Goal: Transaction & Acquisition: Purchase product/service

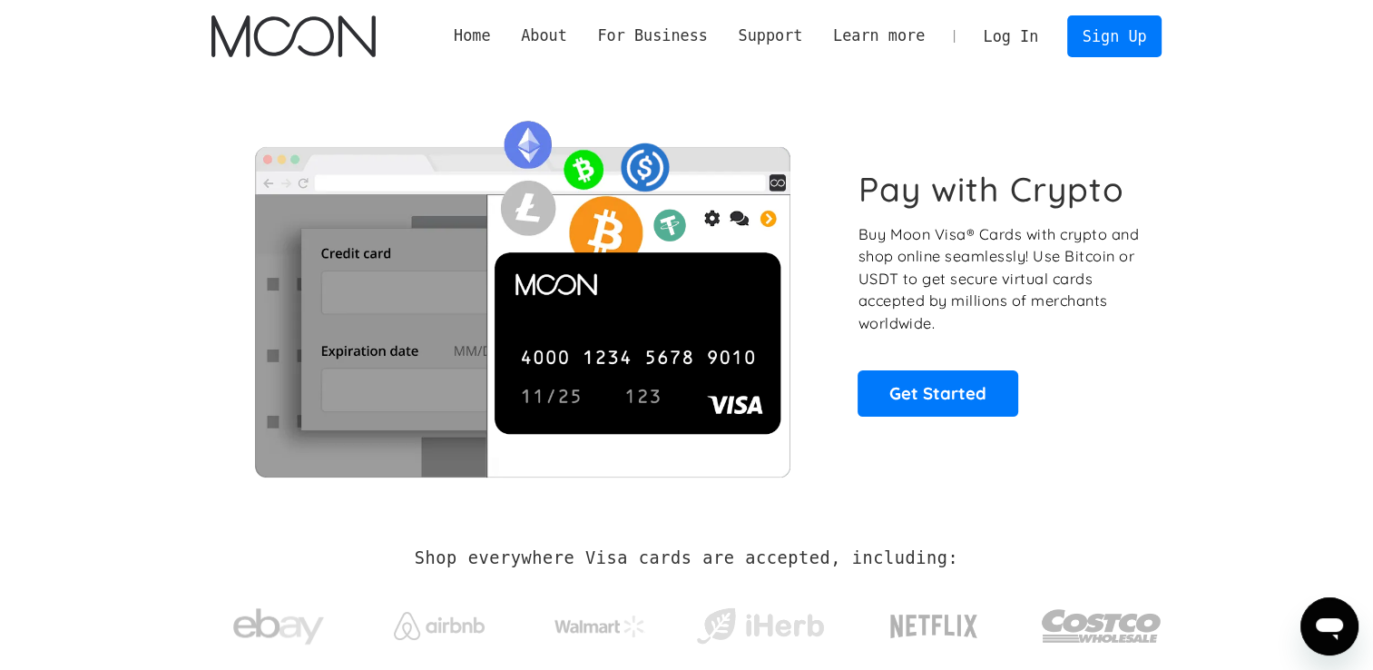
click at [1014, 34] on link "Log In" at bounding box center [1010, 36] width 85 height 40
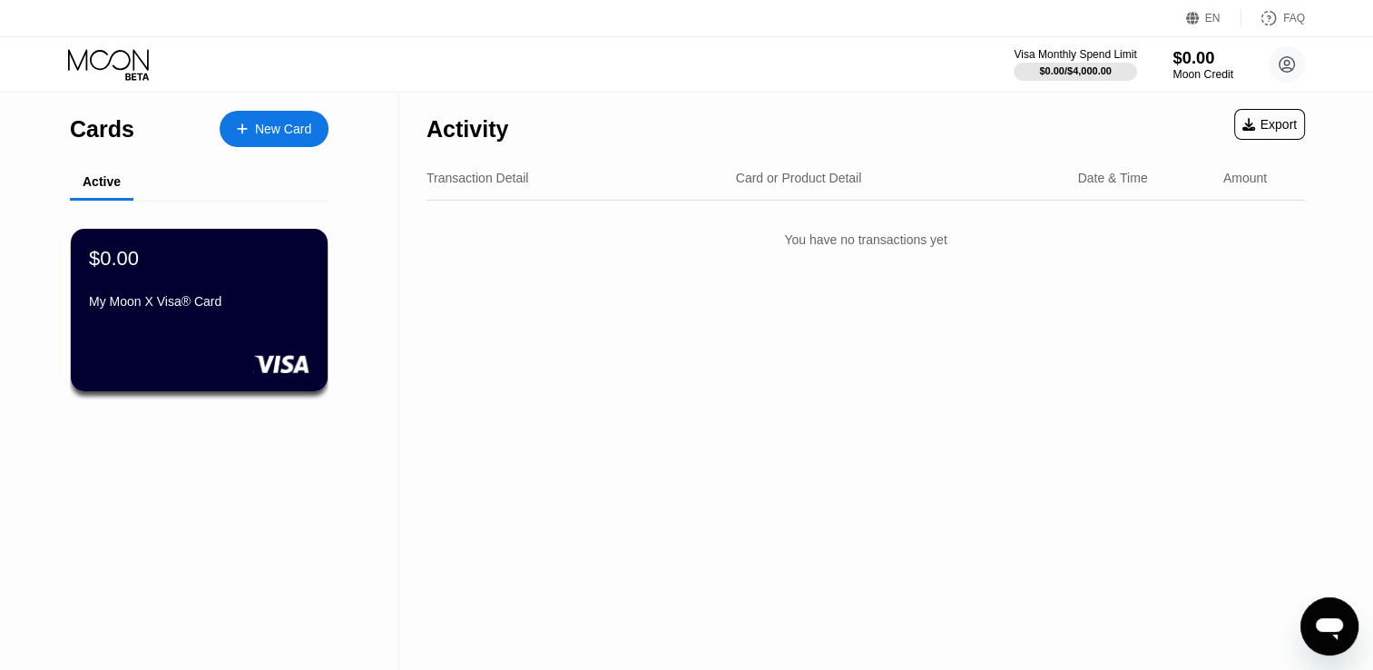
click at [1204, 71] on div "Moon Credit" at bounding box center [1203, 74] width 61 height 13
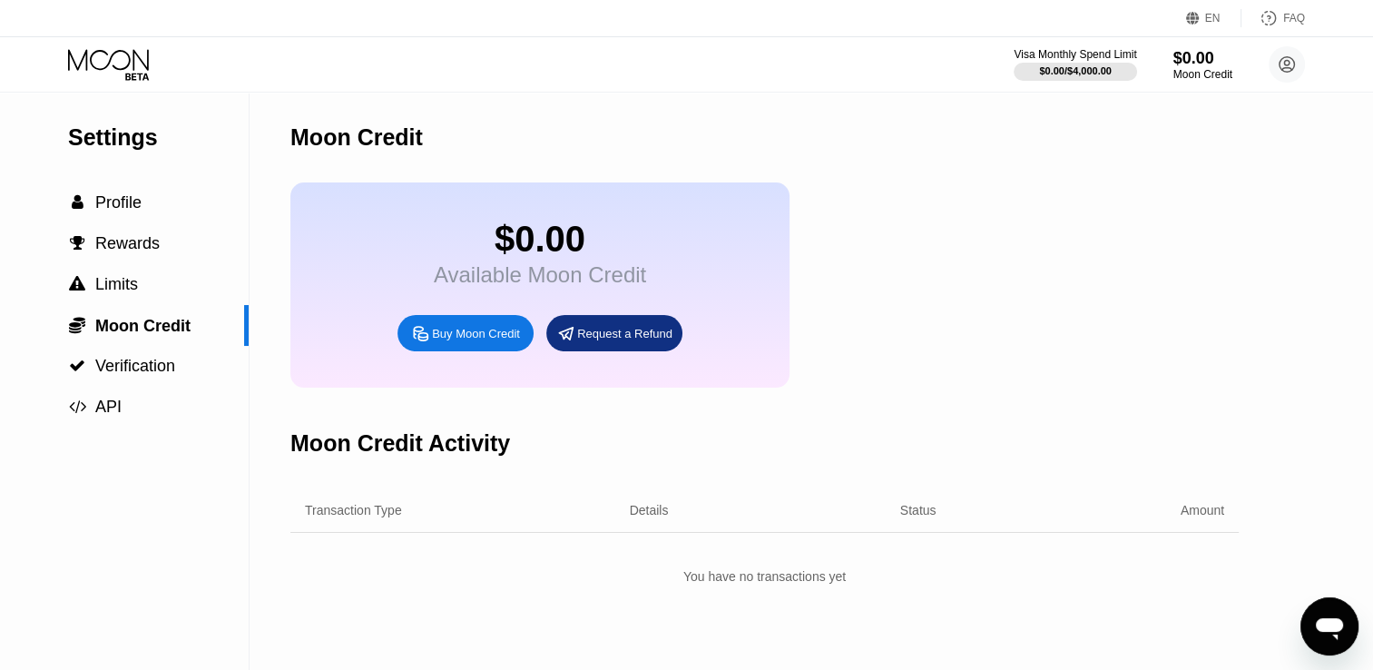
click at [450, 341] on div "Buy Moon Credit" at bounding box center [476, 333] width 88 height 15
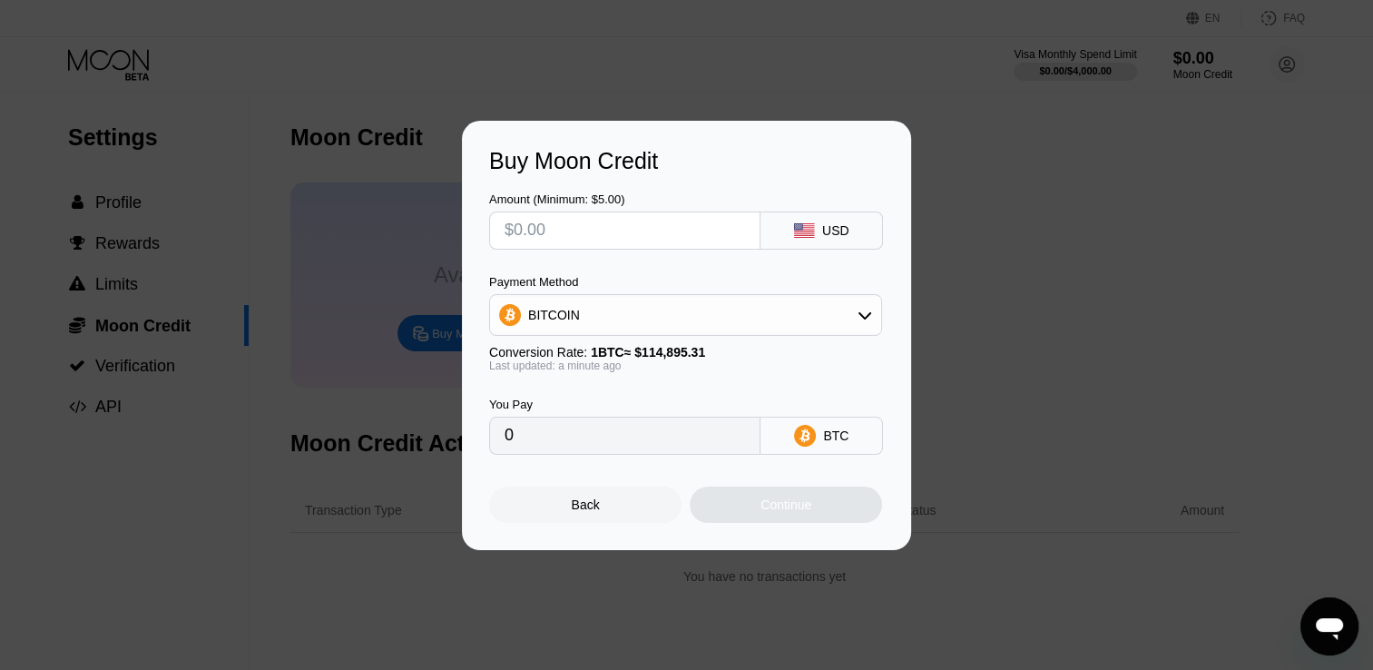
click at [529, 221] on input "text" at bounding box center [625, 230] width 241 height 36
type input "$5"
type input "0.00004352"
type input "0"
type input "$6"
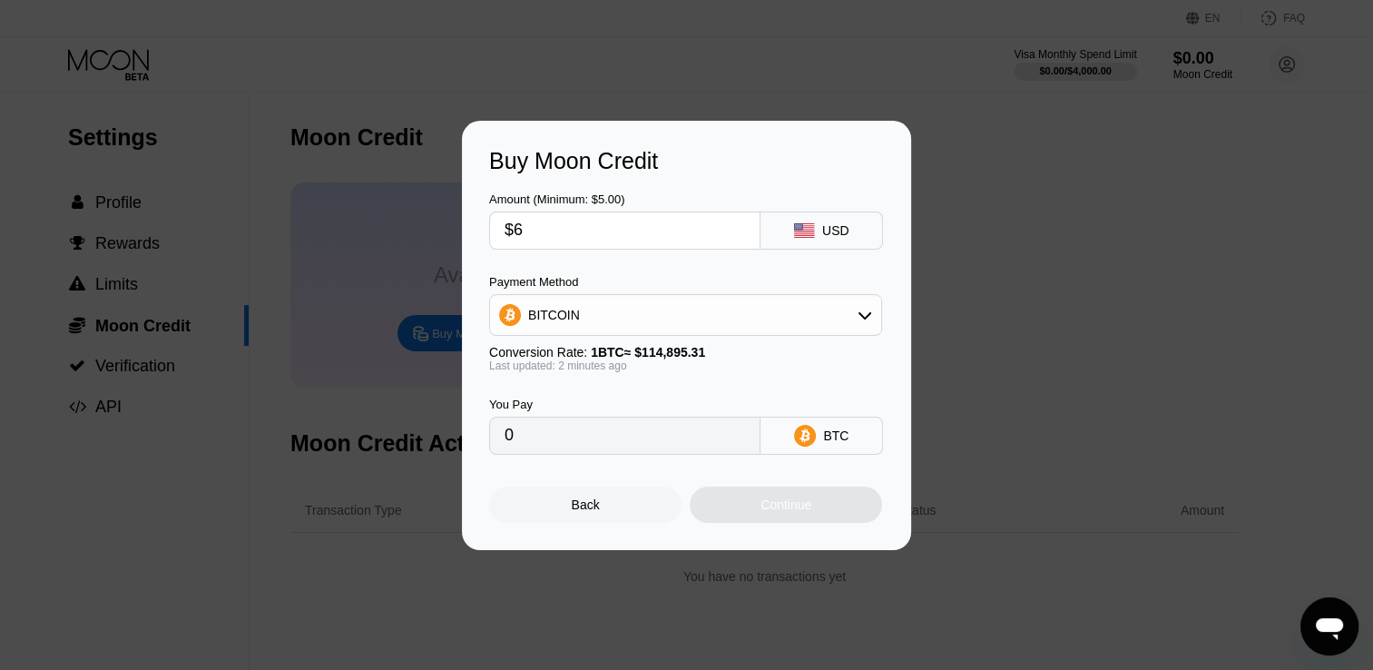
type input "0.00005223"
type input "$6.1"
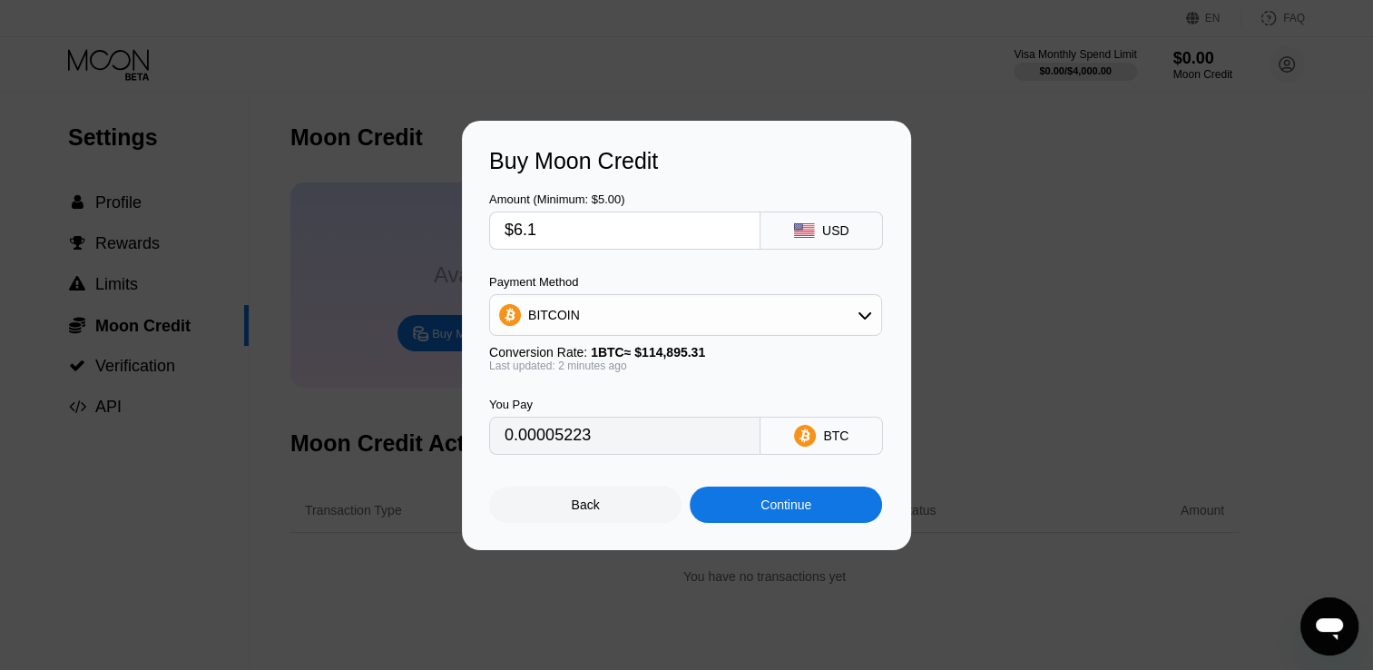
type input "0.00005310"
type input "$6.1"
click at [761, 510] on div "Continue" at bounding box center [786, 504] width 51 height 15
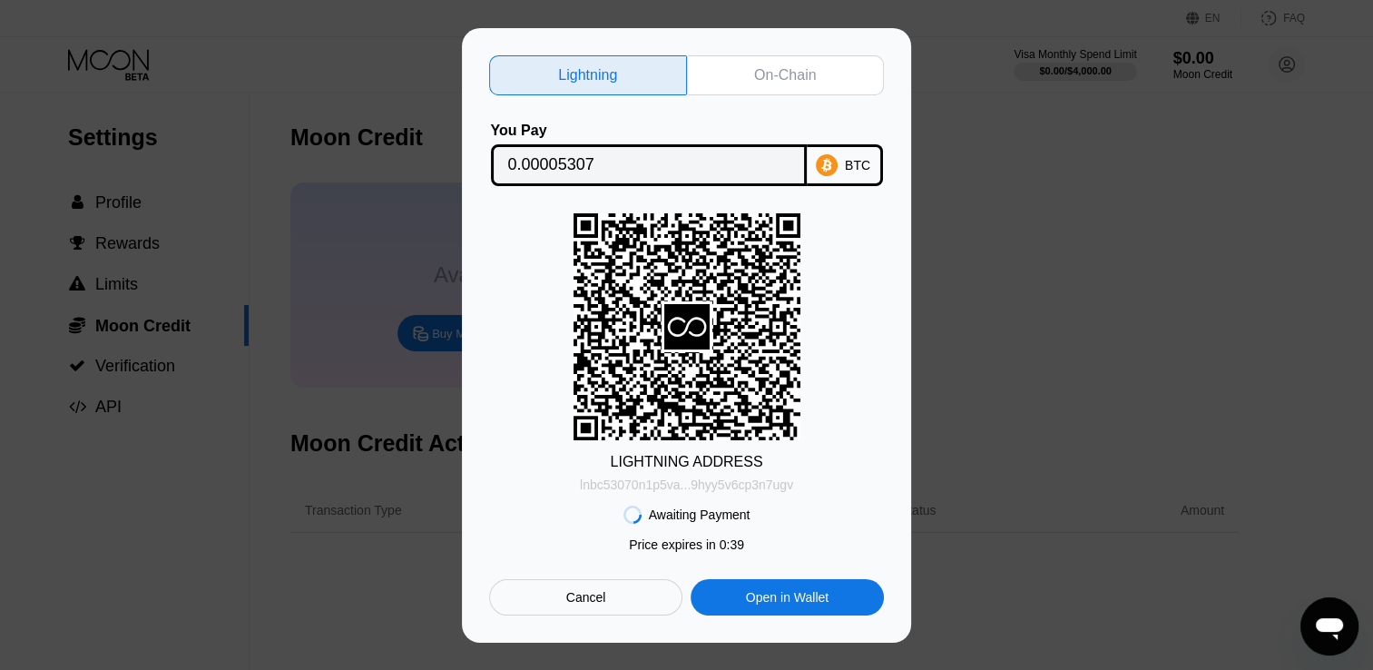
click at [733, 490] on div "lnbc53070n1p5va...9hyy5v6cp3n7ugv" at bounding box center [686, 484] width 213 height 15
click at [800, 66] on div "On-Chain" at bounding box center [785, 75] width 62 height 18
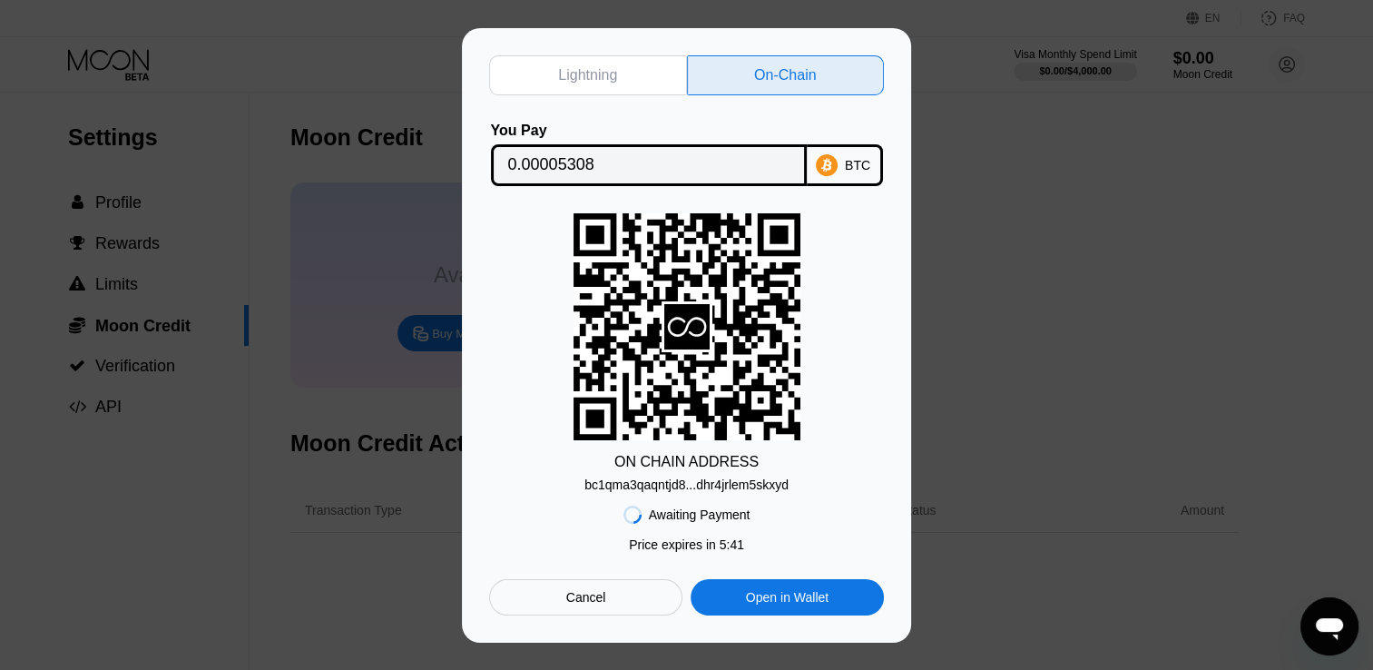
click at [848, 151] on div "BTC" at bounding box center [845, 165] width 76 height 42
click at [780, 487] on div "bc1qma3qaqntjd8...dhr4jrlem5skxyd" at bounding box center [687, 484] width 204 height 15
click at [883, 270] on div "ON CHAIN ADDRESS bc1qma3qaqntjd8...dhr4jrlem5skxyd" at bounding box center [686, 352] width 395 height 279
click at [617, 88] on div "Lightning" at bounding box center [588, 75] width 198 height 40
type input "0.00005307"
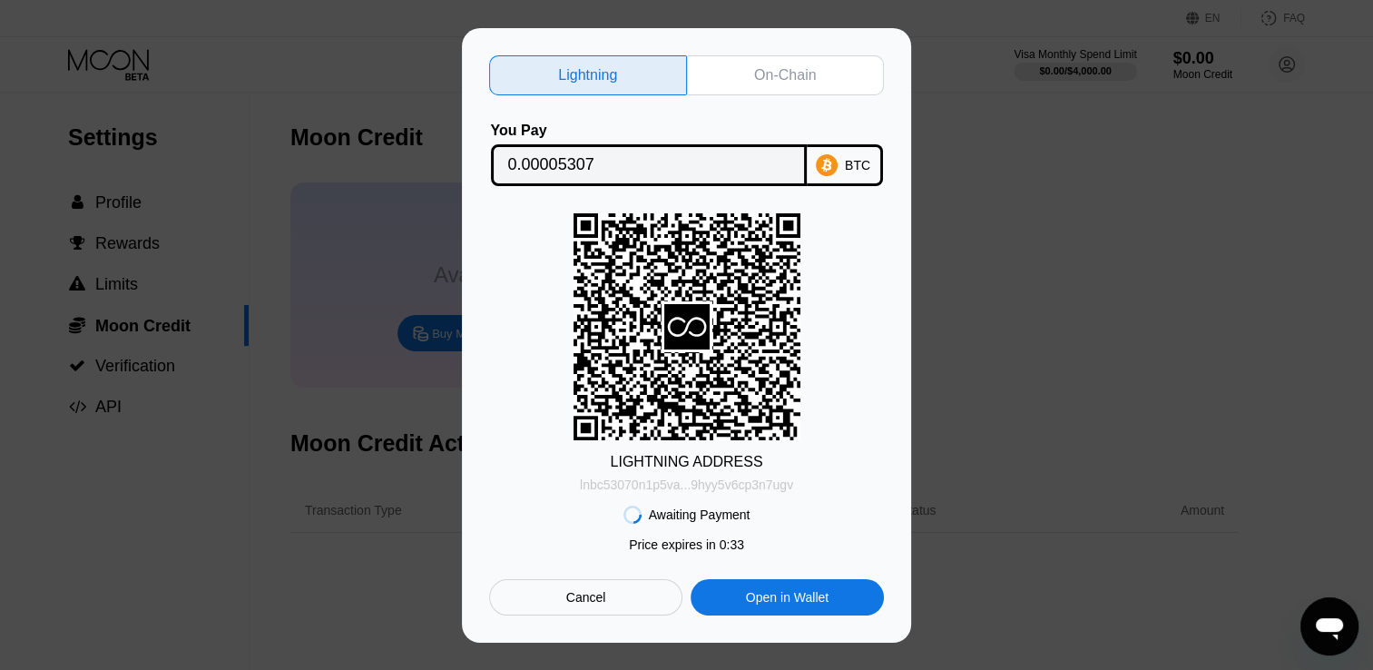
click at [756, 485] on div "lnbc53070n1p5va...9hyy5v6cp3n7ugv" at bounding box center [686, 484] width 213 height 15
click at [622, 608] on div "Cancel" at bounding box center [585, 597] width 193 height 36
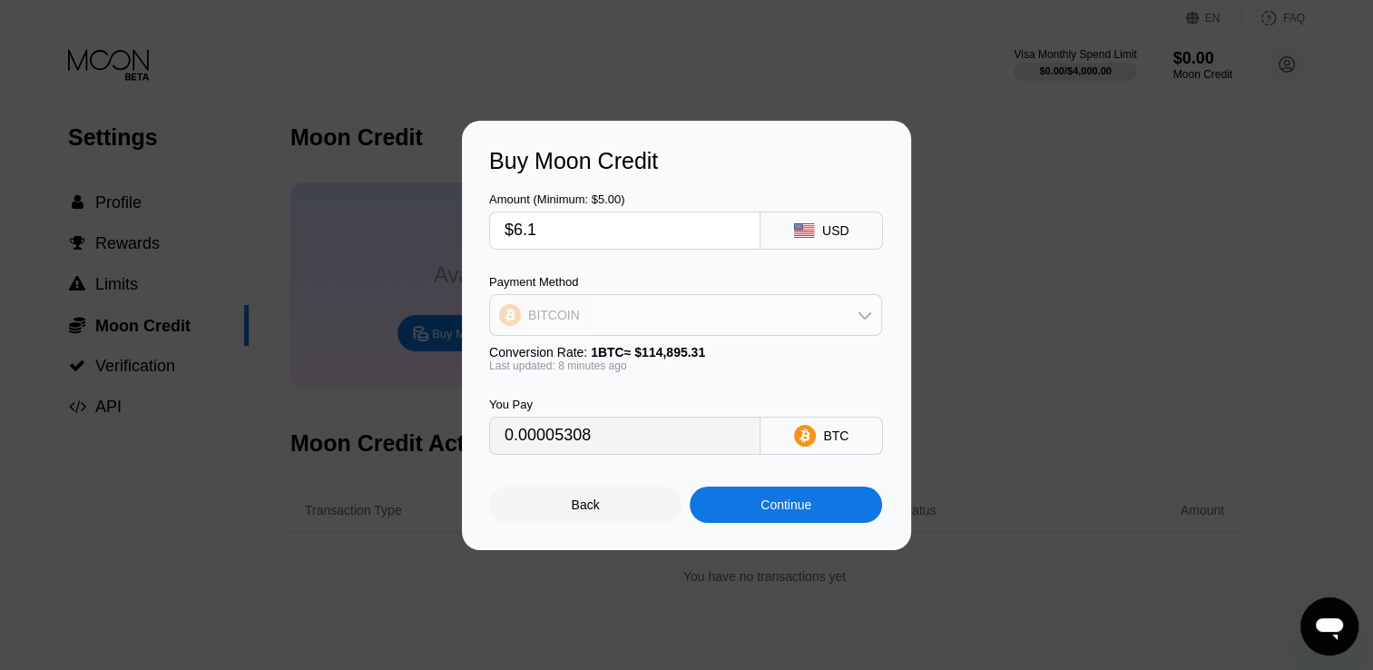
click at [724, 311] on div "BITCOIN" at bounding box center [685, 315] width 391 height 36
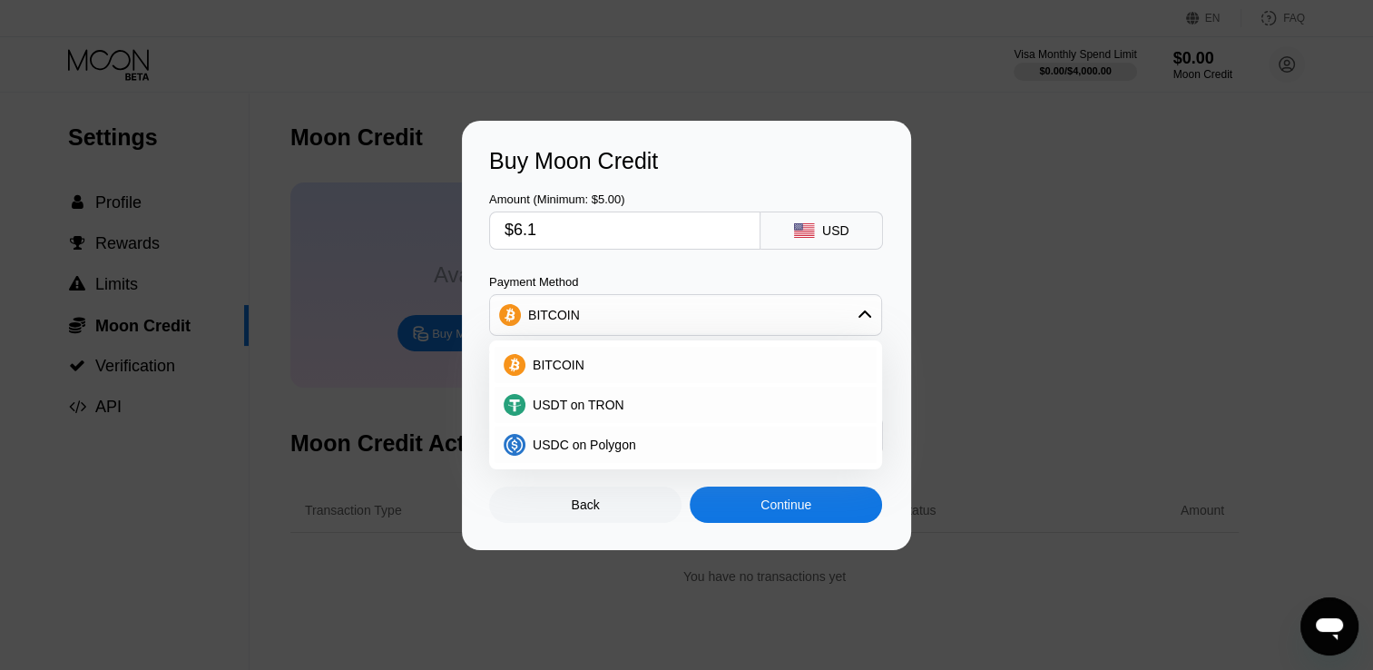
scroll to position [91, 0]
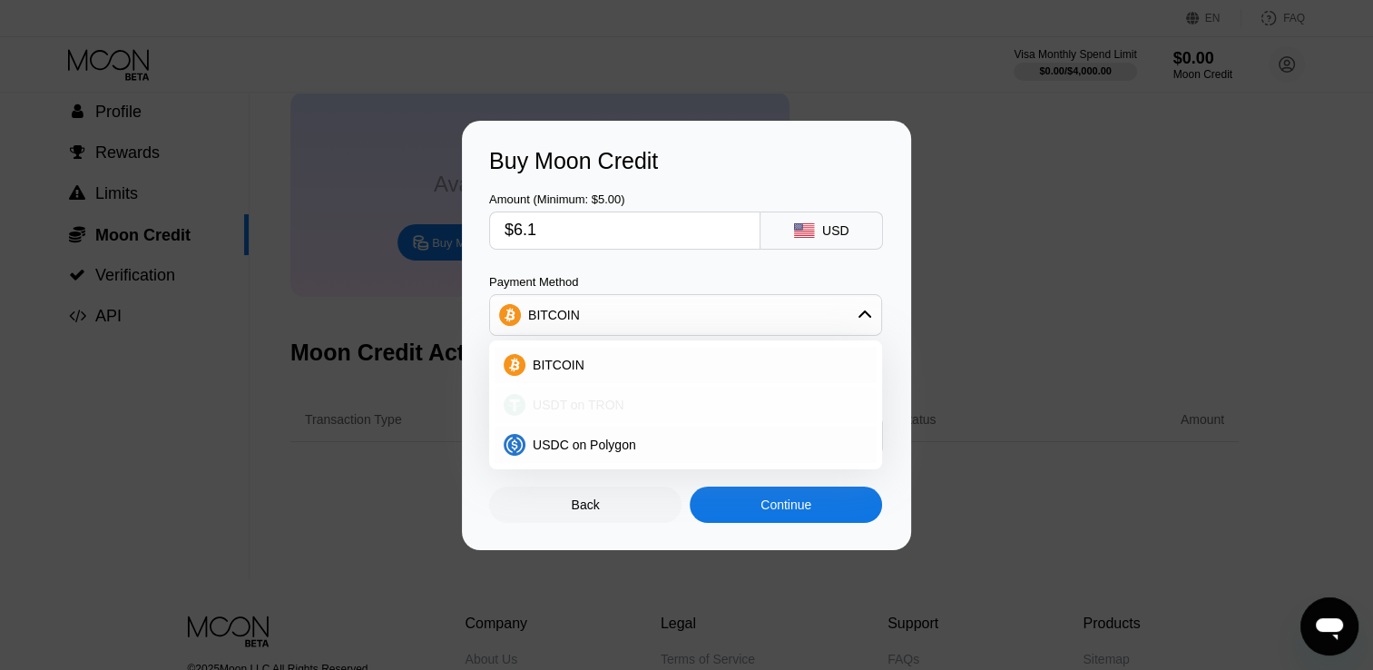
click at [614, 401] on span "USDT on TRON" at bounding box center [579, 405] width 92 height 15
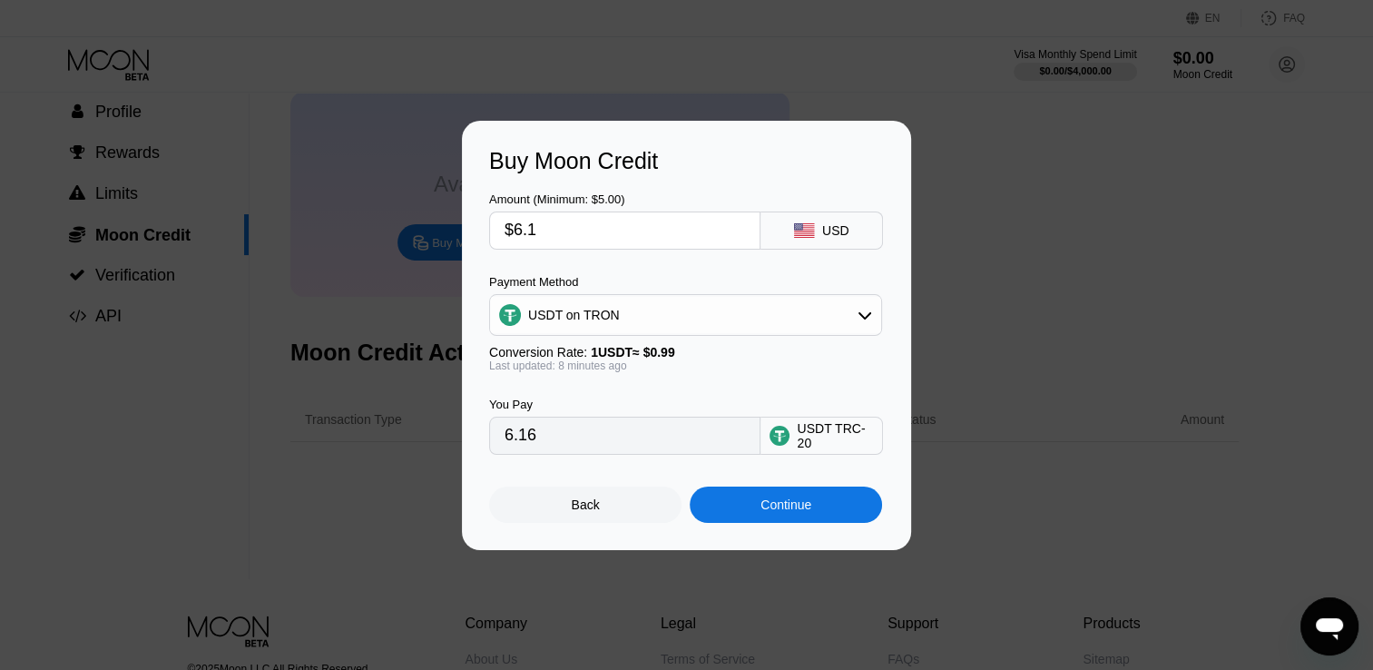
click at [667, 322] on div "USDT on TRON" at bounding box center [685, 315] width 391 height 36
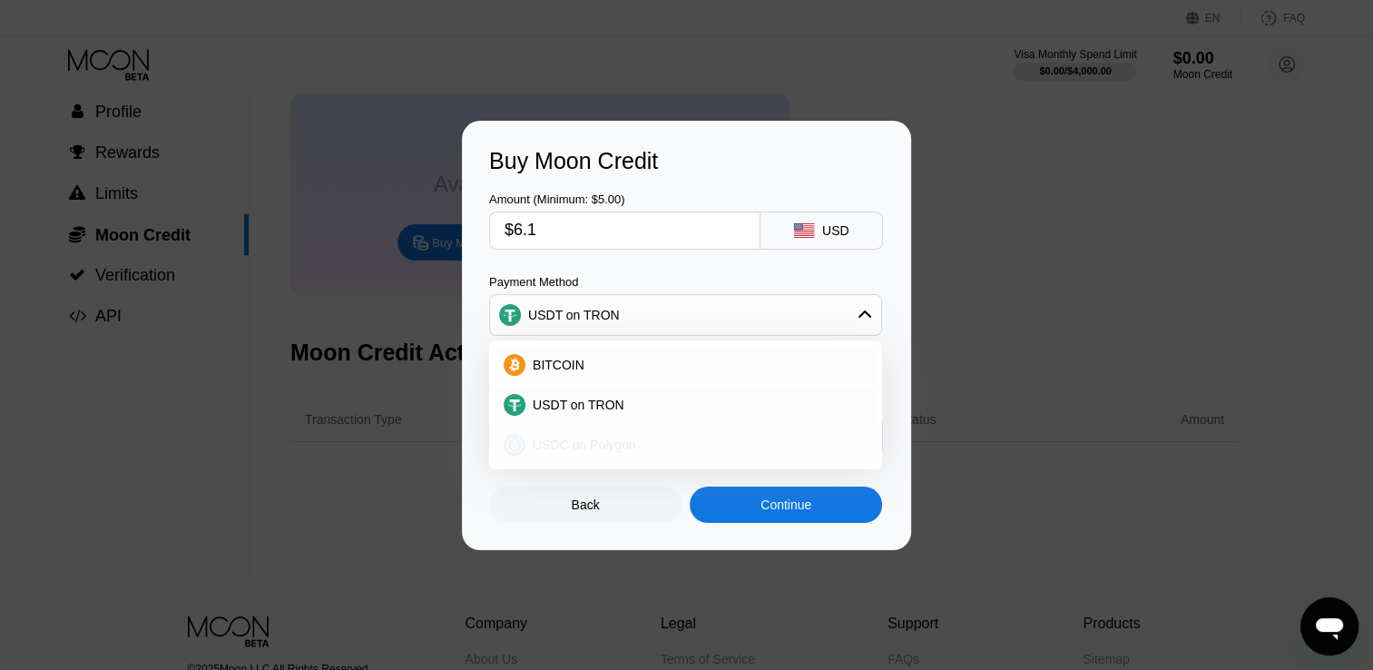
click at [617, 448] on span "USDC on Polygon" at bounding box center [584, 444] width 103 height 15
type input "6.10000000"
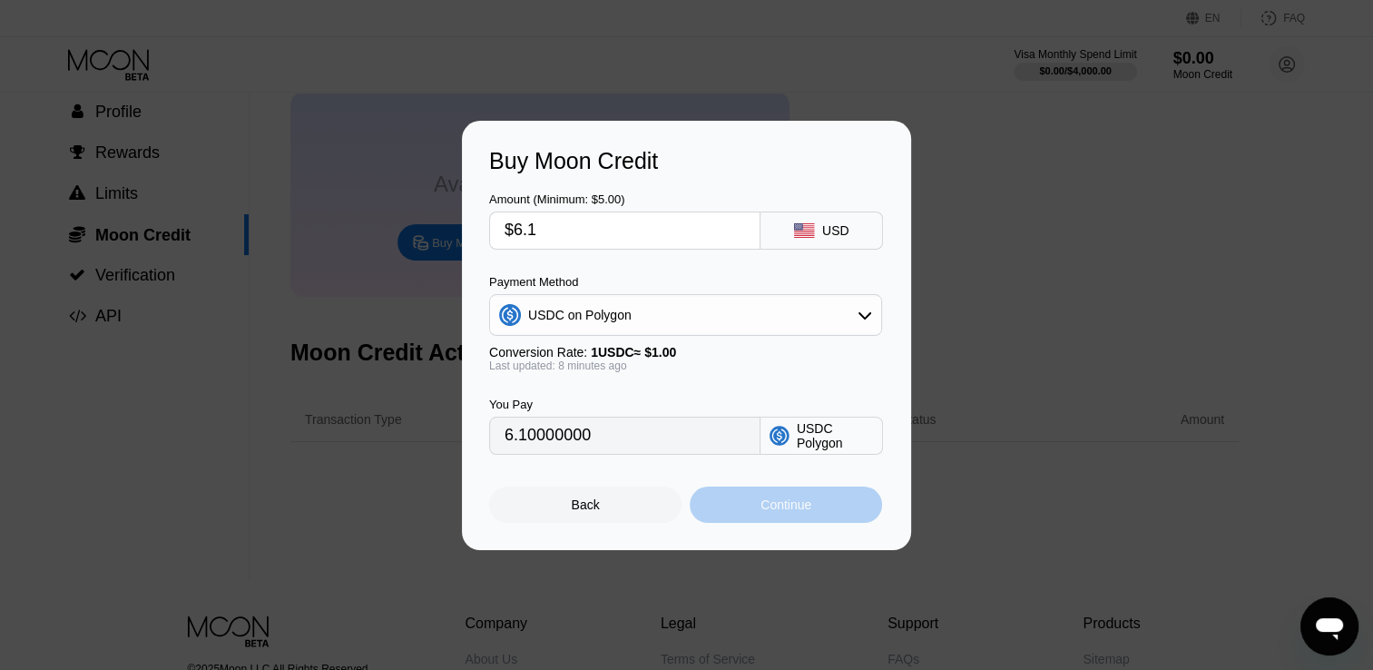
click at [800, 512] on div "Continue" at bounding box center [786, 504] width 51 height 15
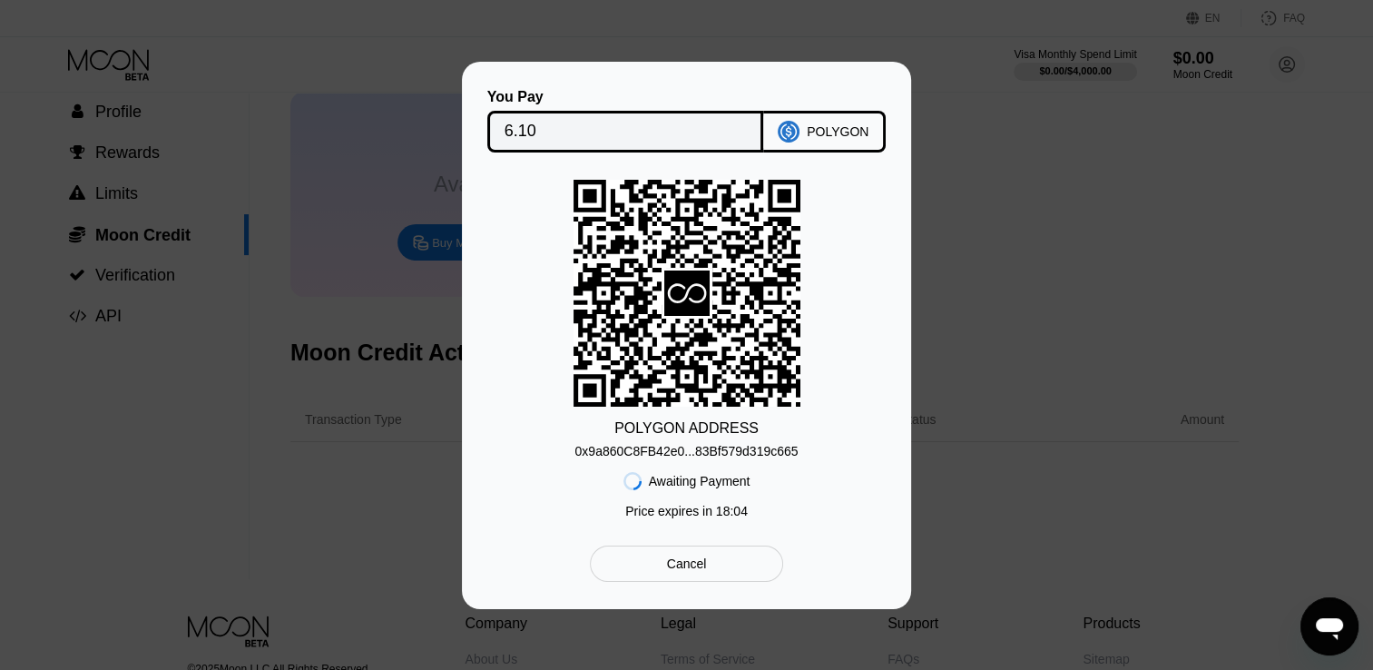
click at [766, 454] on div "0x9a860C8FB42e0...83Bf579d319c665" at bounding box center [686, 451] width 223 height 15
click at [845, 352] on div "POLYGON ADDRESS 0x9a860C8FB42e0...83Bf579d319c665 Awaiting Payment Price expire…" at bounding box center [686, 354] width 395 height 348
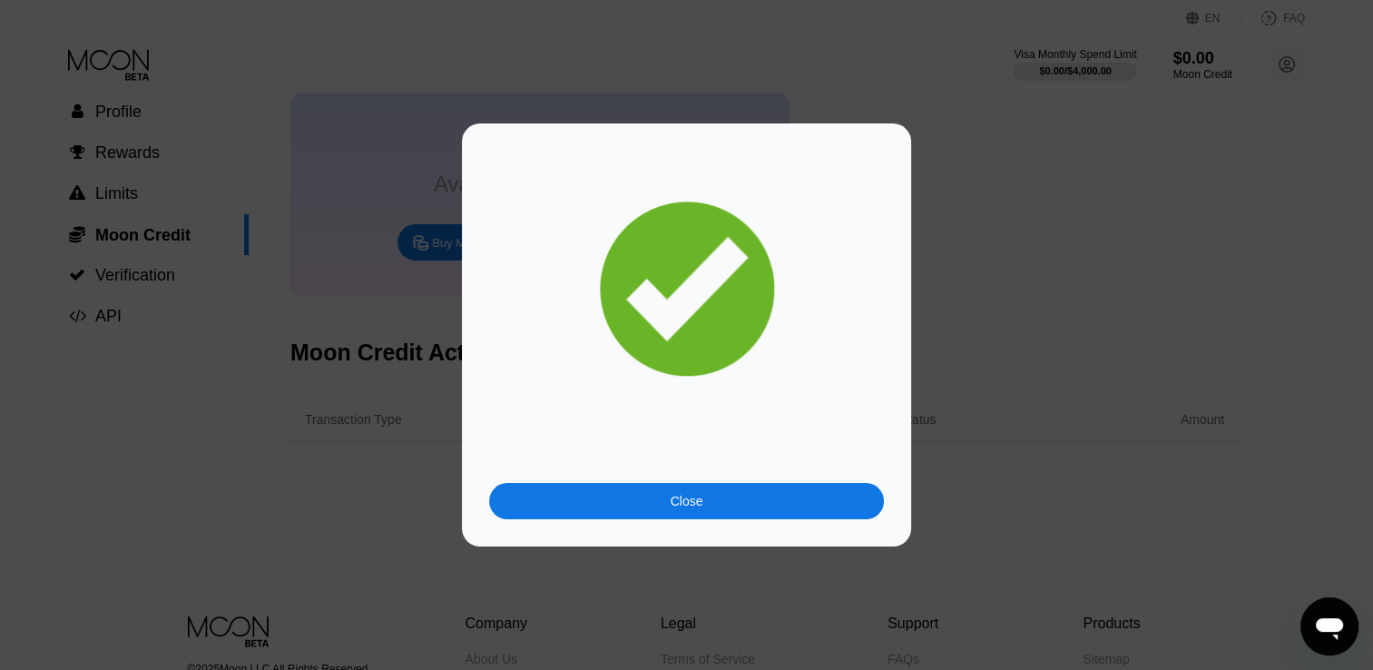
click at [754, 496] on div "Close" at bounding box center [686, 501] width 395 height 36
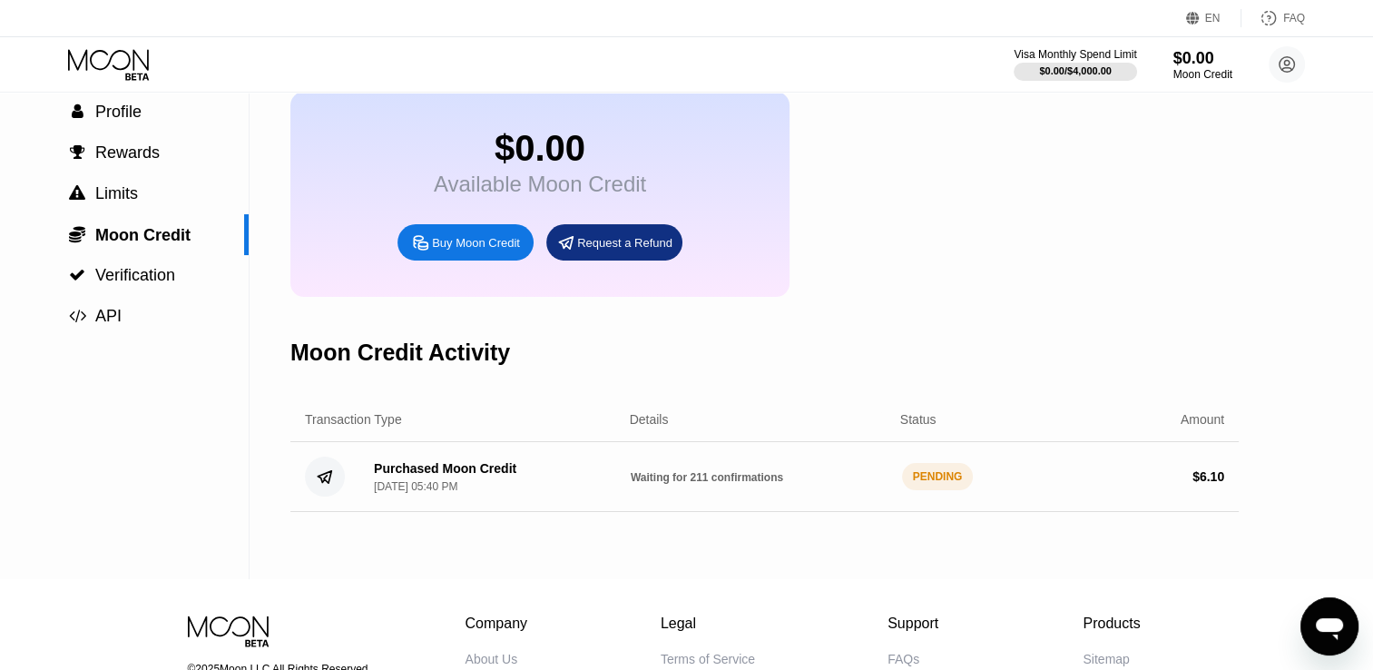
scroll to position [0, 0]
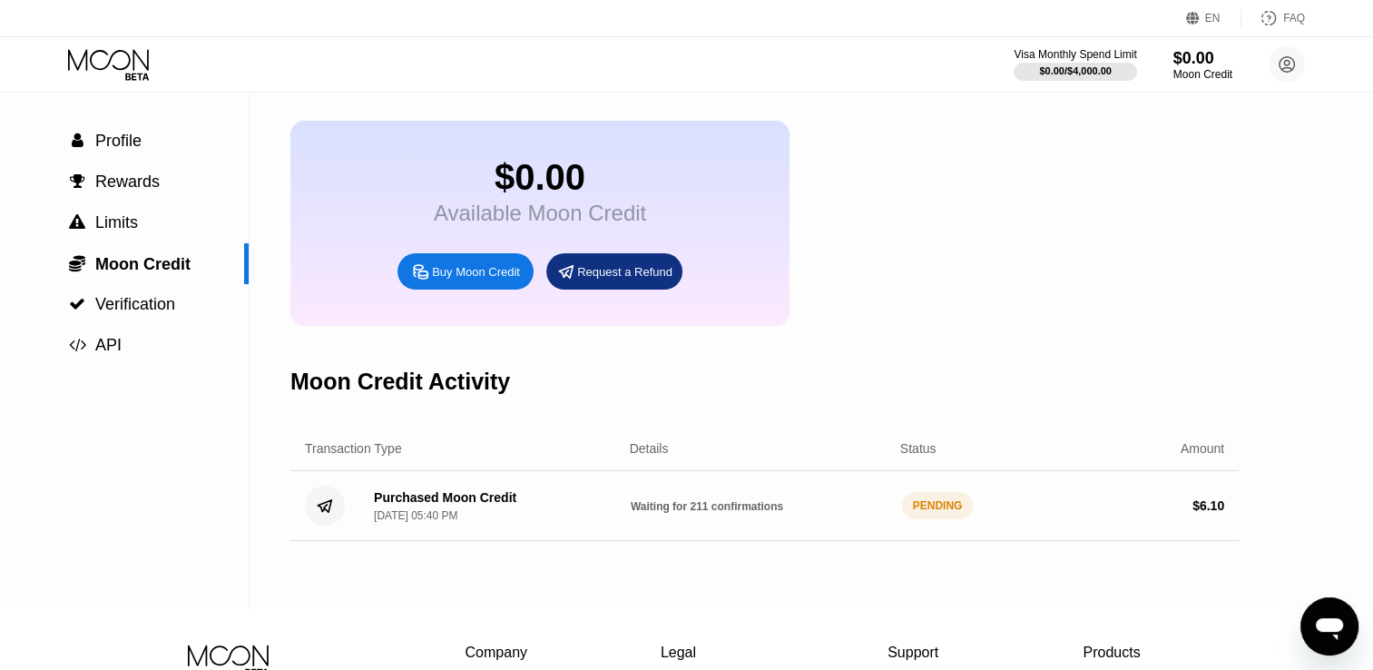
scroll to position [91, 0]
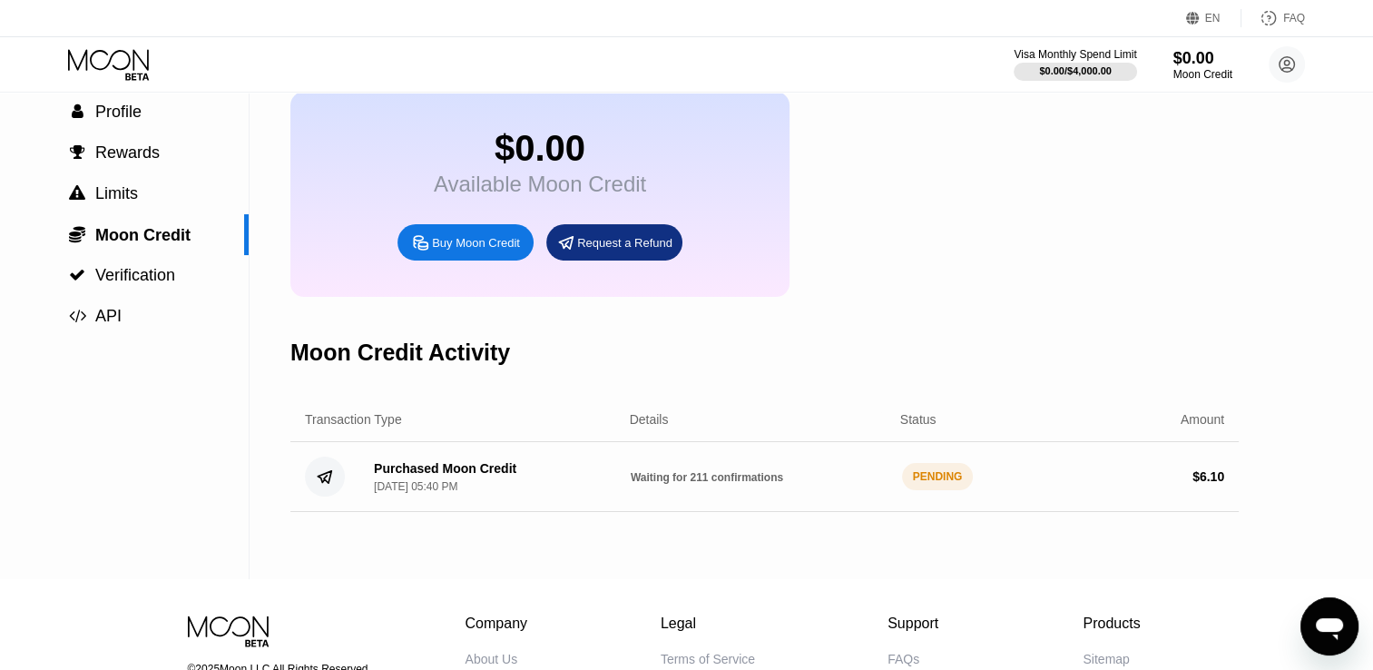
click at [922, 490] on div "PENDING" at bounding box center [938, 476] width 72 height 27
click at [397, 476] on div "Purchased Moon Credit" at bounding box center [445, 468] width 142 height 15
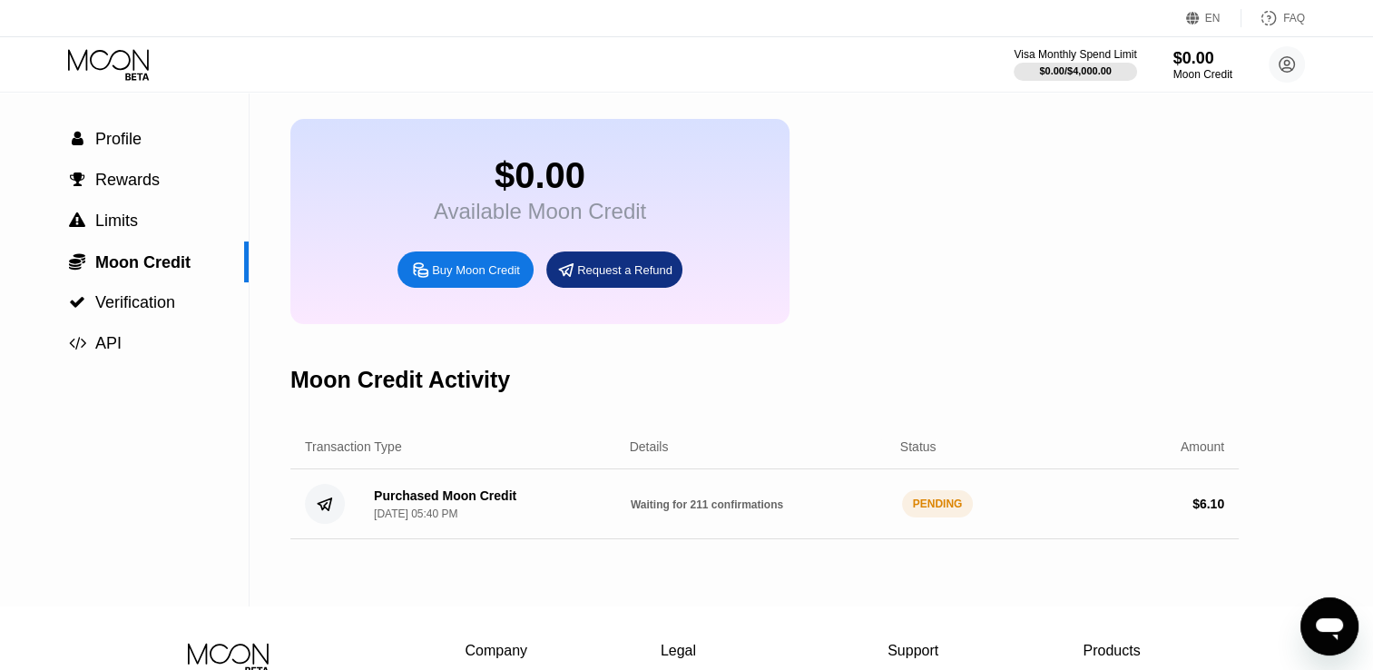
scroll to position [0, 0]
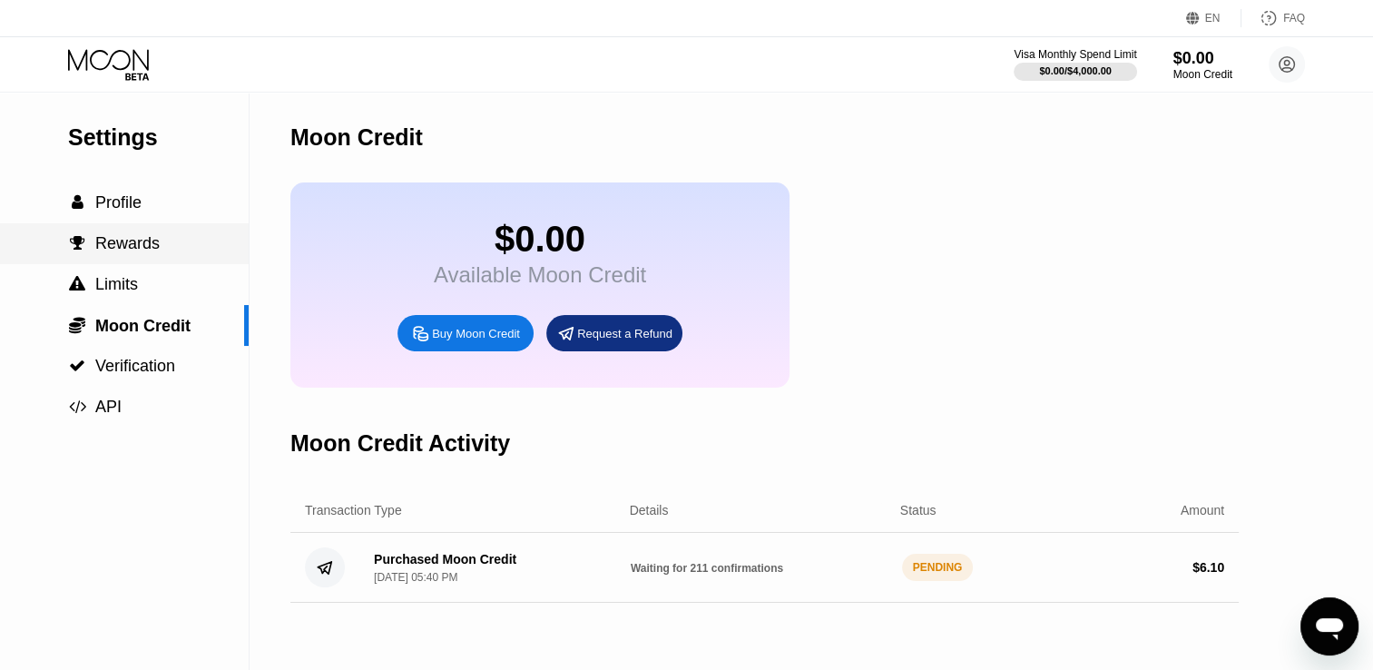
click at [92, 240] on div " Rewards" at bounding box center [114, 243] width 92 height 19
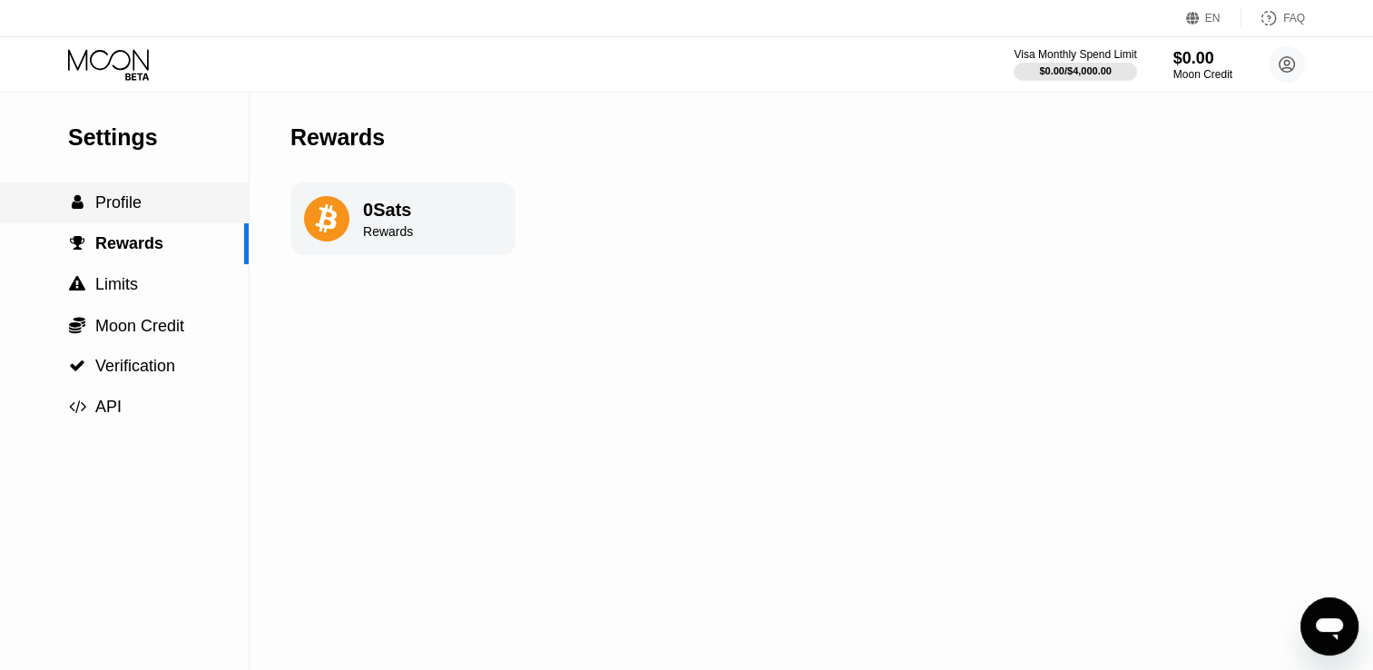
click at [103, 211] on span "Profile" at bounding box center [118, 202] width 46 height 18
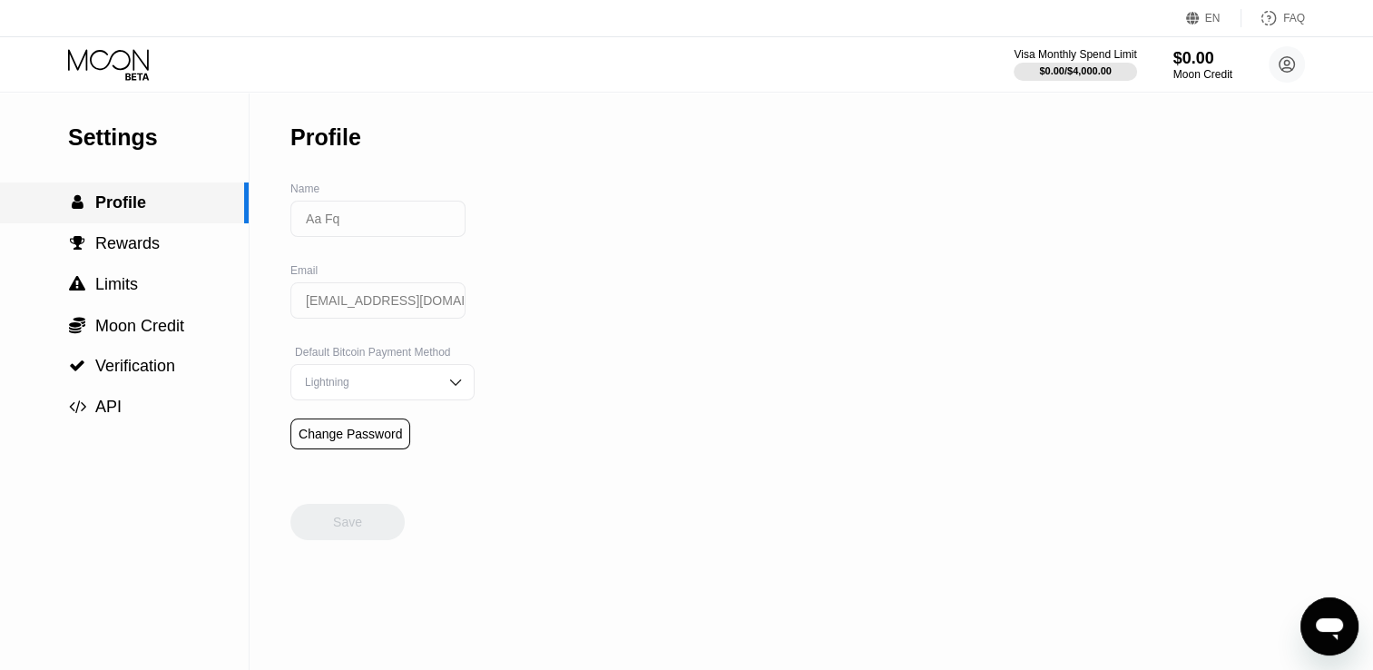
click at [74, 209] on span "" at bounding box center [78, 202] width 12 height 16
click at [149, 334] on span "Moon Credit" at bounding box center [139, 326] width 89 height 18
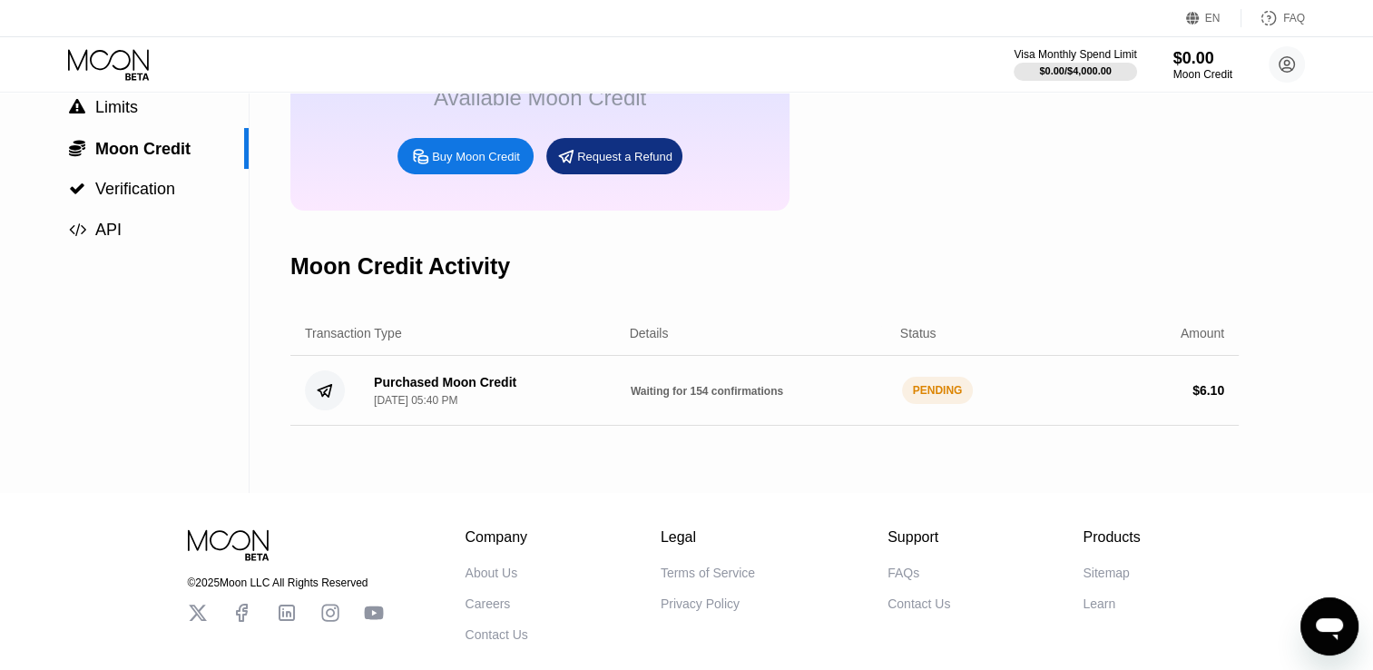
scroll to position [182, 0]
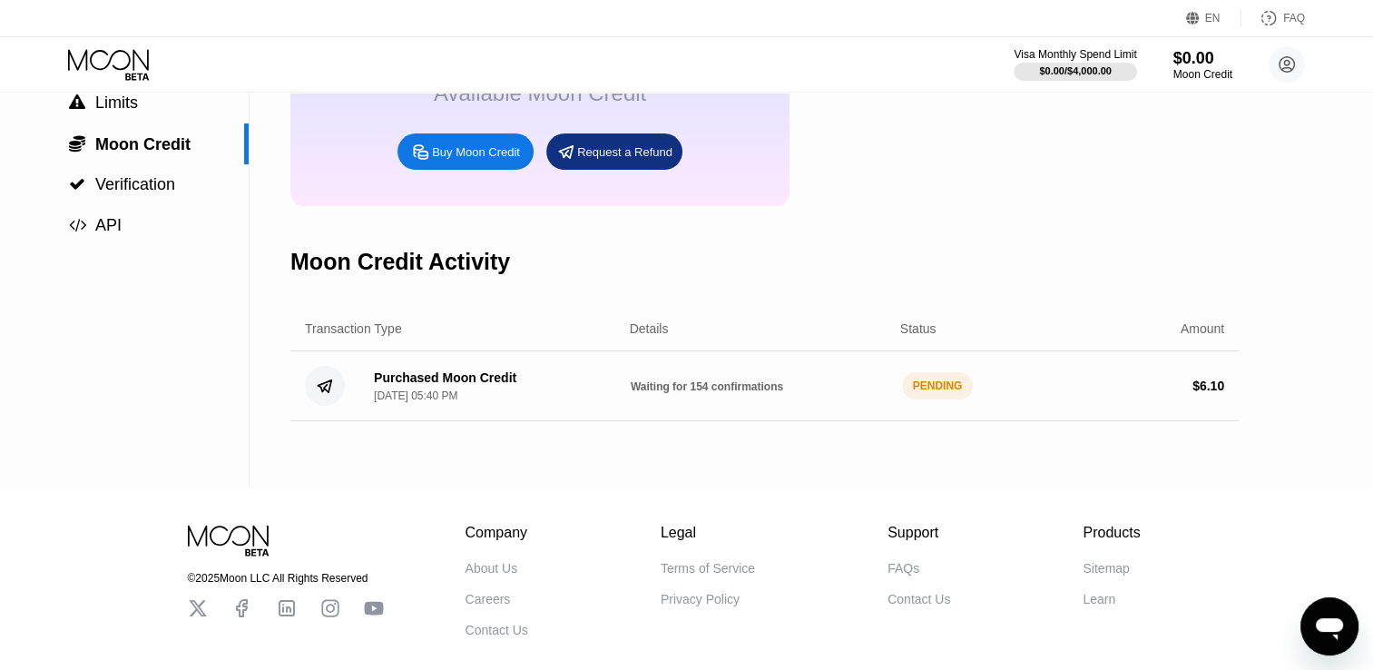
click at [444, 385] on div "Purchased Moon Credit" at bounding box center [445, 377] width 142 height 15
click at [624, 421] on div "Purchased Moon Credit Sep 20, 2025, 05:40 PM Waiting for 154 confirmations PEND…" at bounding box center [764, 386] width 948 height 70
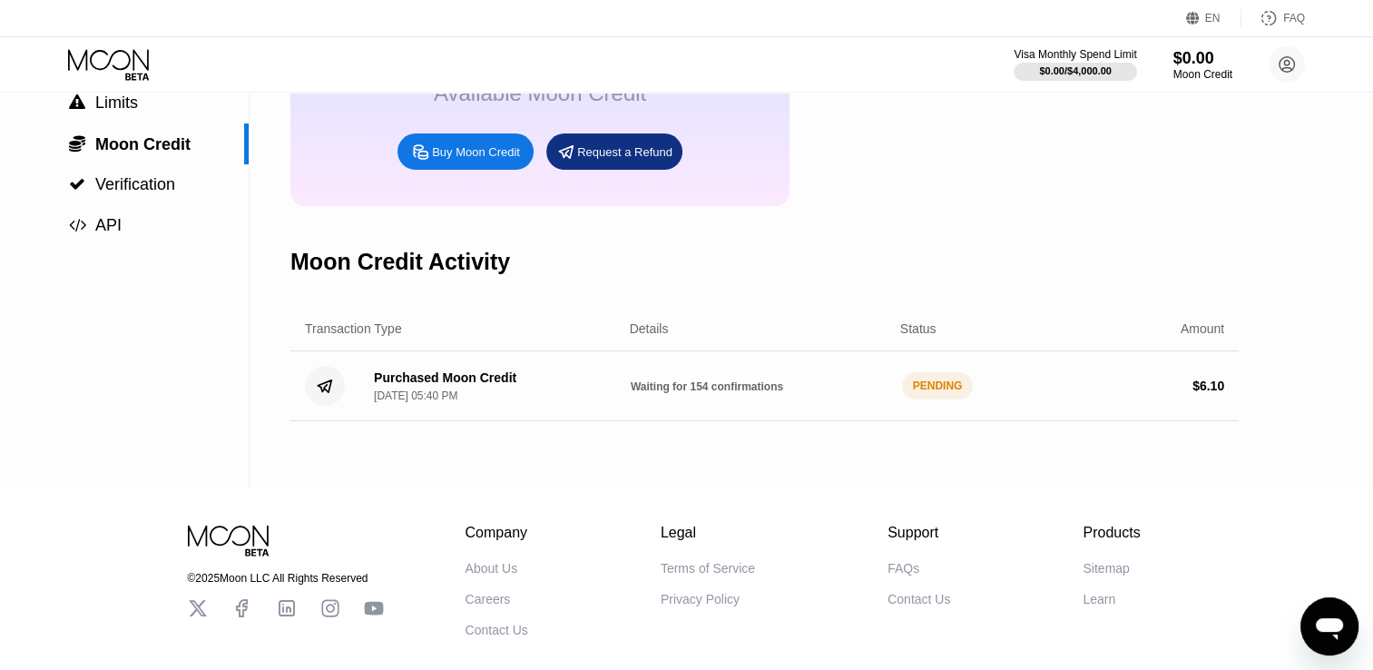
click at [624, 421] on div "Purchased Moon Credit Sep 20, 2025, 05:40 PM Waiting for 154 confirmations PEND…" at bounding box center [764, 386] width 948 height 70
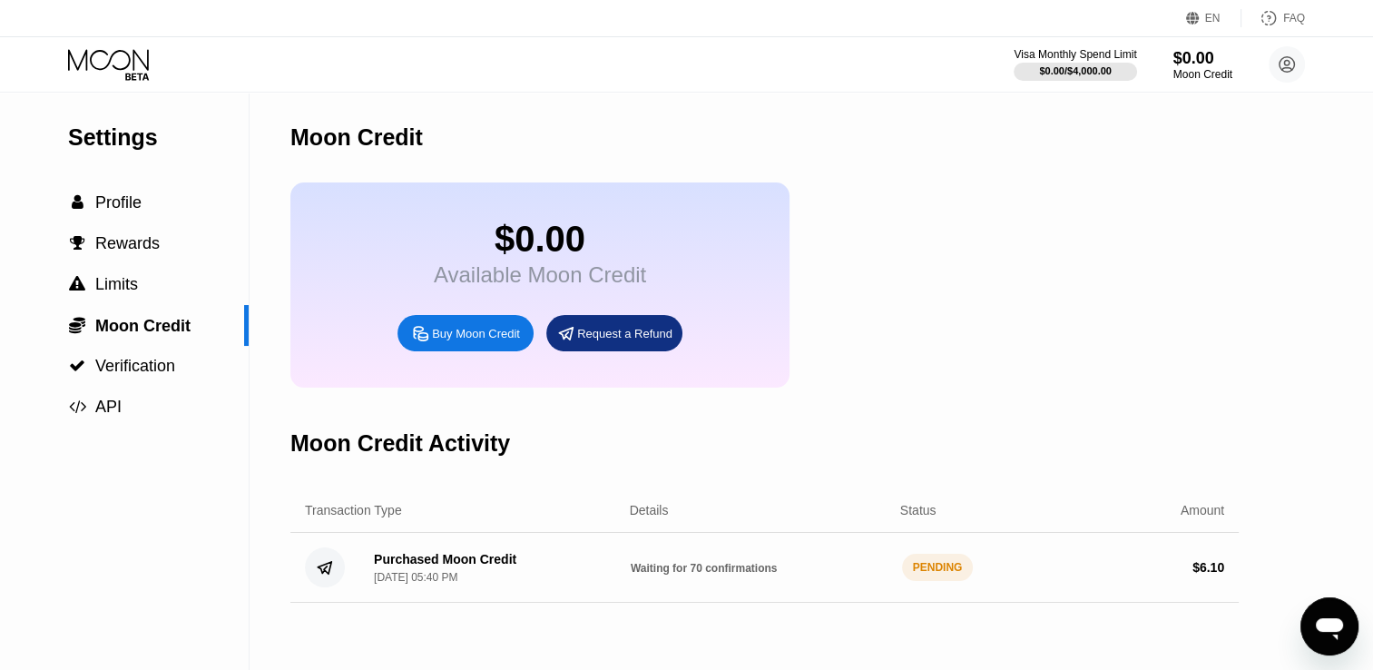
scroll to position [91, 0]
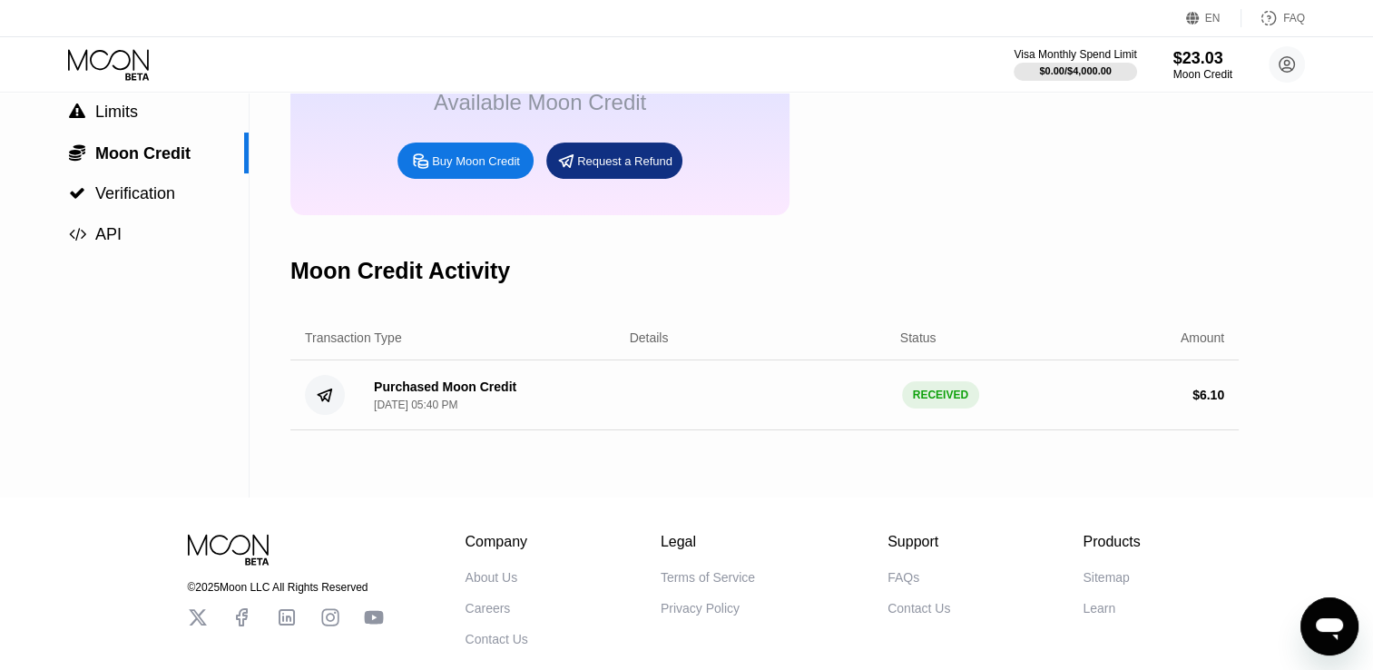
scroll to position [272, 0]
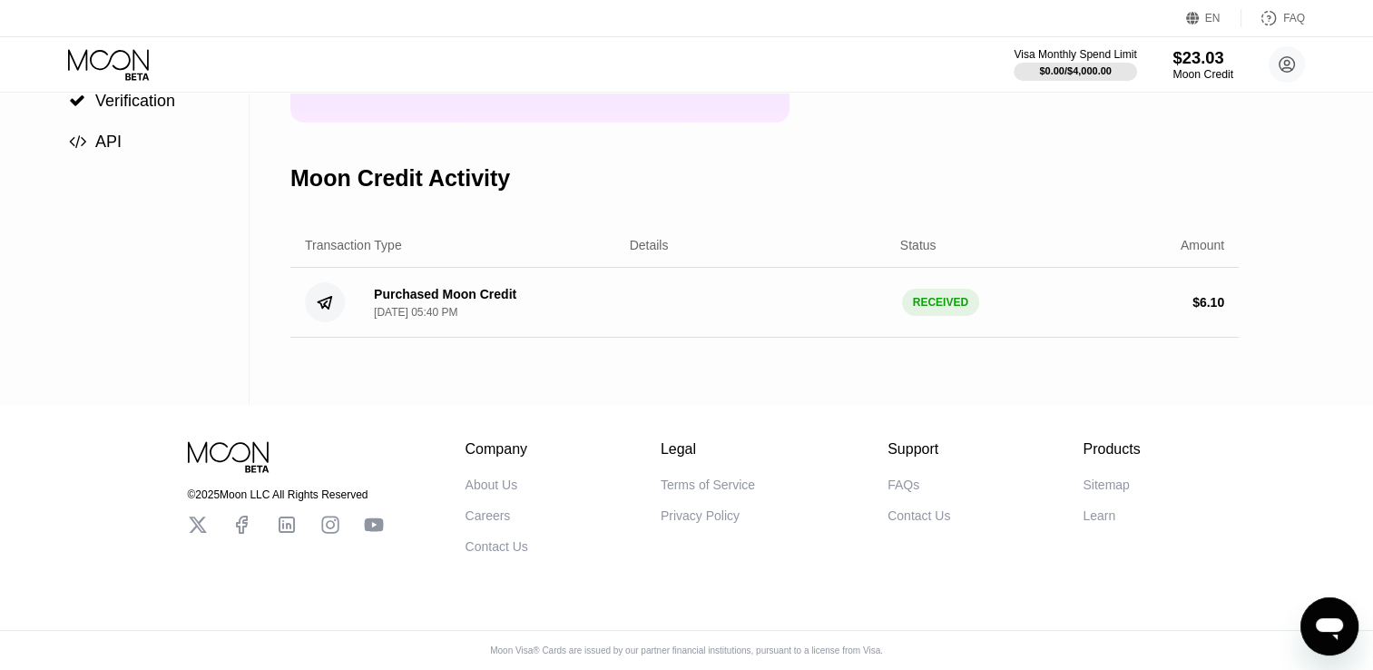
click at [1208, 77] on div "Moon Credit" at bounding box center [1203, 74] width 61 height 13
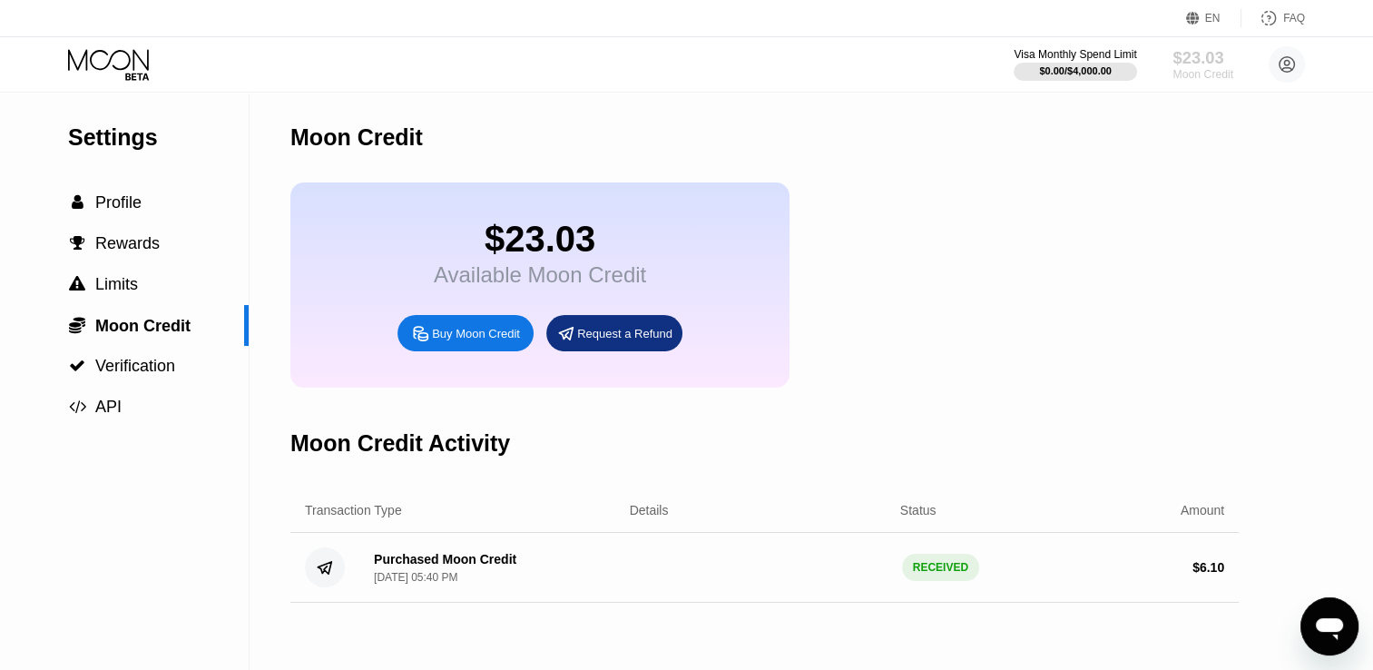
click at [1192, 62] on div "$23.03" at bounding box center [1203, 57] width 61 height 19
click at [108, 211] on span "Profile" at bounding box center [118, 202] width 46 height 18
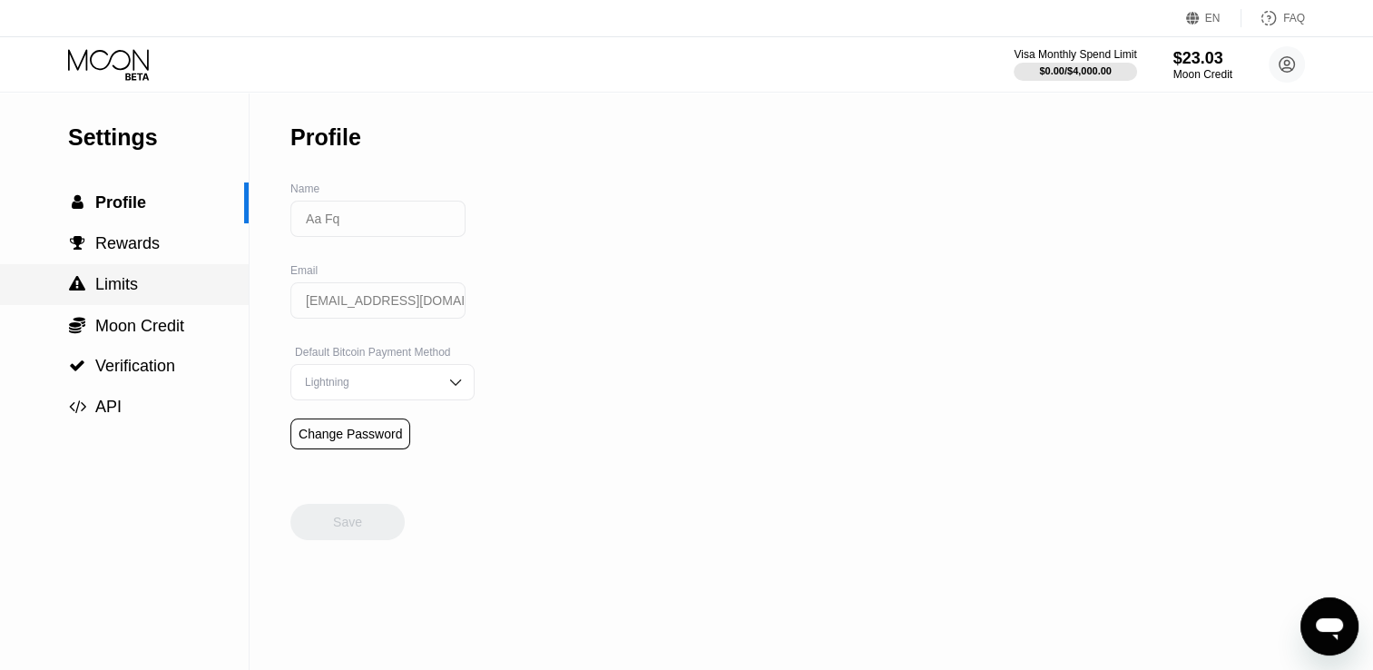
click at [127, 292] on span "Limits" at bounding box center [116, 284] width 43 height 18
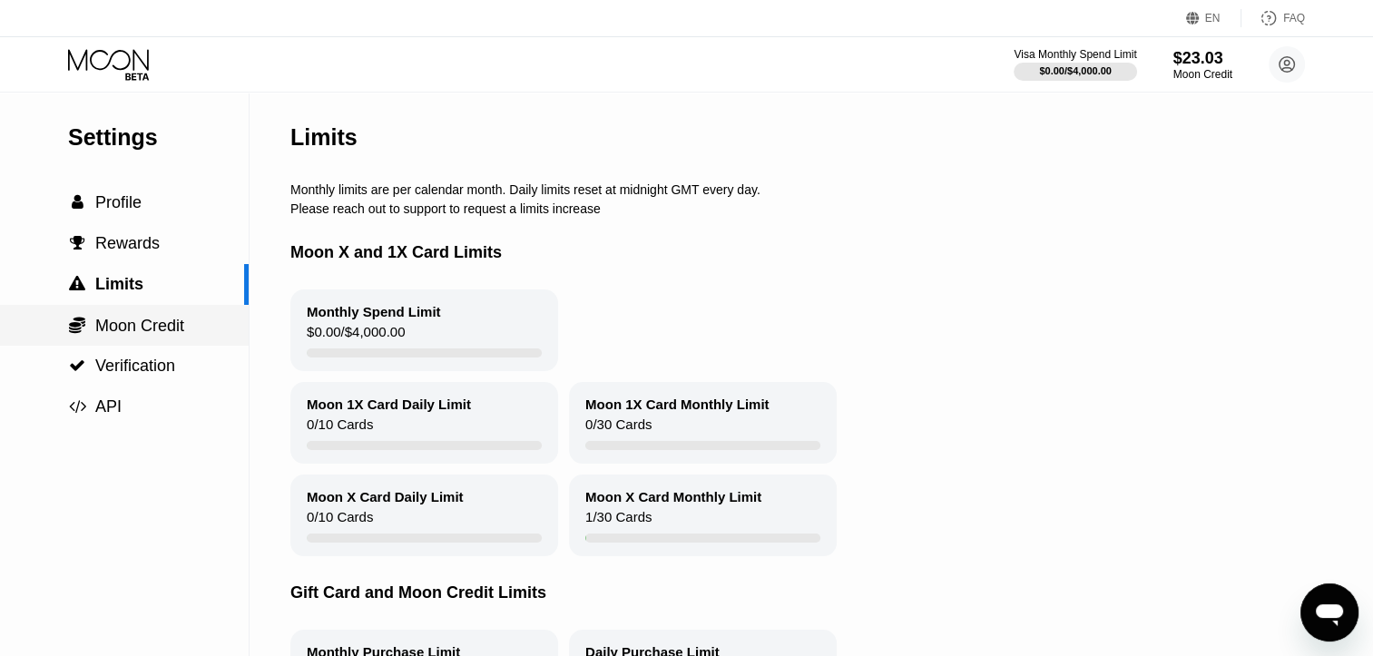
click at [148, 335] on span "Moon Credit" at bounding box center [139, 326] width 89 height 18
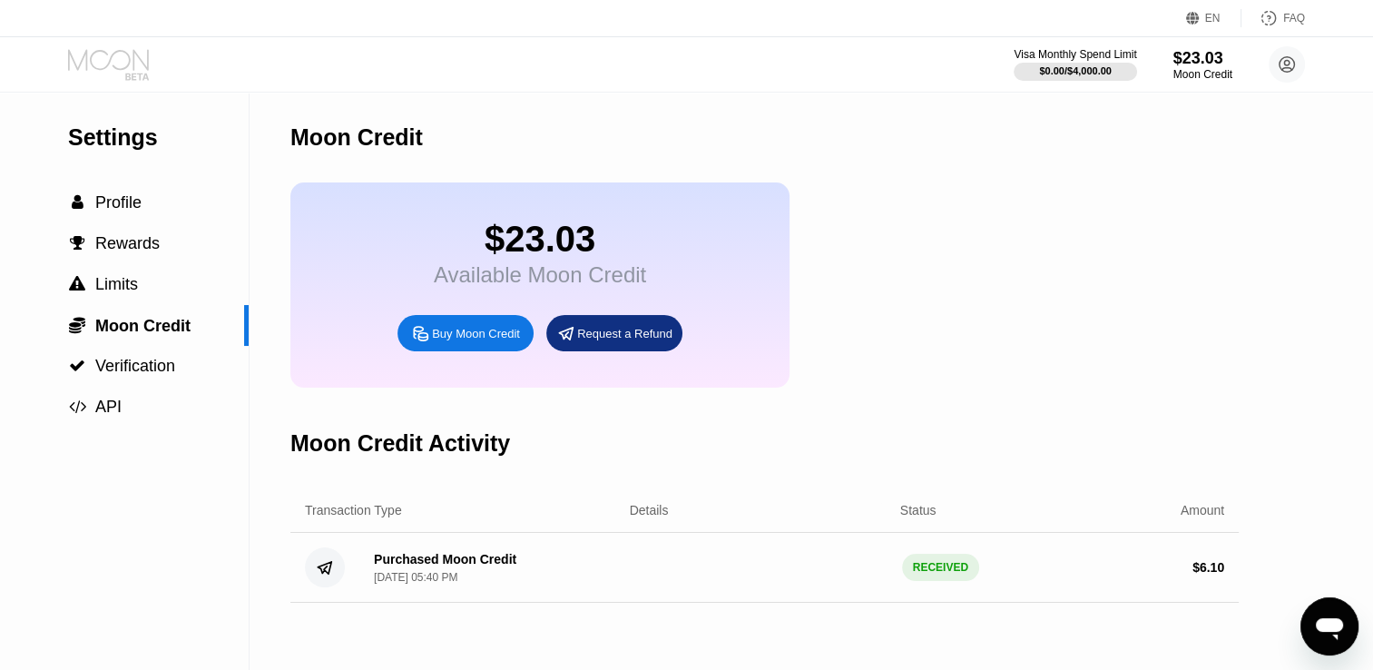
click at [141, 61] on icon at bounding box center [110, 65] width 84 height 32
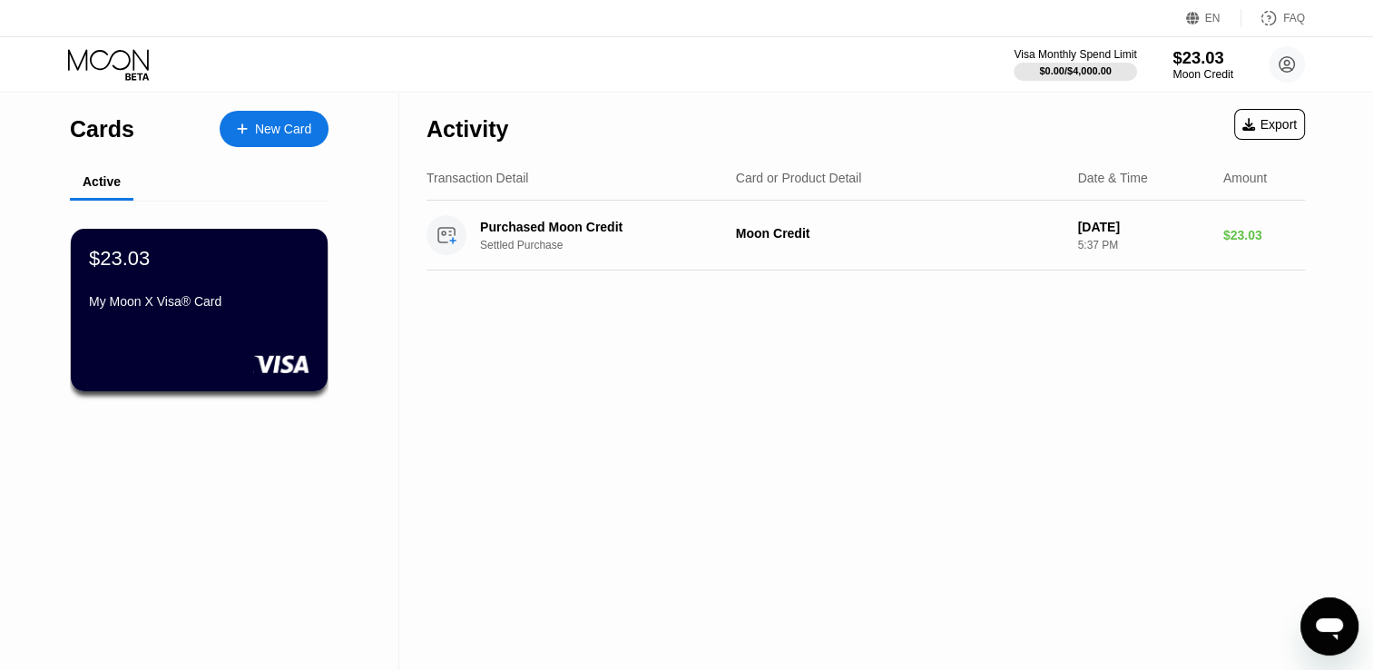
click at [1201, 57] on div "$23.03" at bounding box center [1203, 57] width 61 height 19
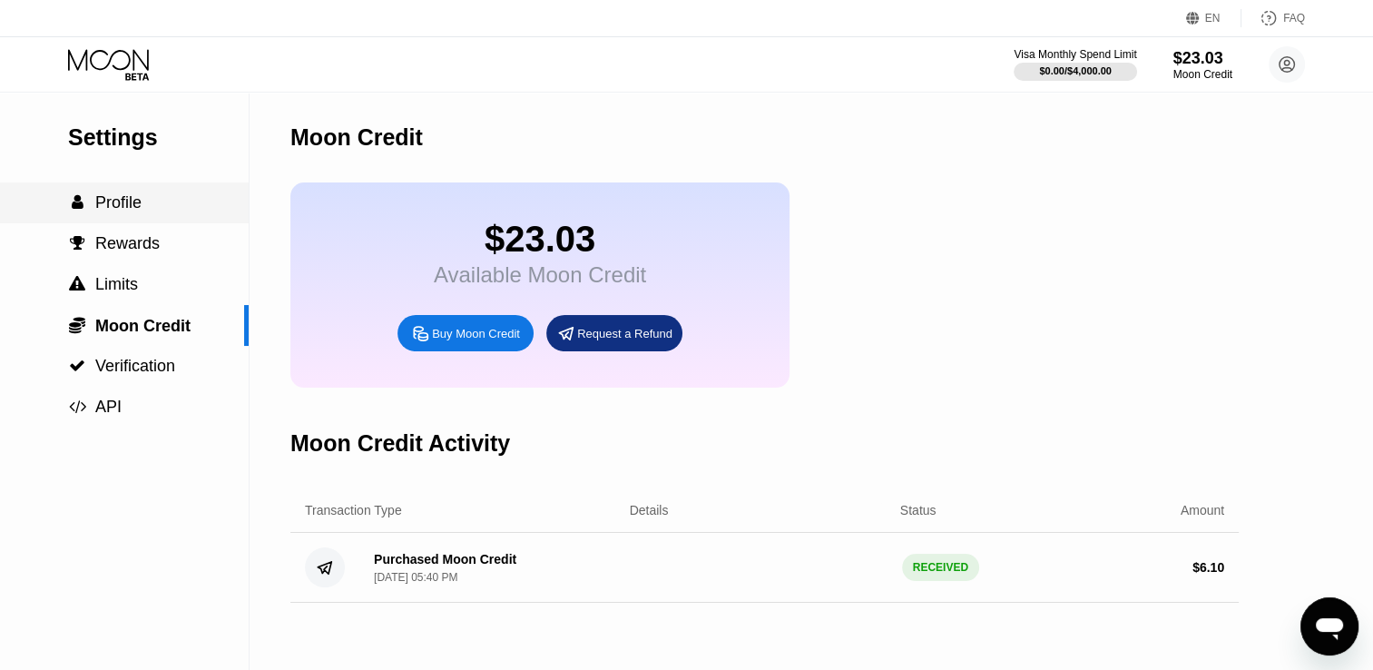
click at [149, 200] on div " Profile" at bounding box center [124, 202] width 249 height 19
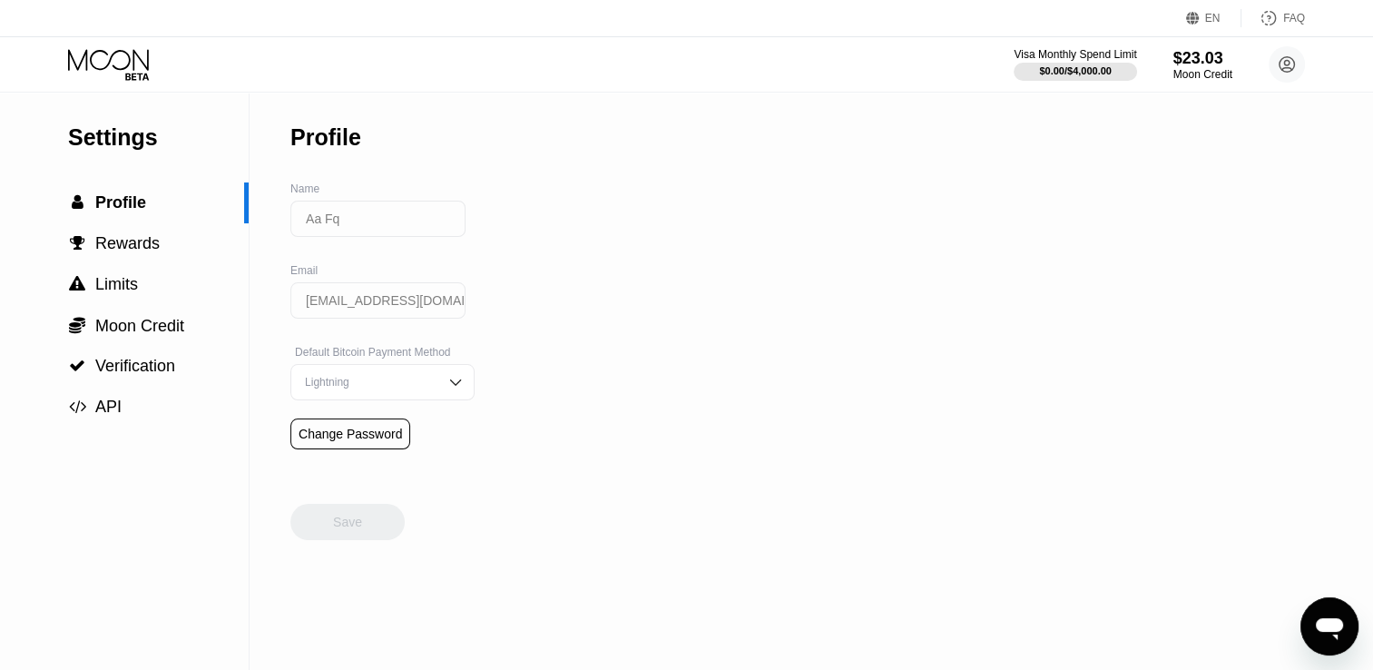
click at [121, 71] on icon at bounding box center [110, 65] width 84 height 32
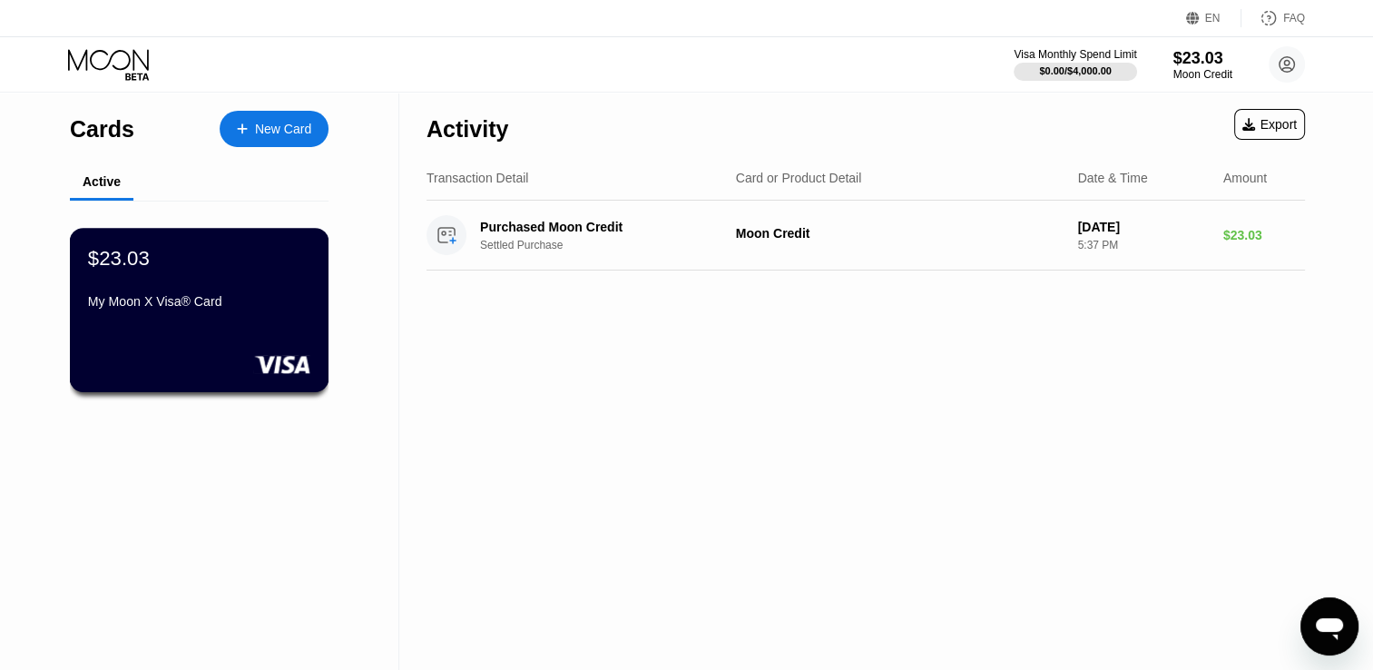
click at [229, 246] on div "$23.03 My Moon X Visa® Card" at bounding box center [200, 310] width 260 height 164
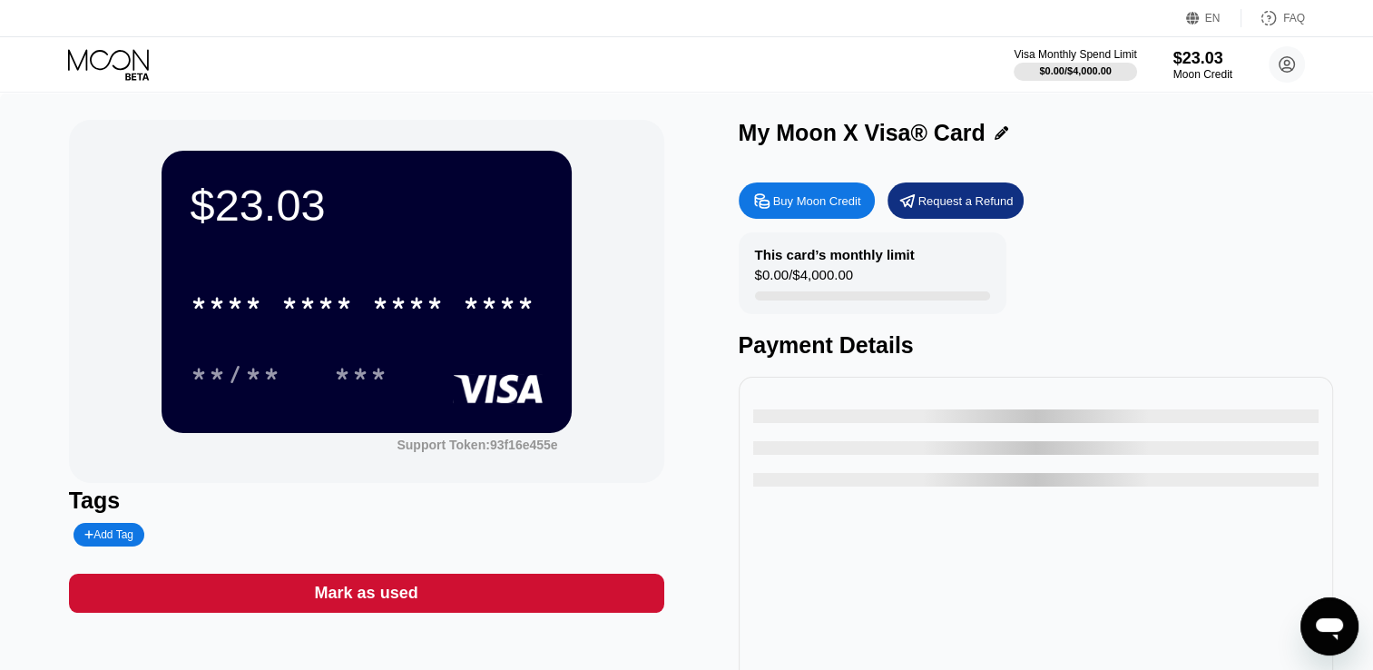
click at [530, 360] on div "**/** ***" at bounding box center [367, 373] width 352 height 45
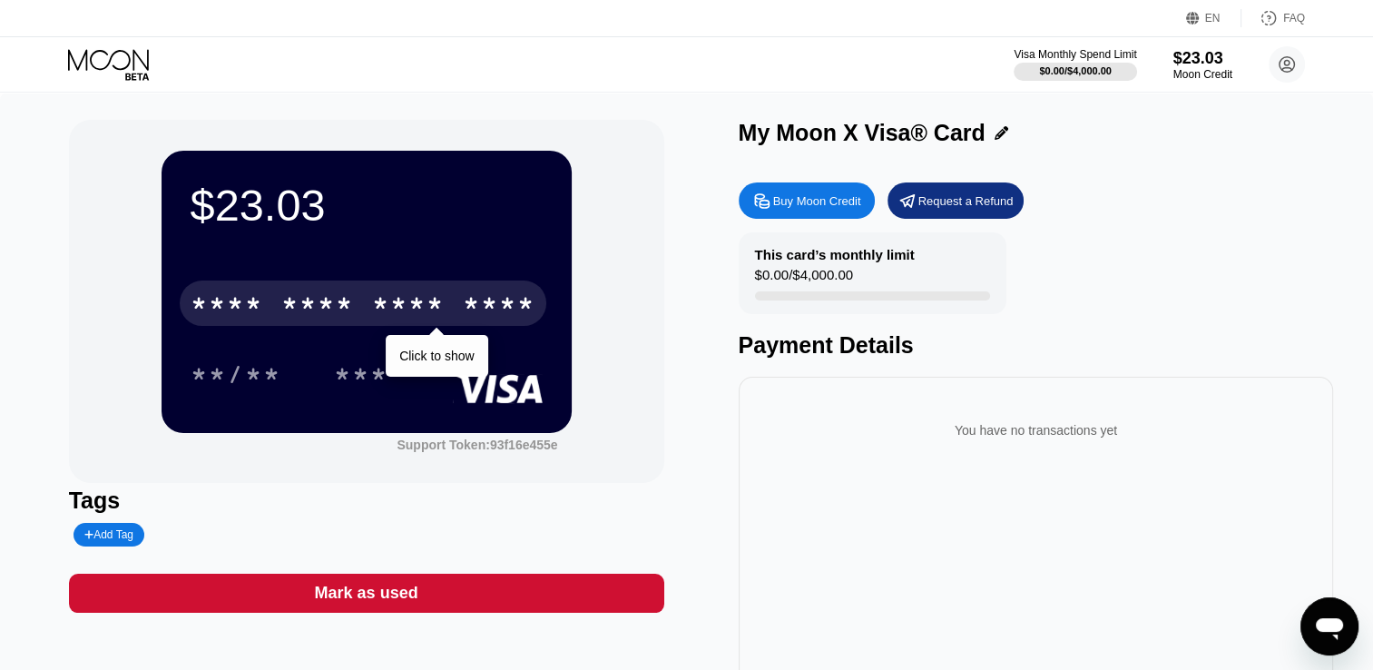
click at [479, 320] on div "****" at bounding box center [499, 305] width 73 height 29
click at [479, 320] on div "7659" at bounding box center [499, 305] width 73 height 29
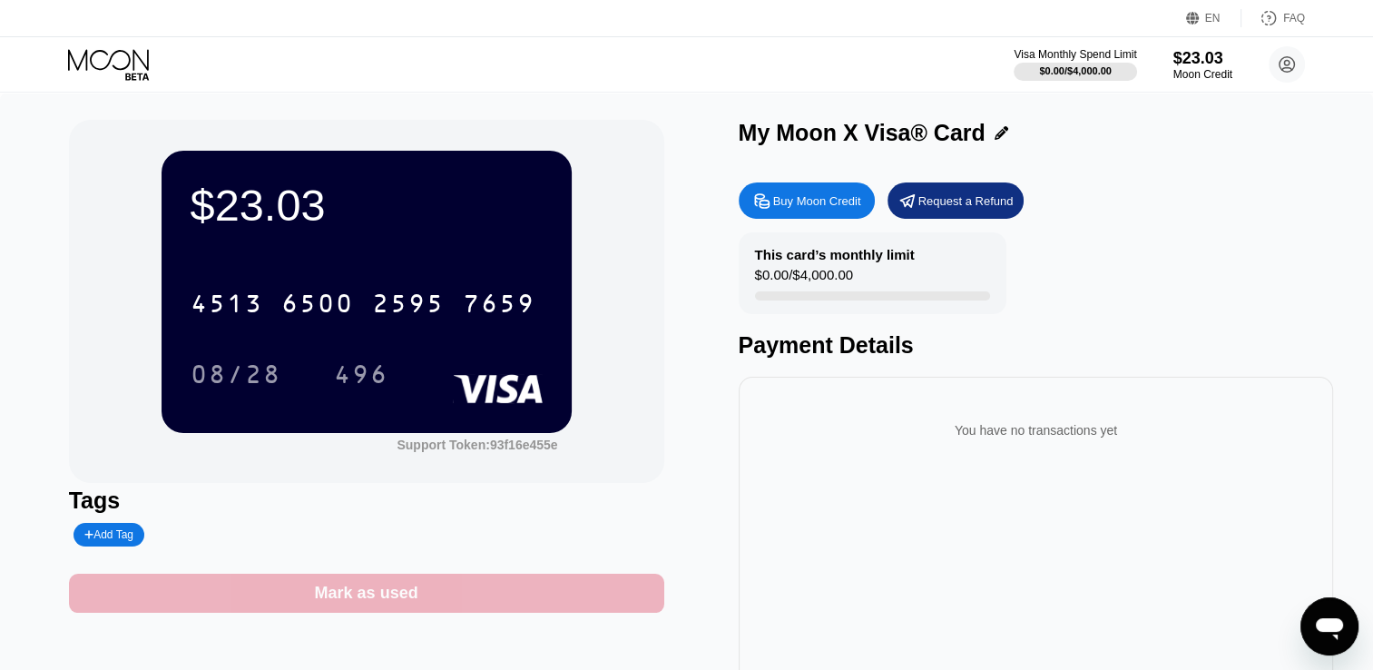
click at [370, 586] on div "Mark as used" at bounding box center [366, 593] width 595 height 39
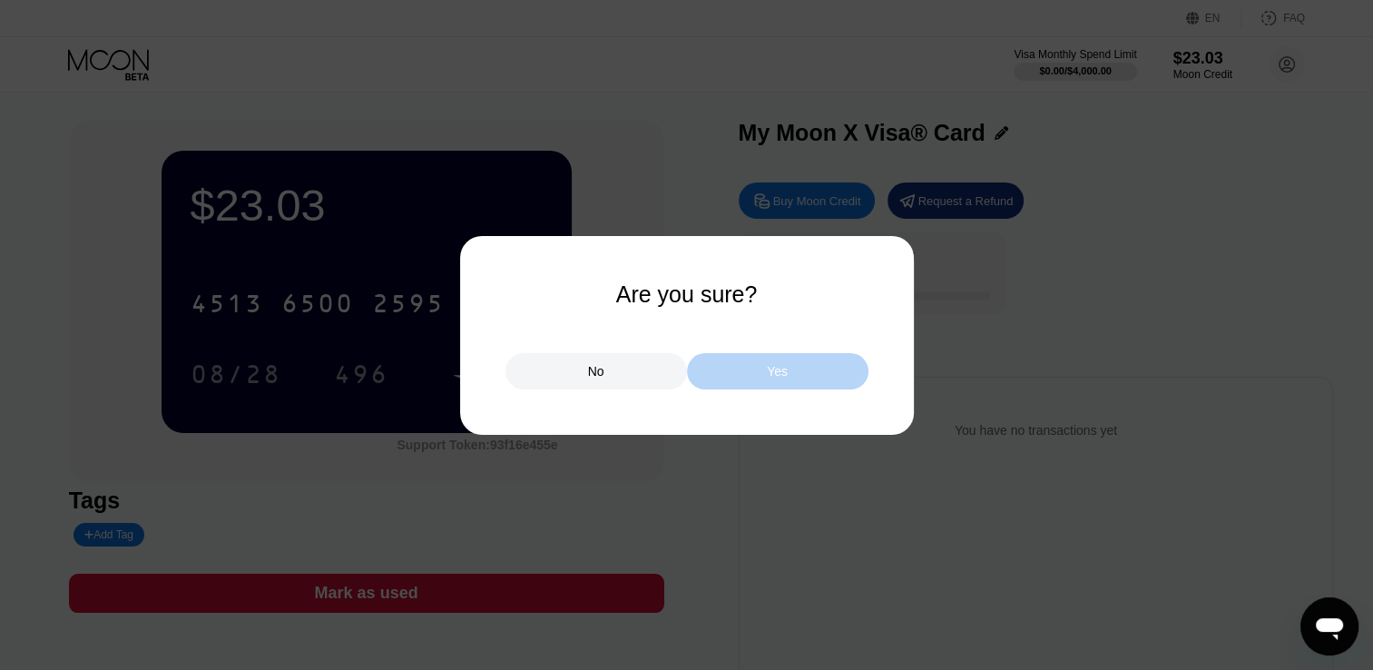
click at [736, 384] on div "Yes" at bounding box center [778, 371] width 182 height 36
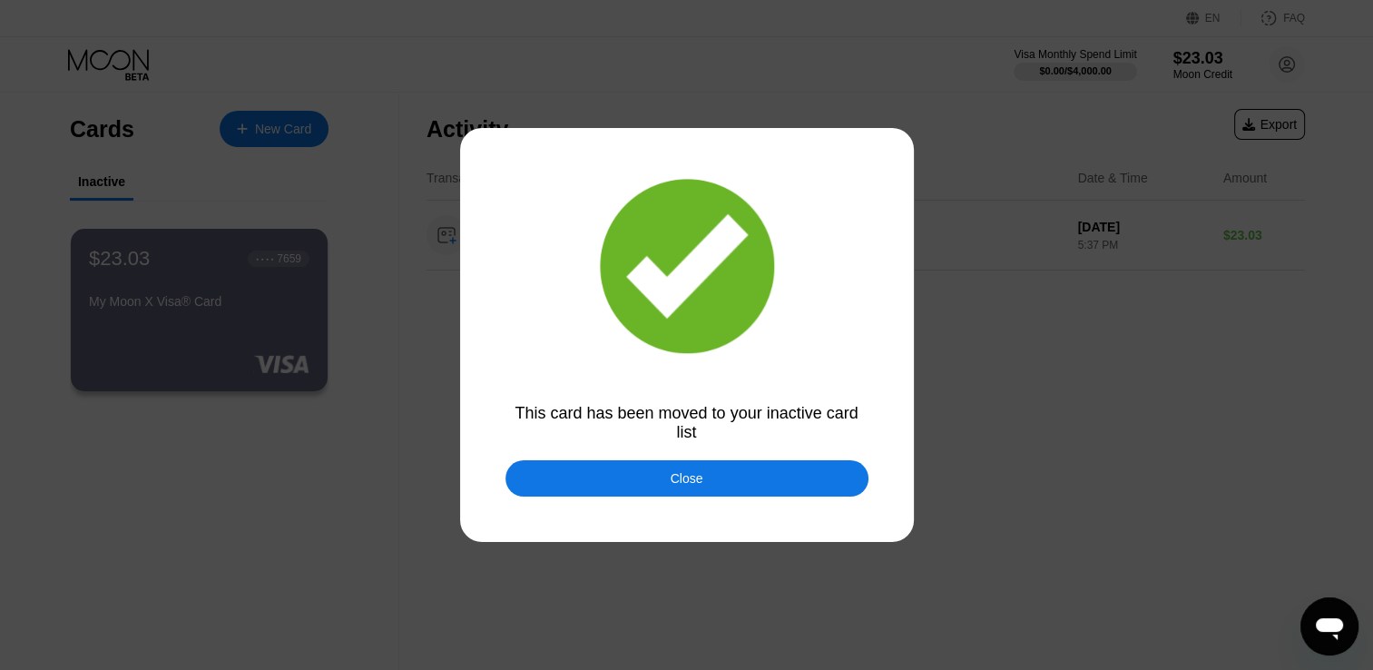
click at [733, 475] on div "Close" at bounding box center [687, 478] width 363 height 36
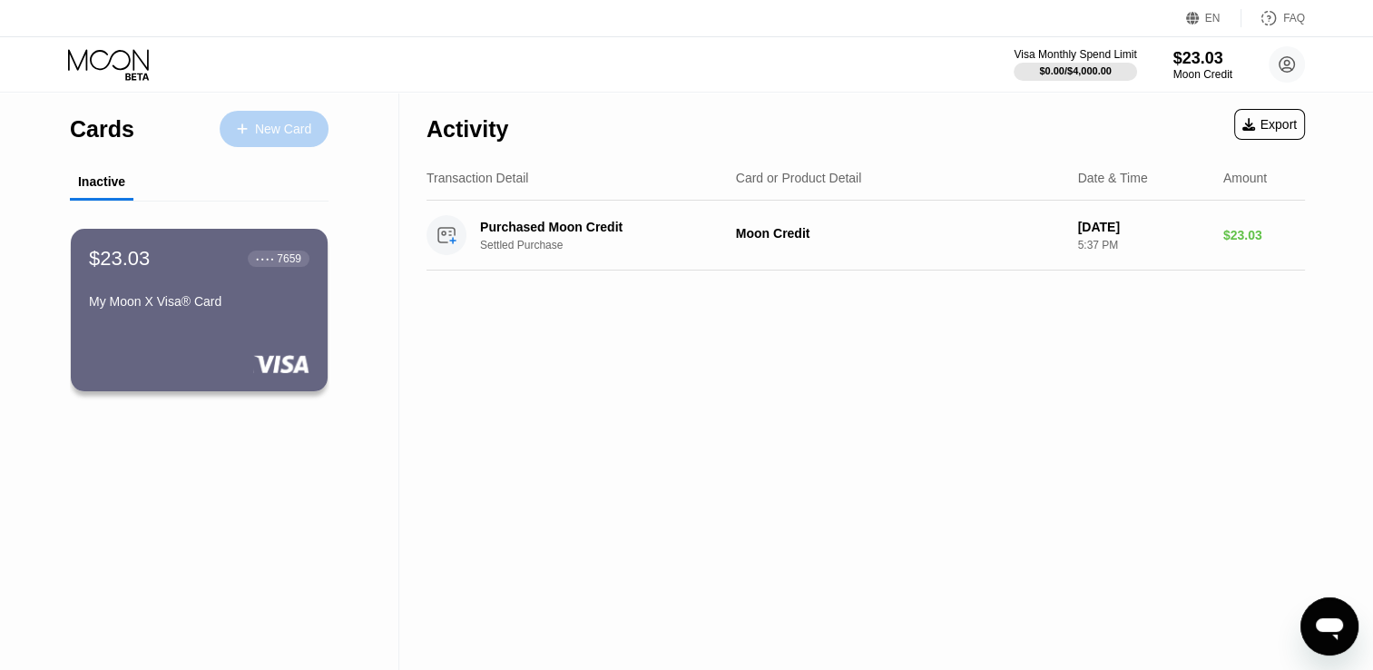
click at [281, 128] on div "New Card" at bounding box center [283, 129] width 56 height 15
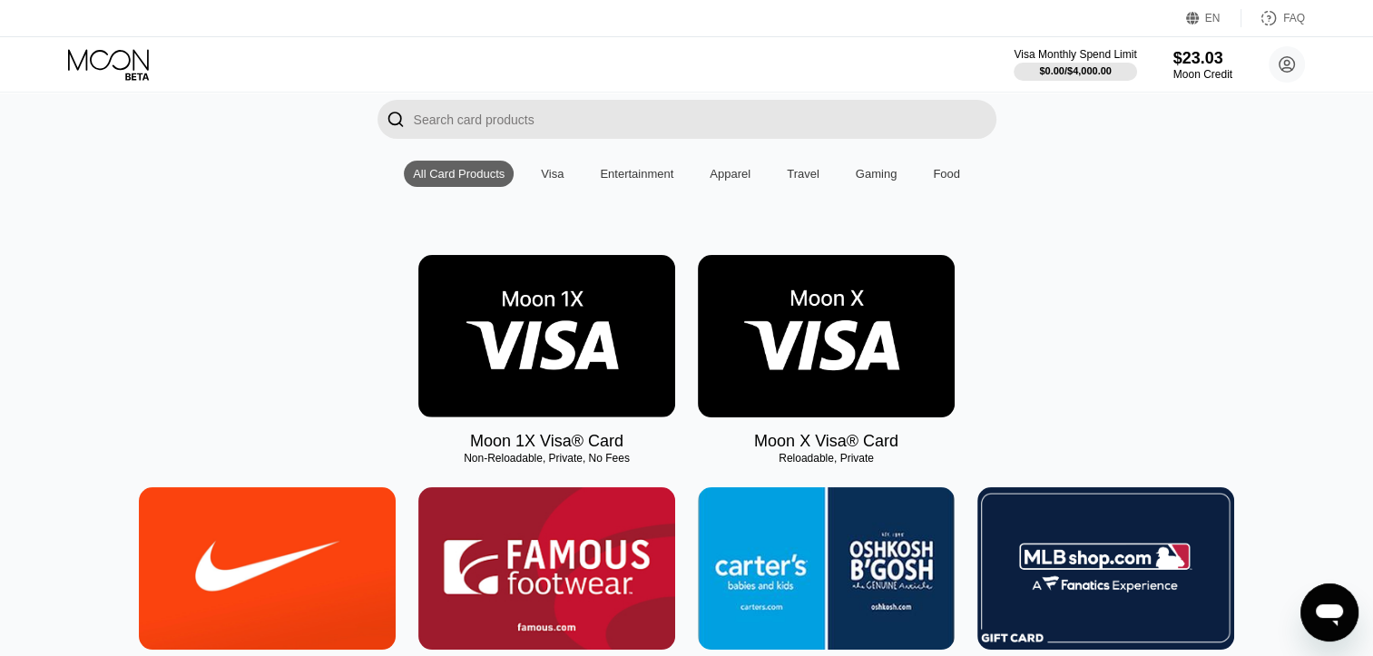
scroll to position [182, 0]
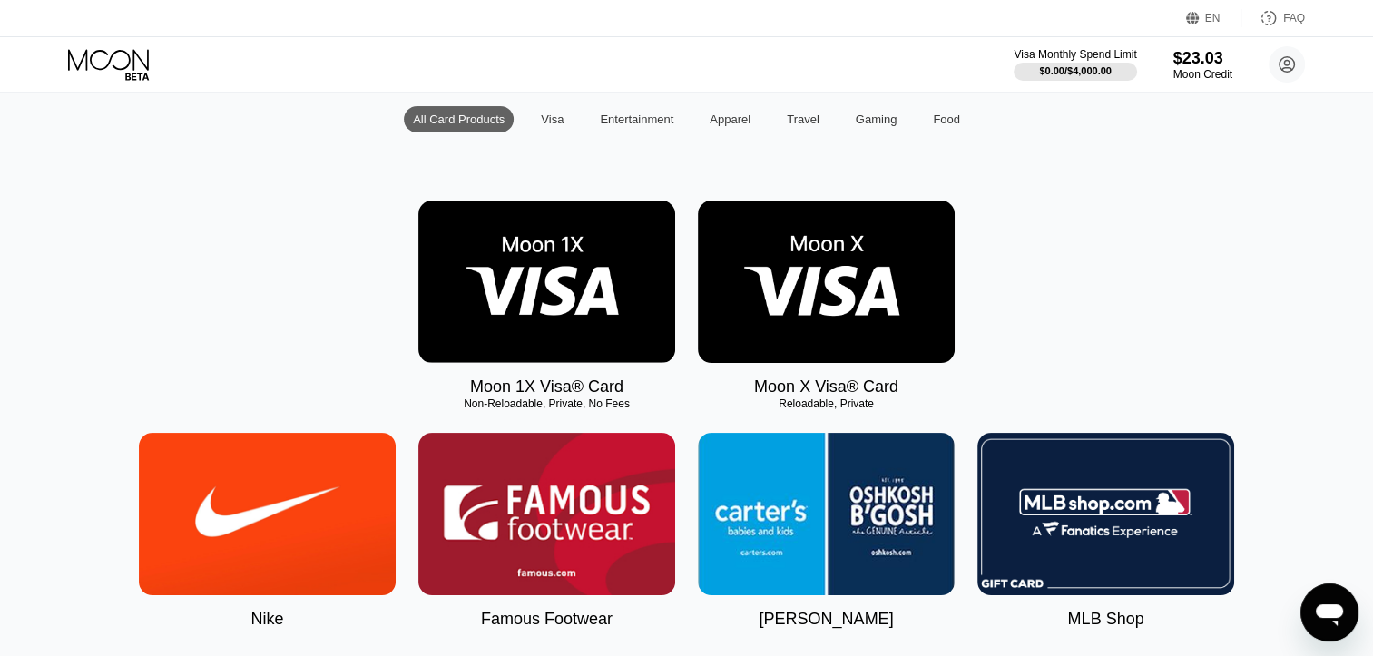
click at [875, 274] on img at bounding box center [826, 282] width 257 height 162
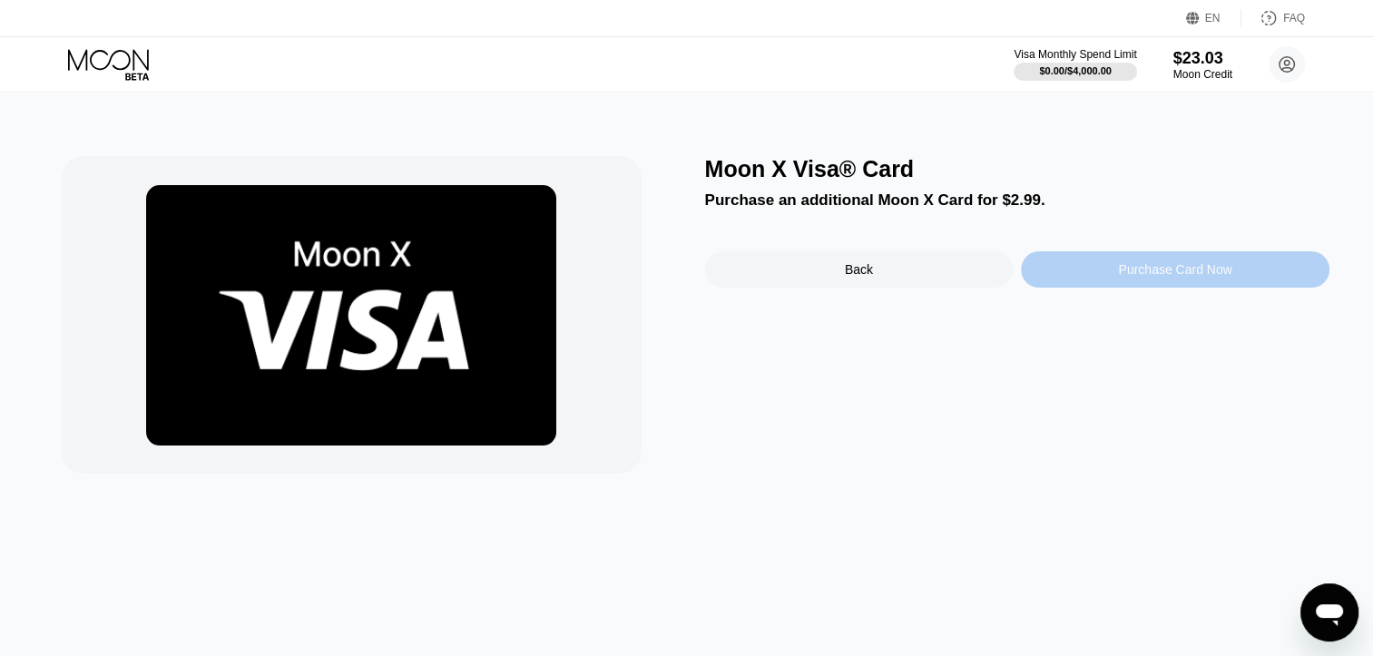
click at [1115, 271] on div "Purchase Card Now" at bounding box center [1175, 269] width 309 height 36
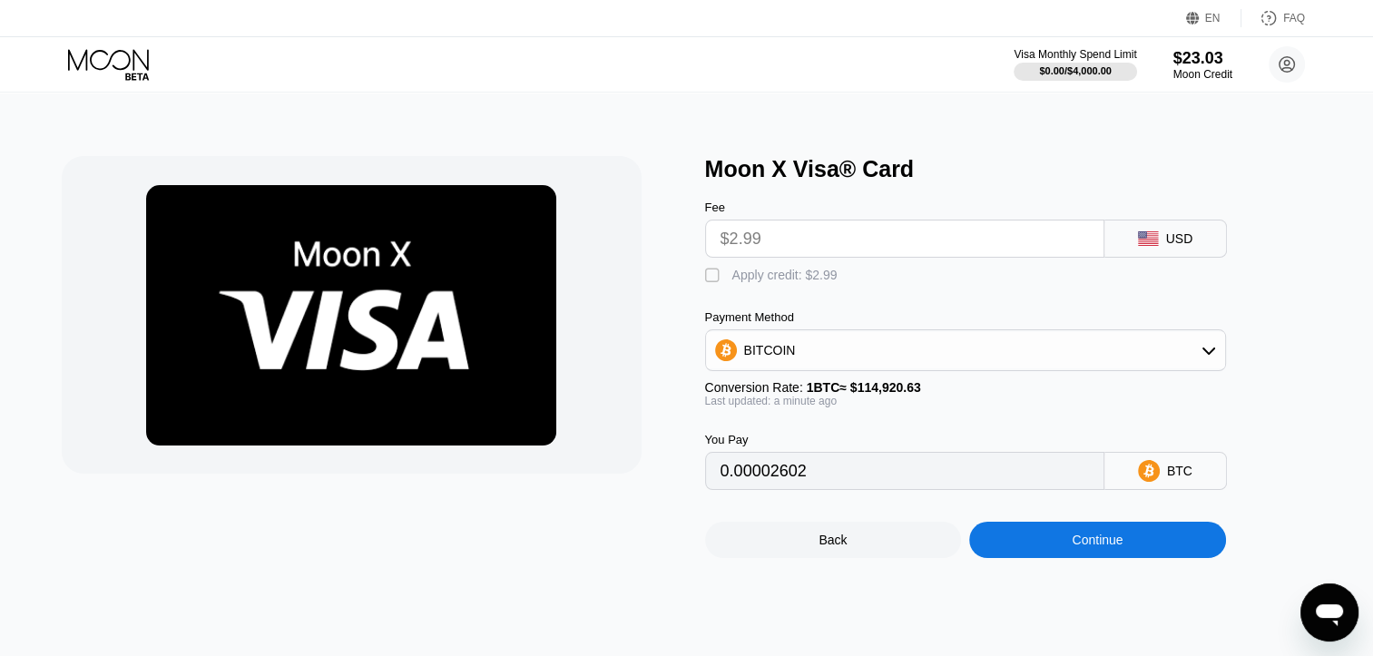
click at [720, 274] on div "" at bounding box center [714, 276] width 18 height 18
type input "0"
click at [1114, 547] on div "Continue" at bounding box center [1097, 540] width 51 height 15
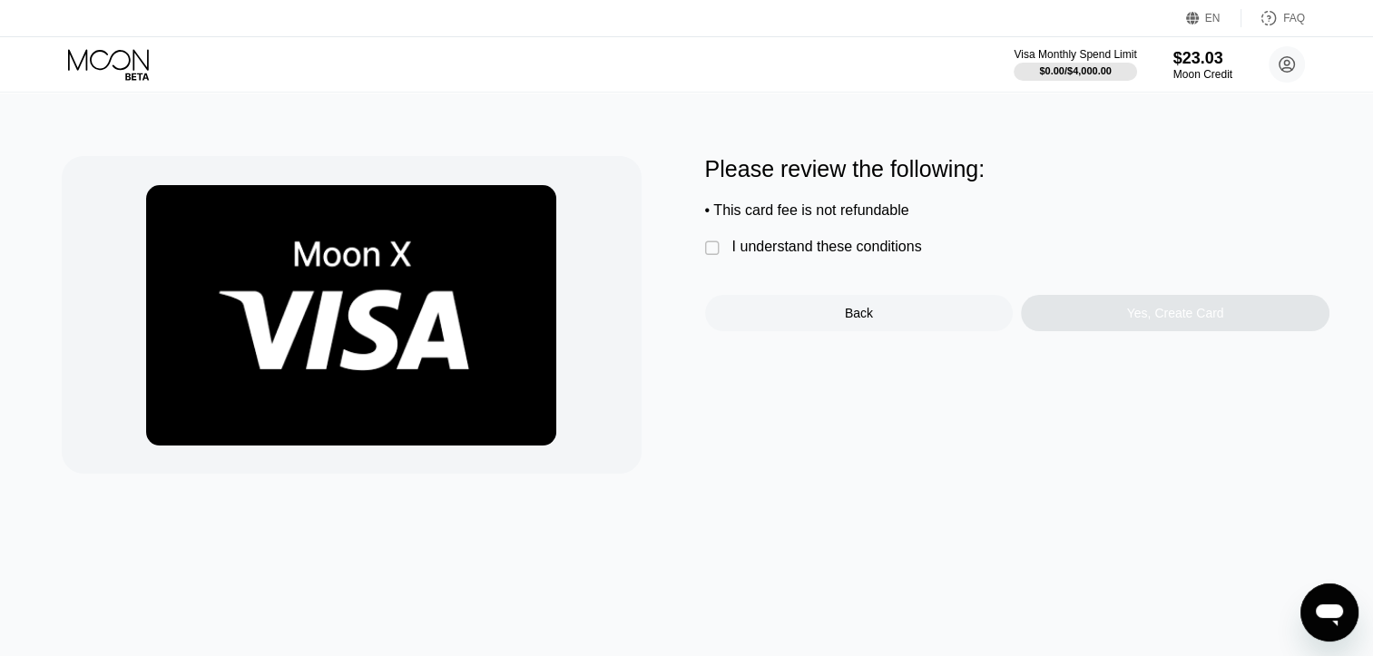
click at [828, 255] on div "I understand these conditions" at bounding box center [827, 247] width 190 height 16
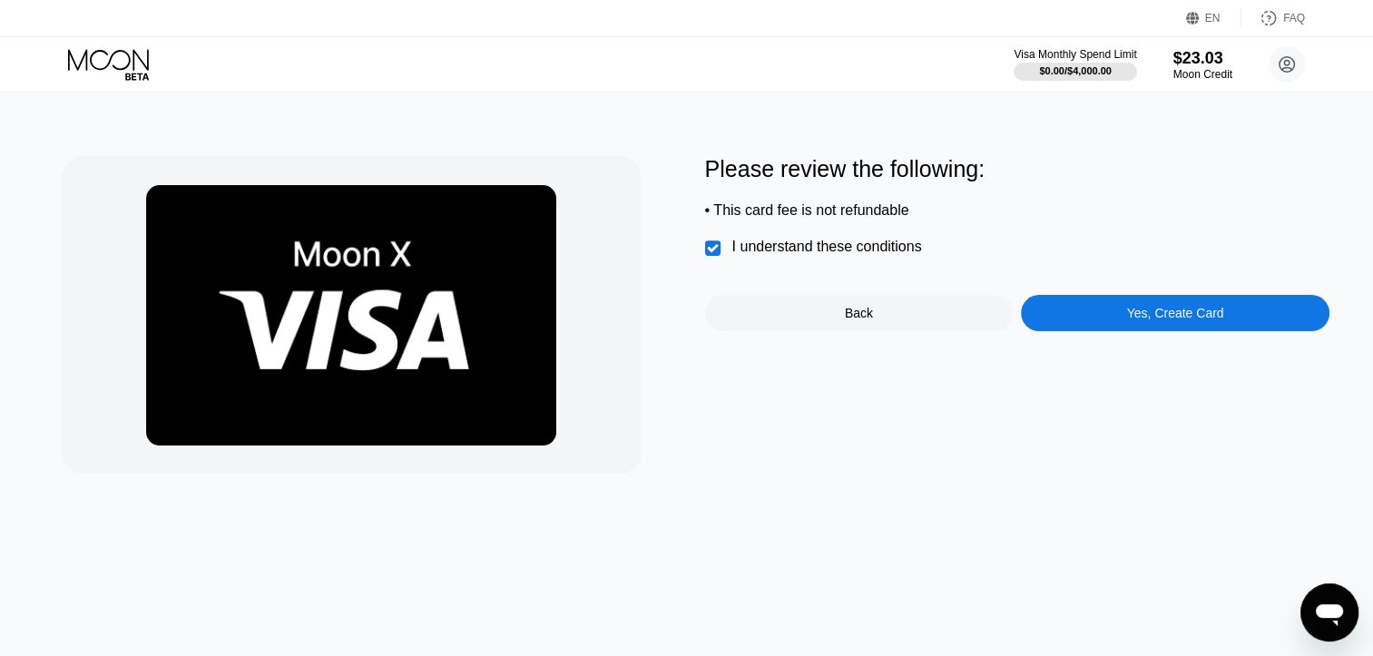
click at [1203, 320] on div "Yes, Create Card" at bounding box center [1175, 313] width 97 height 15
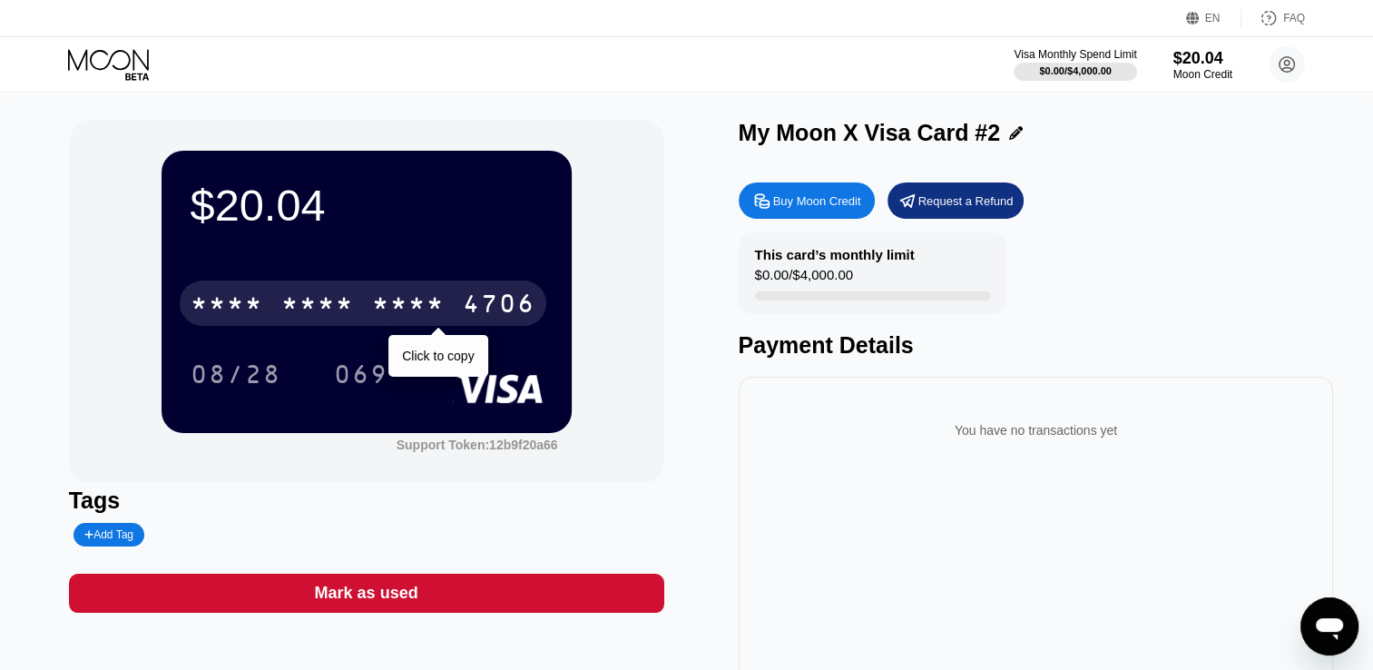
click at [423, 301] on div "* * * *" at bounding box center [408, 305] width 73 height 29
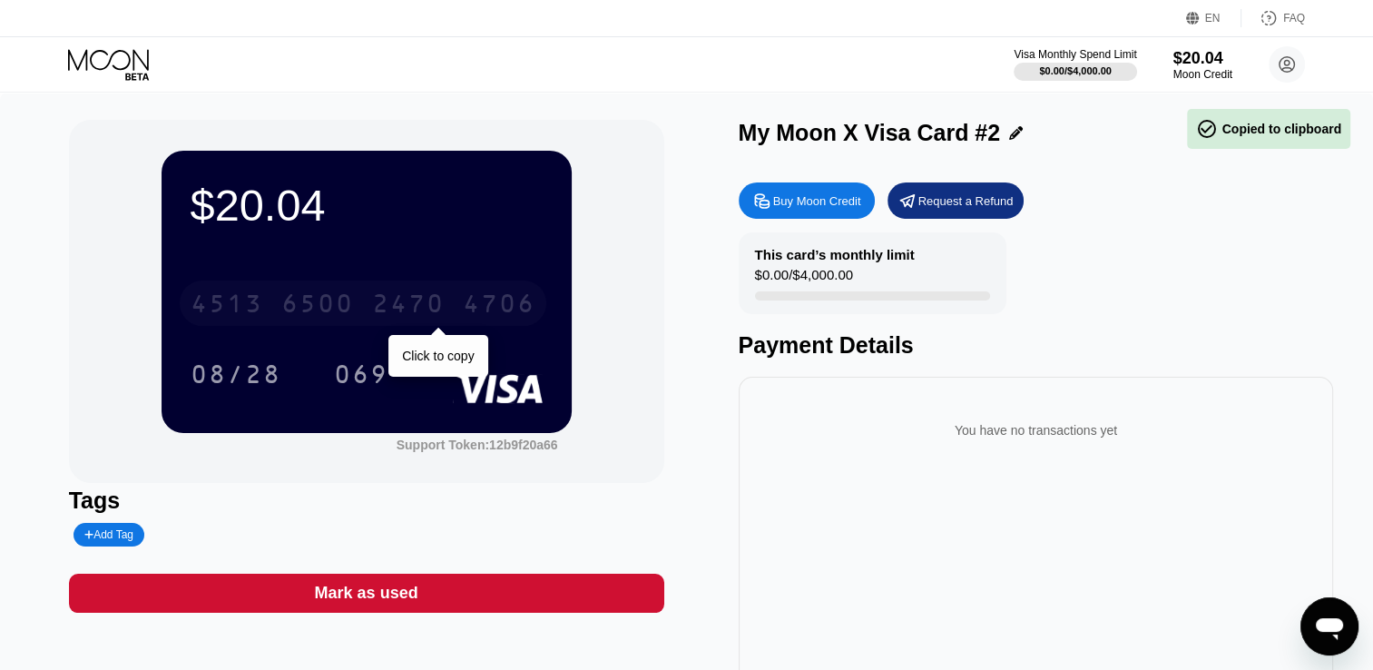
click at [423, 301] on div "2470" at bounding box center [408, 305] width 73 height 29
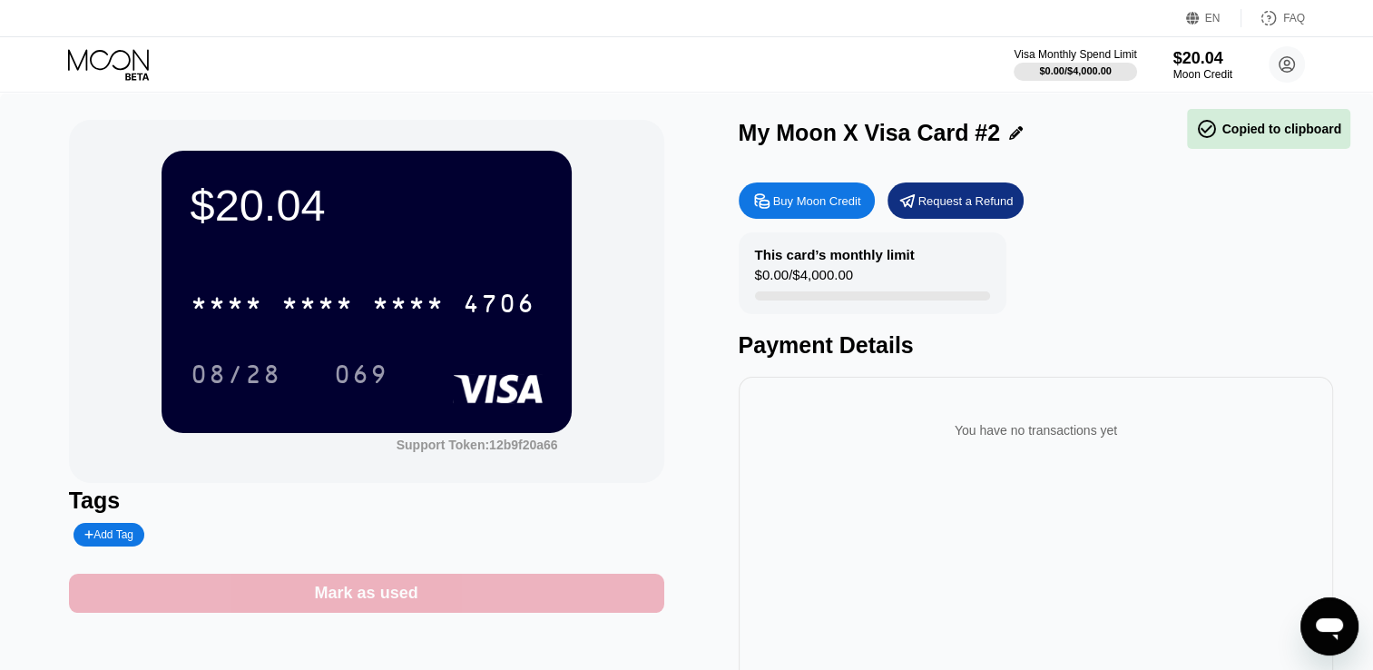
click at [433, 613] on div "Mark as used" at bounding box center [366, 593] width 595 height 39
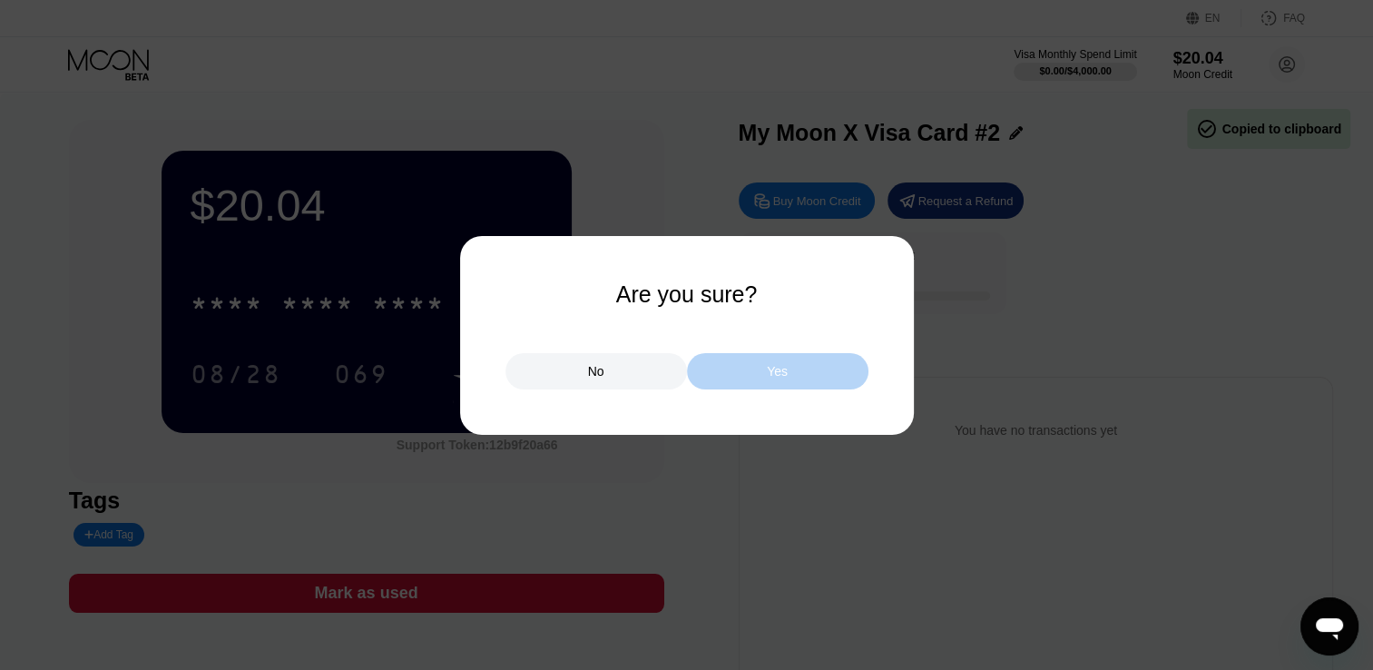
click at [720, 383] on div "Yes" at bounding box center [778, 371] width 182 height 36
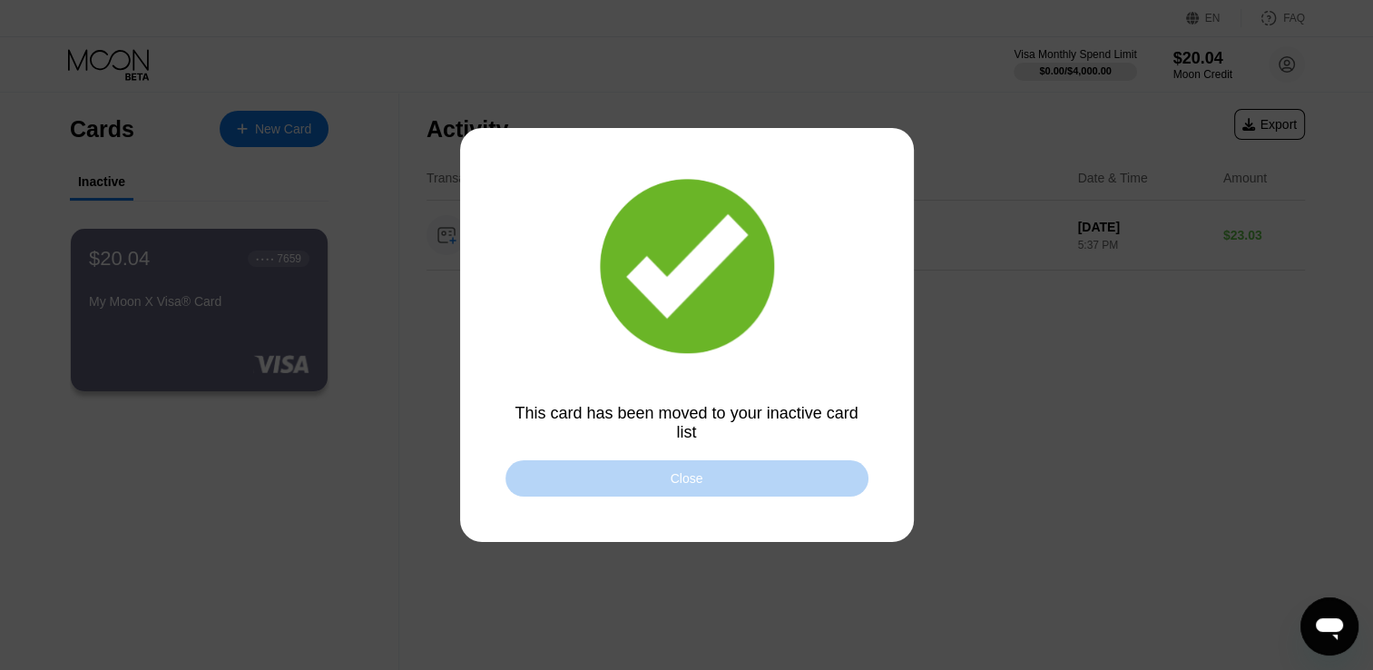
click at [693, 474] on div "Close" at bounding box center [687, 478] width 33 height 15
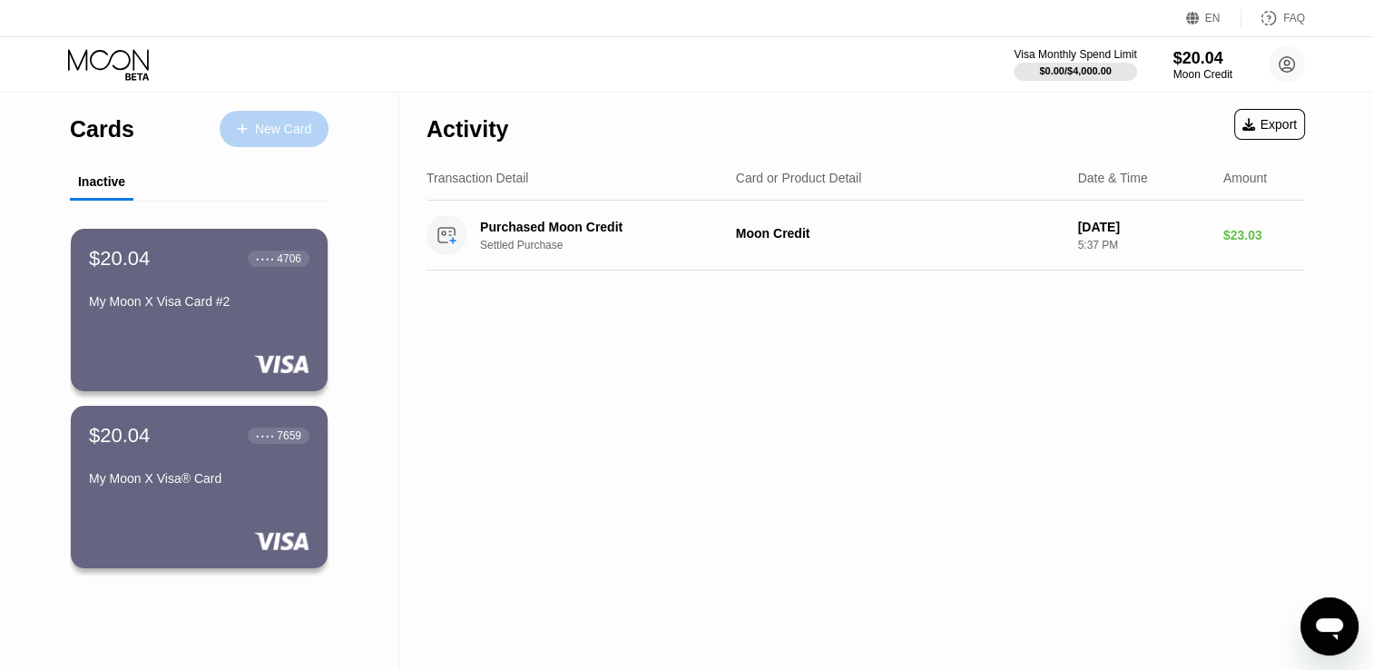
drag, startPoint x: 0, startPoint y: 0, endPoint x: 255, endPoint y: 123, distance: 283.0
click at [255, 123] on div "New Card" at bounding box center [283, 129] width 56 height 15
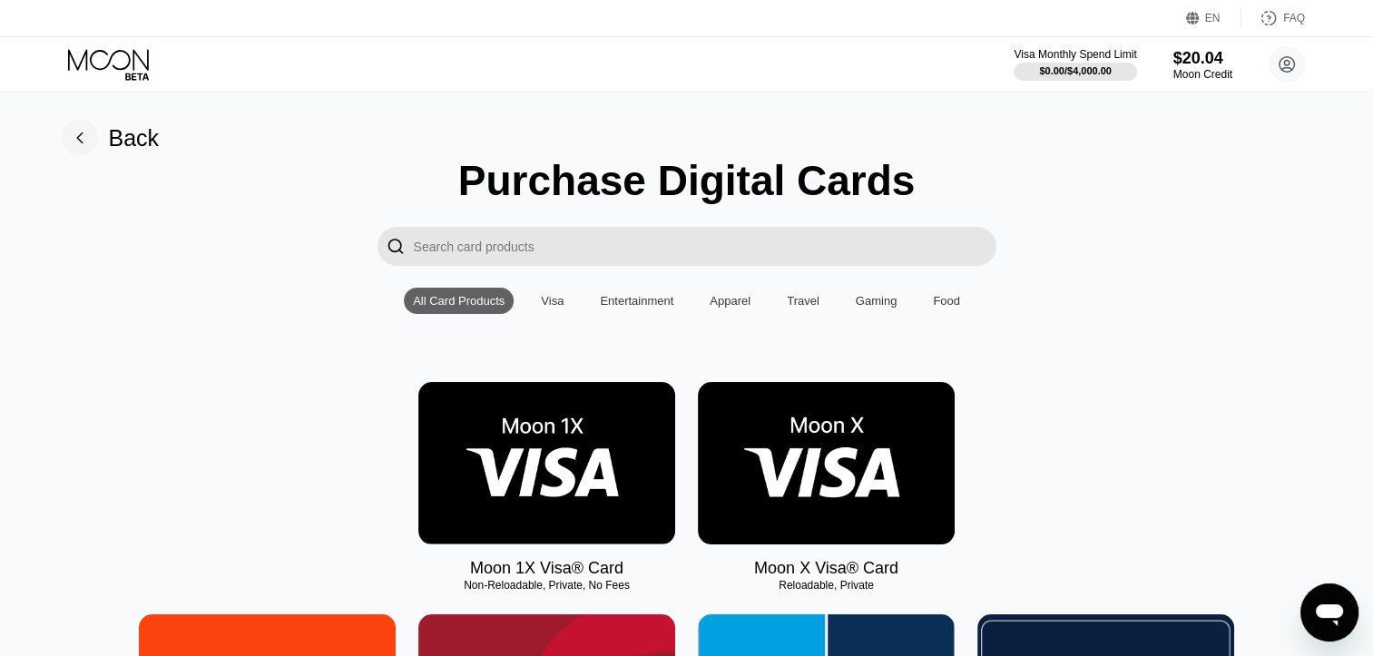
click at [791, 439] on img at bounding box center [826, 463] width 257 height 162
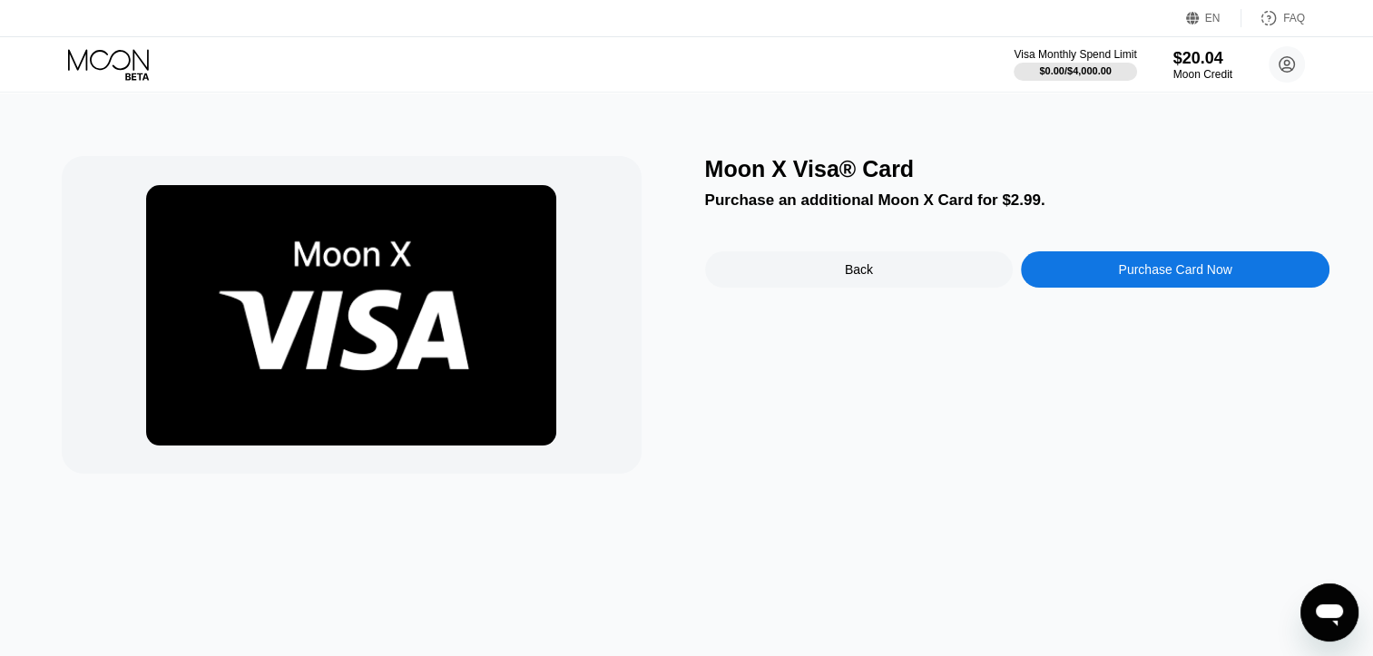
click at [1198, 265] on div "Purchase Card Now" at bounding box center [1175, 269] width 309 height 36
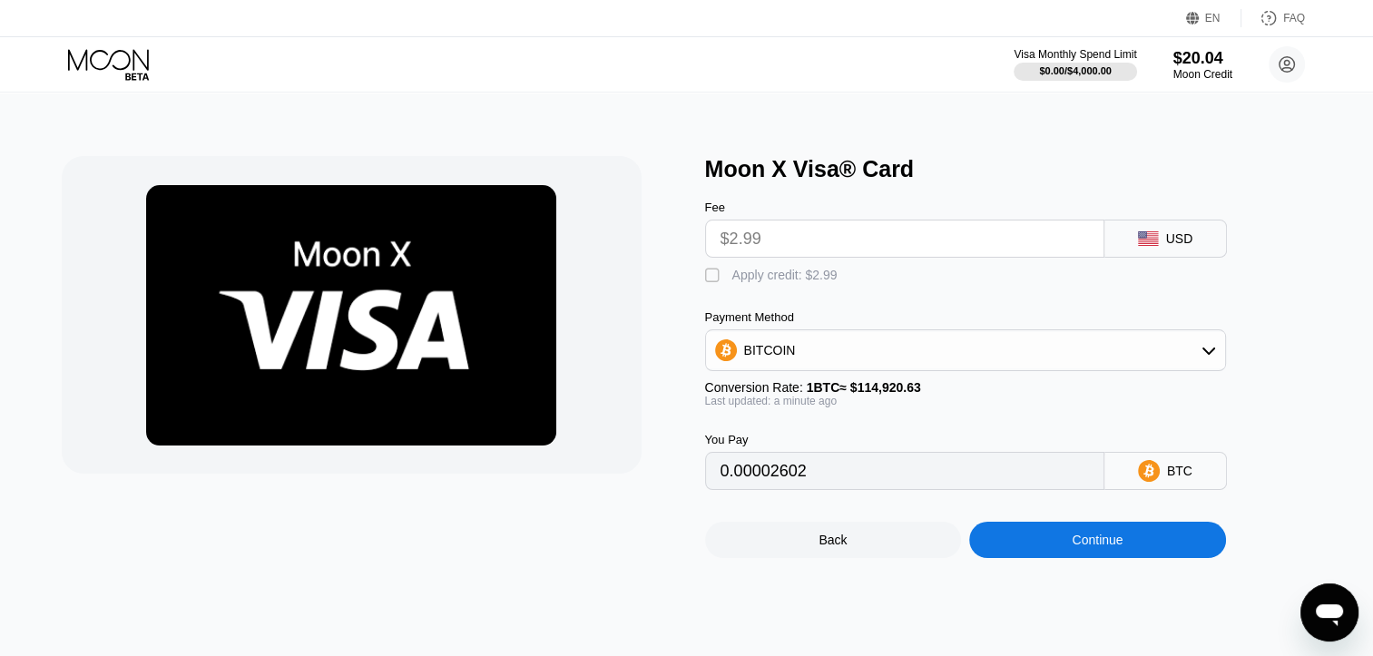
click at [733, 282] on div "Apply credit: $2.99" at bounding box center [784, 275] width 105 height 15
type input "0"
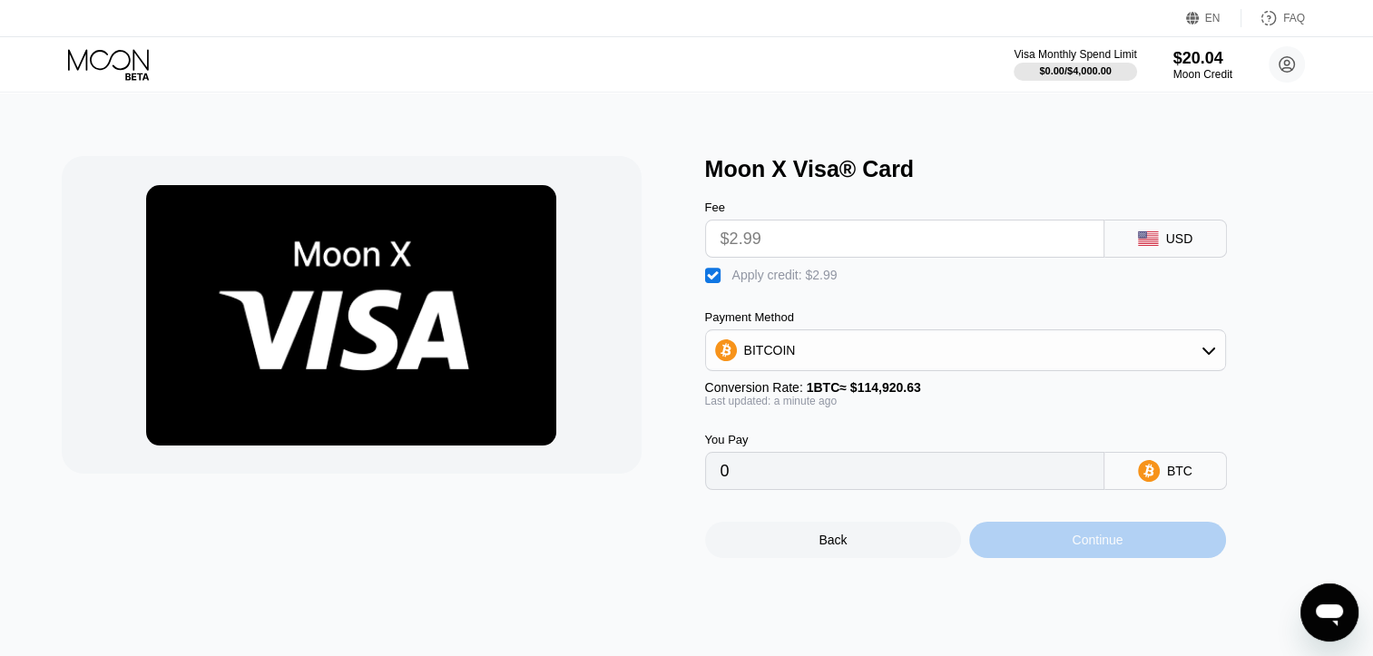
click at [1125, 558] on div "Continue" at bounding box center [1097, 540] width 257 height 36
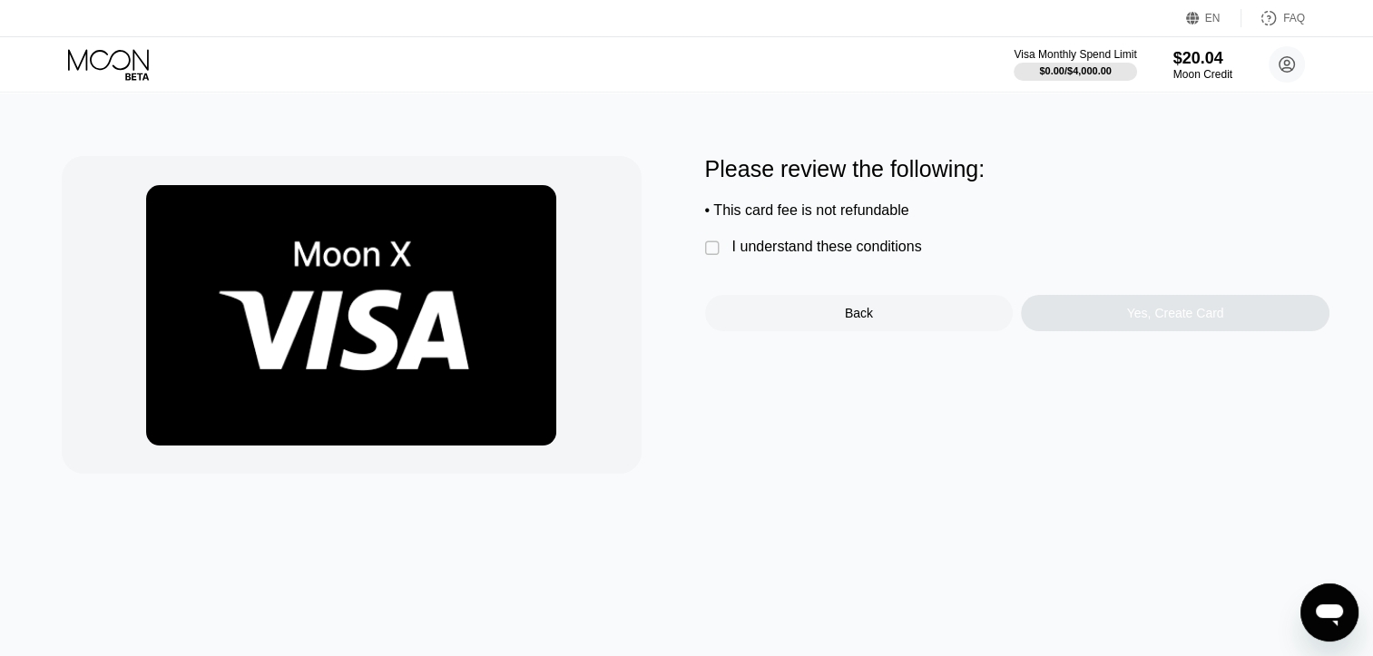
click at [839, 255] on div "I understand these conditions" at bounding box center [827, 247] width 190 height 16
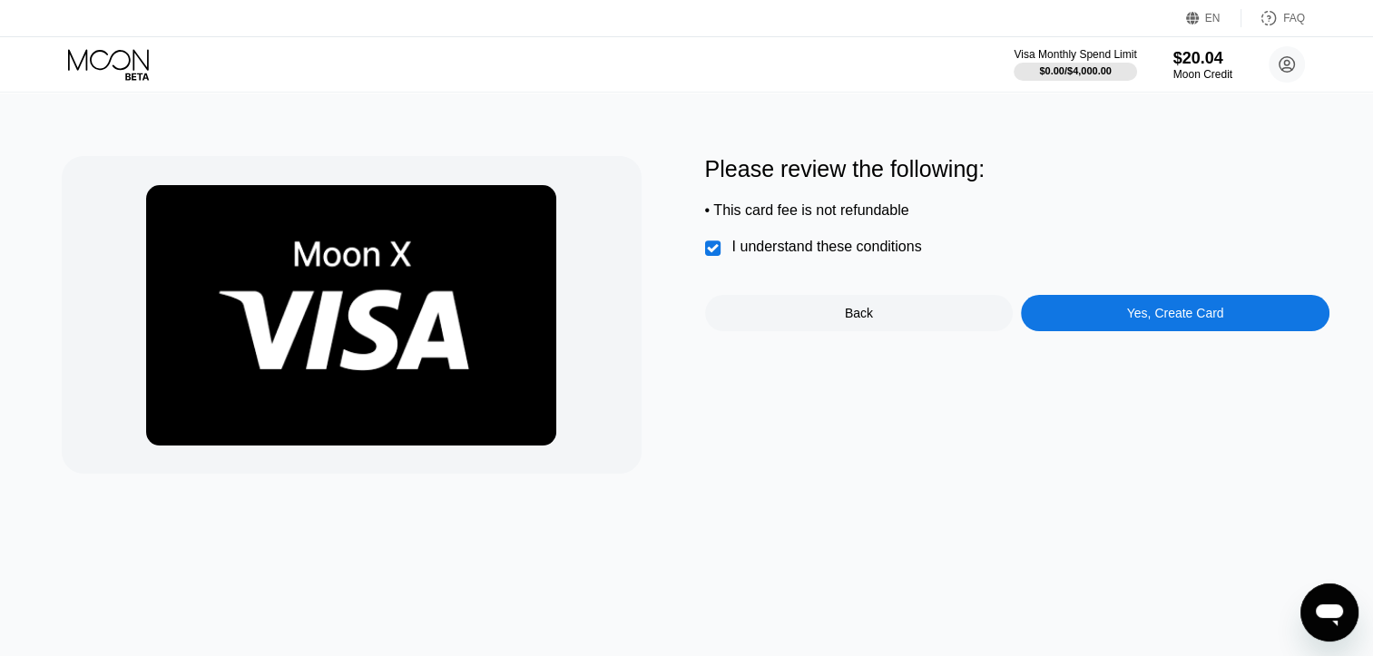
click at [1164, 320] on div "Yes, Create Card" at bounding box center [1175, 313] width 97 height 15
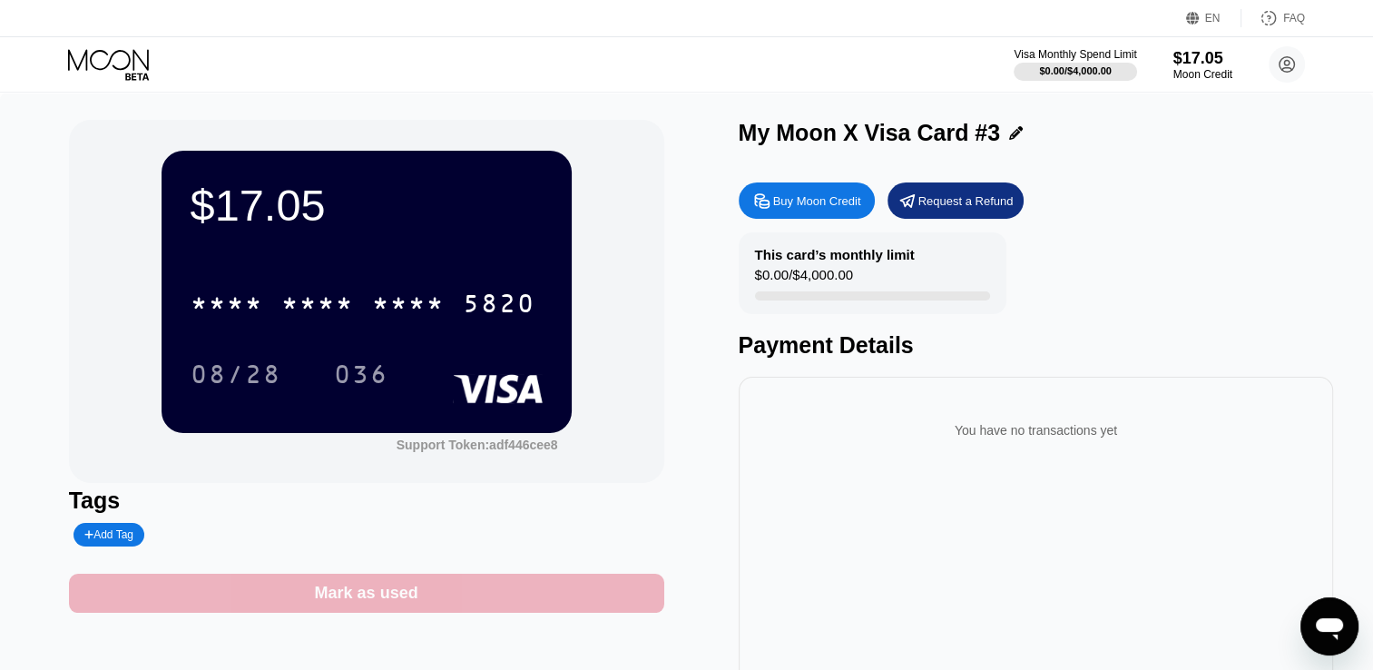
click at [439, 594] on div "Mark as used" at bounding box center [366, 593] width 595 height 39
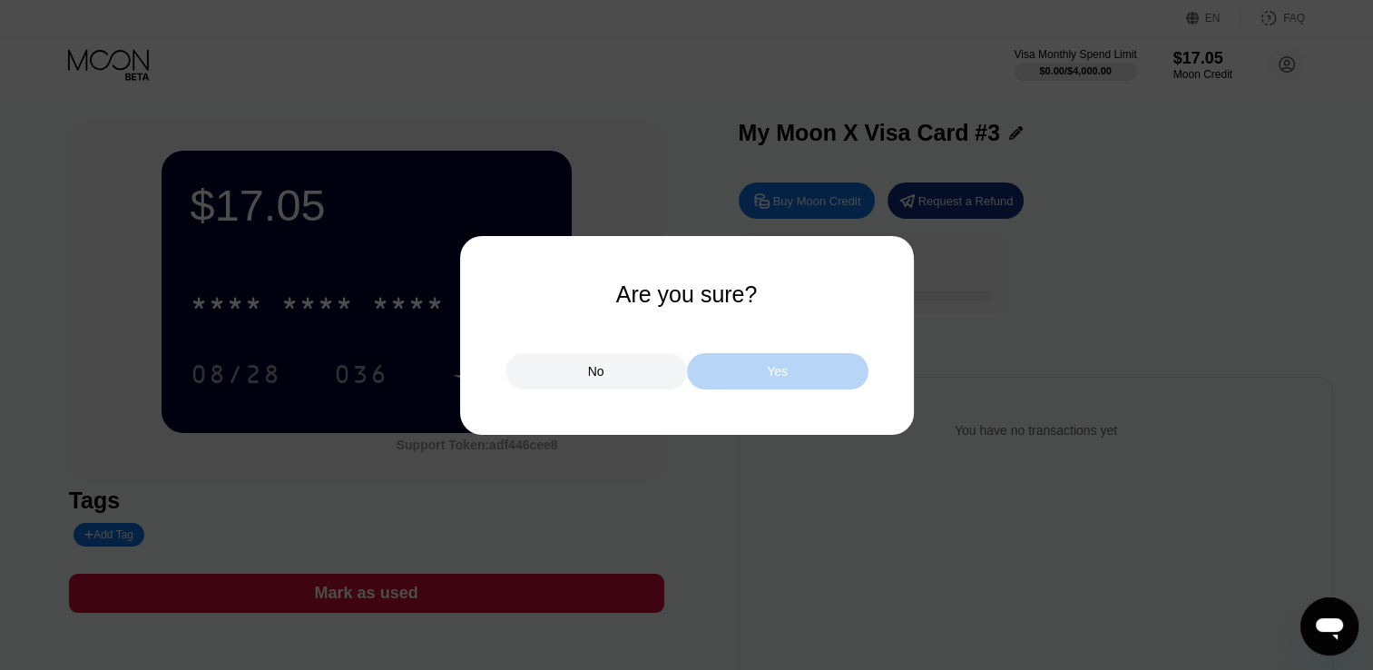
click at [789, 377] on div "Yes" at bounding box center [778, 371] width 182 height 36
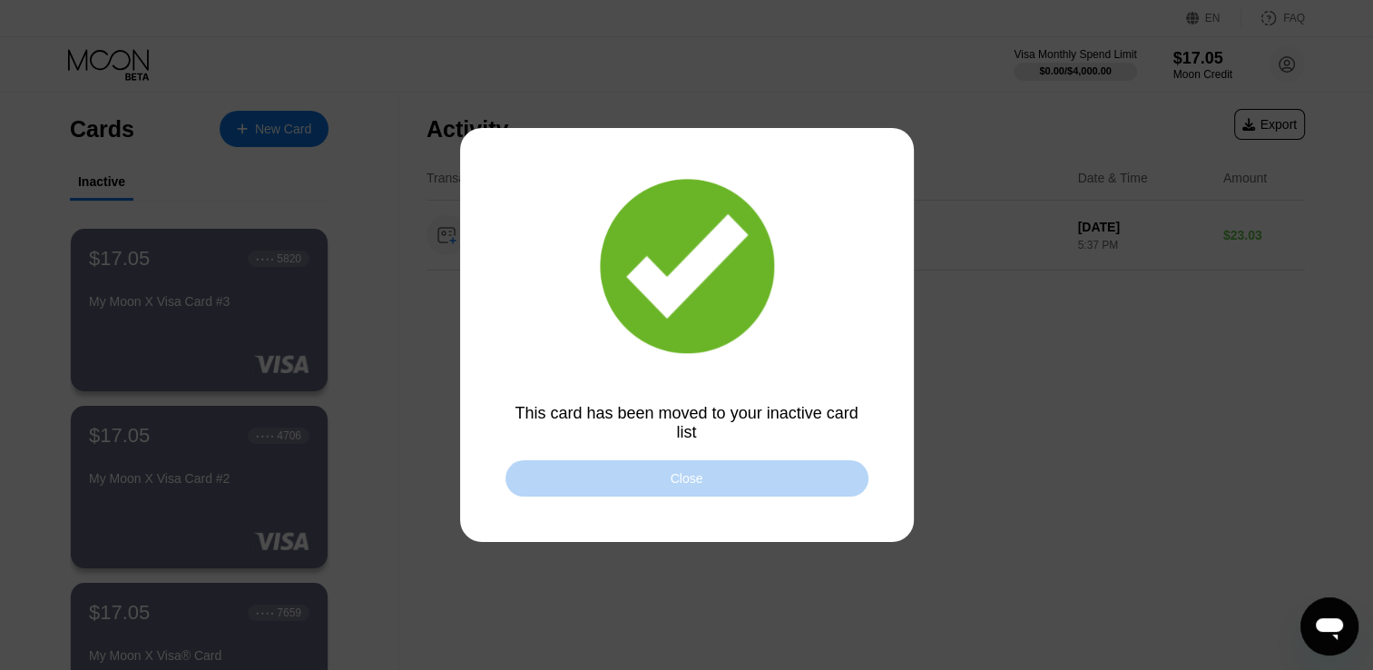
click at [713, 483] on div "Close" at bounding box center [687, 478] width 363 height 36
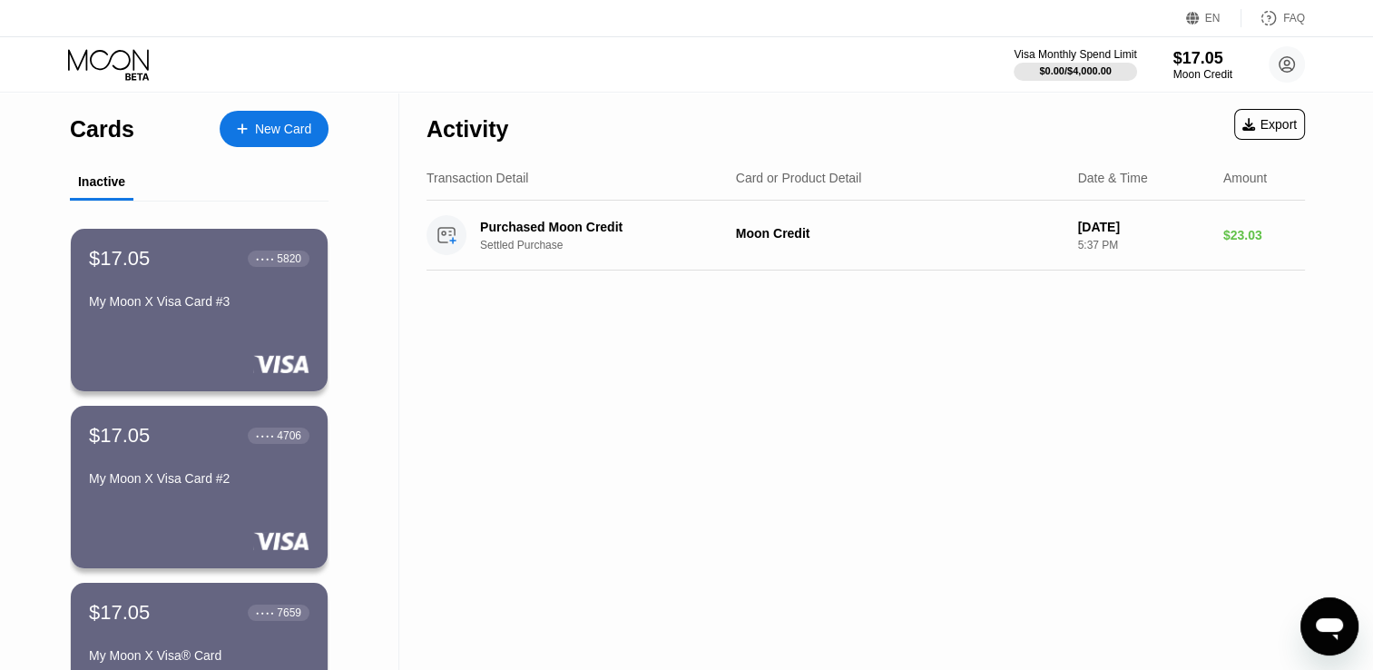
click at [252, 130] on div at bounding box center [251, 129] width 7 height 15
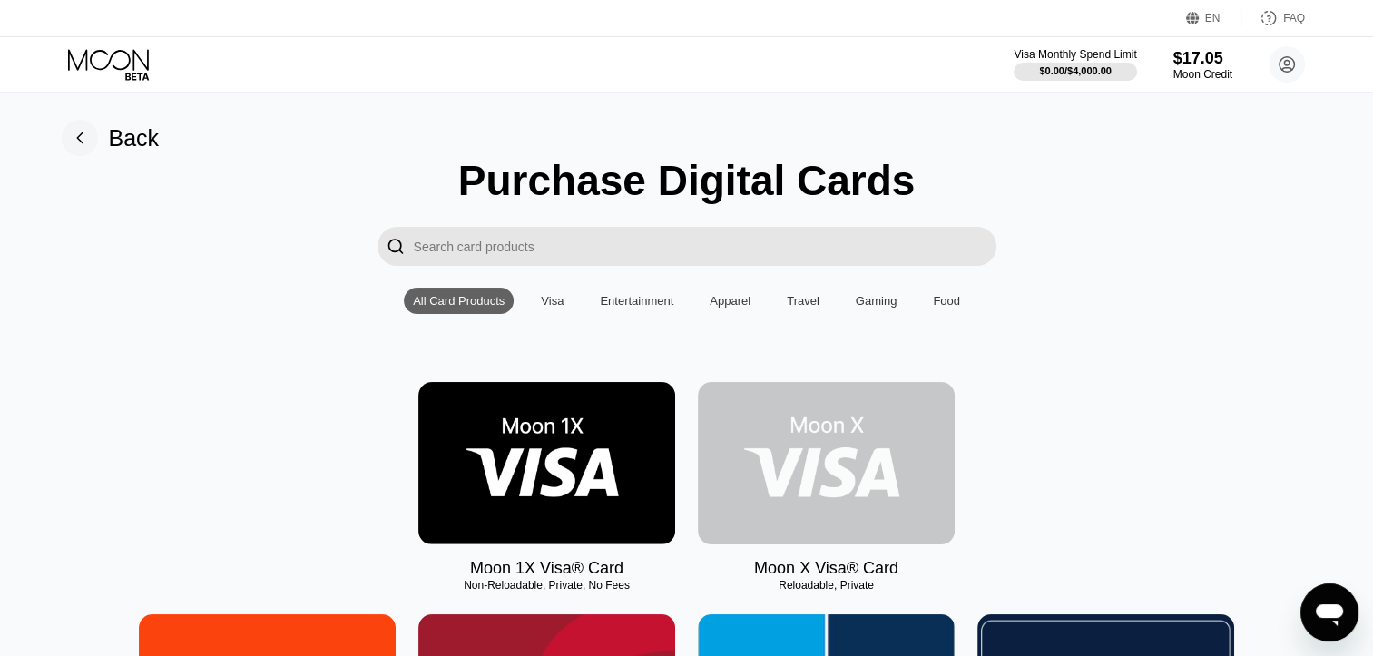
click at [811, 474] on img at bounding box center [826, 463] width 257 height 162
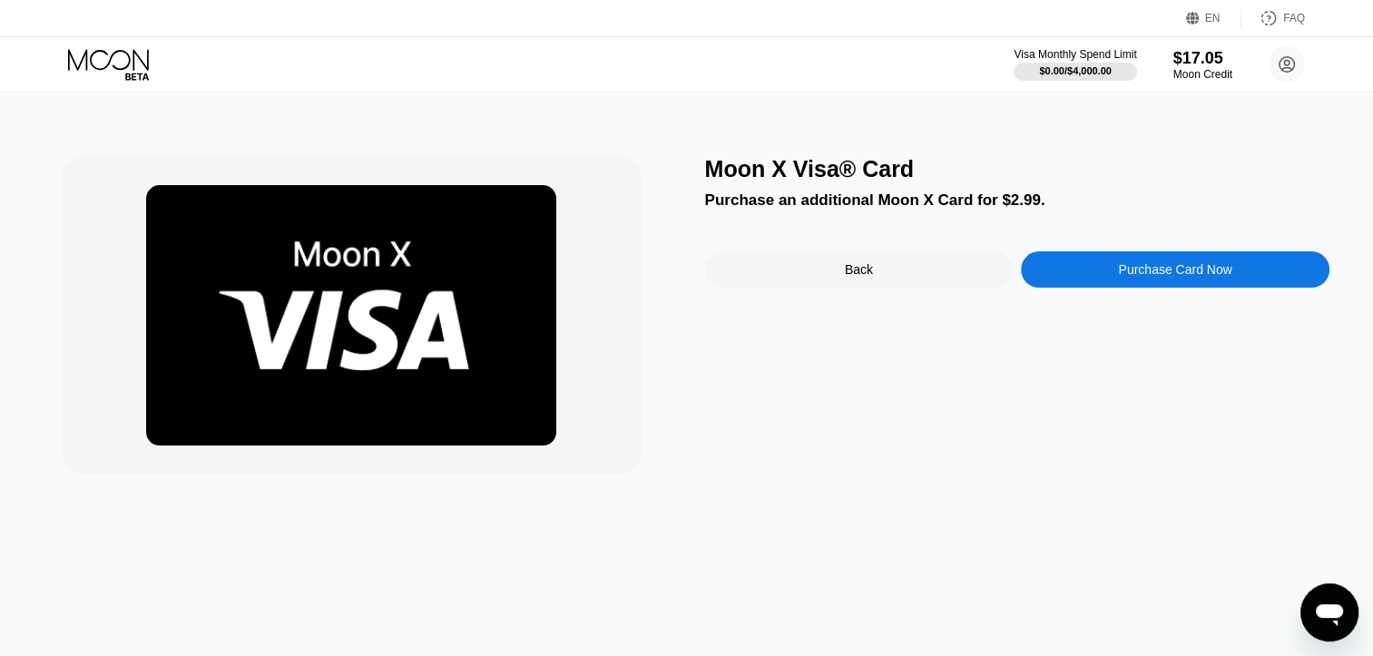
click at [1093, 275] on div "Purchase Card Now" at bounding box center [1175, 269] width 309 height 36
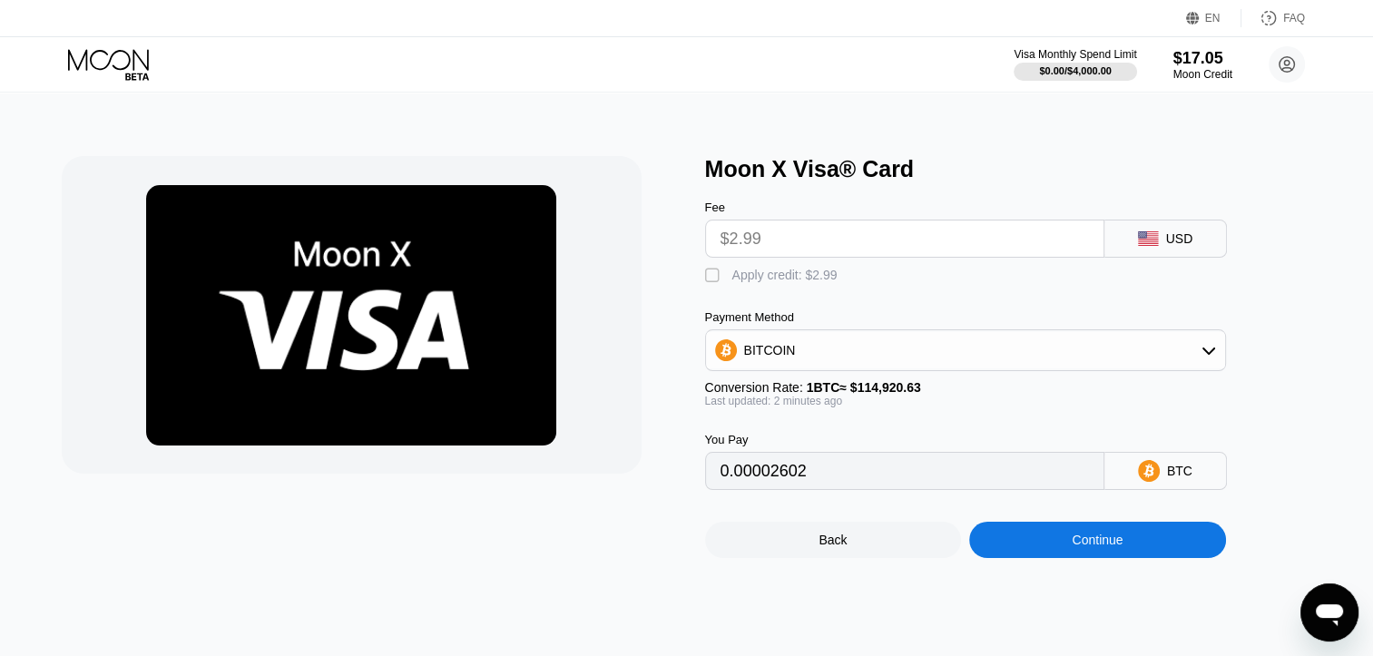
click at [770, 280] on div "Apply credit: $2.99" at bounding box center [784, 275] width 105 height 15
type input "0"
click at [1029, 558] on div "Continue" at bounding box center [1097, 540] width 257 height 36
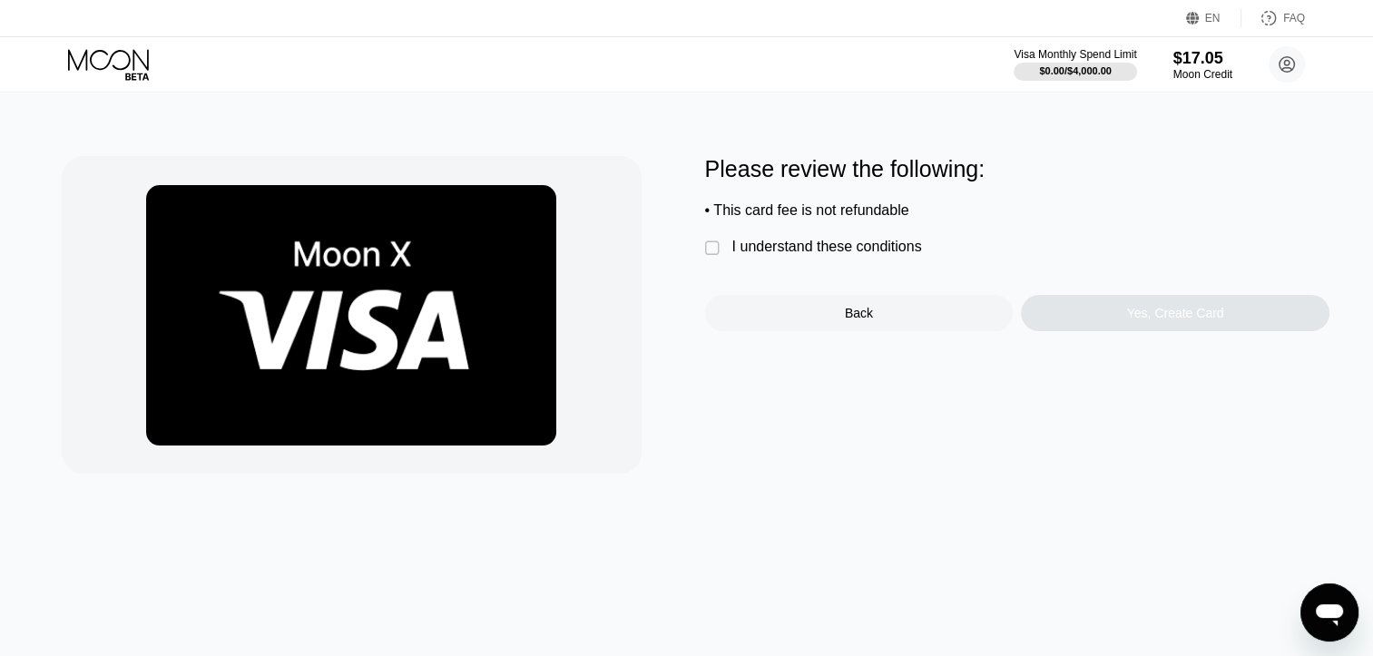
drag, startPoint x: 893, startPoint y: 256, endPoint x: 908, endPoint y: 261, distance: 15.5
click at [893, 255] on div "I understand these conditions" at bounding box center [827, 247] width 190 height 16
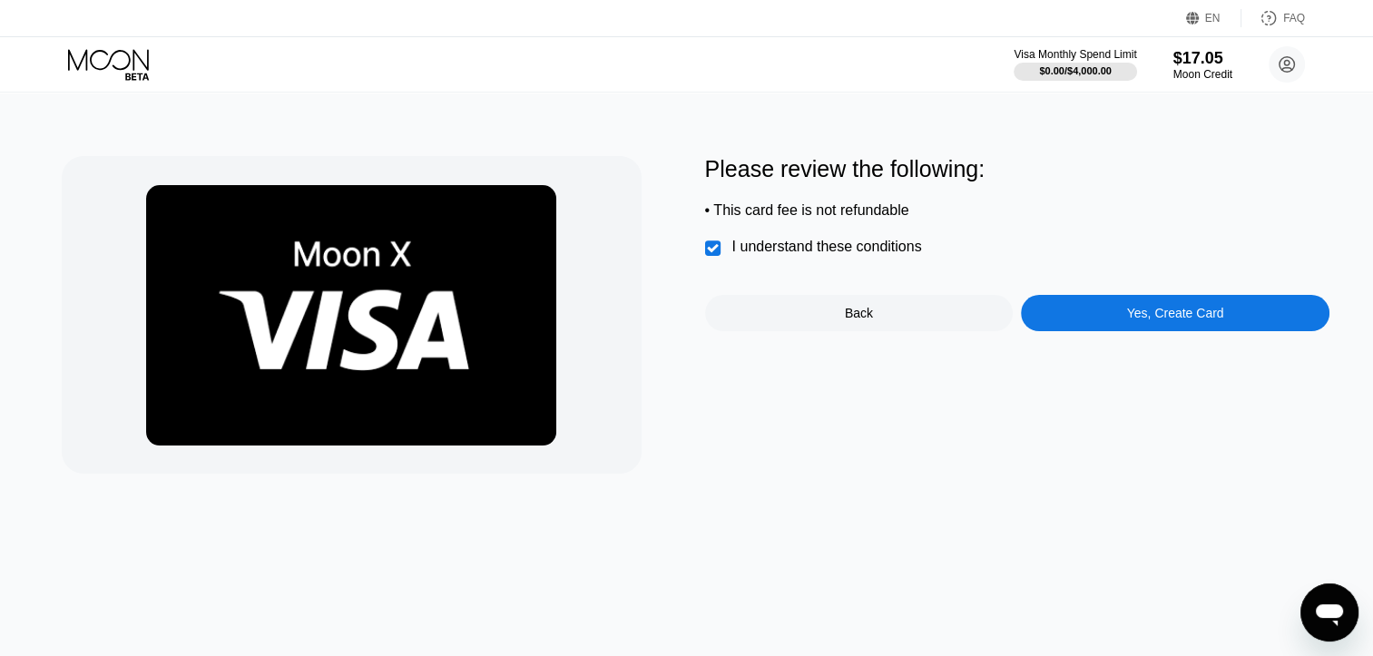
click at [1203, 320] on div "Yes, Create Card" at bounding box center [1175, 313] width 97 height 15
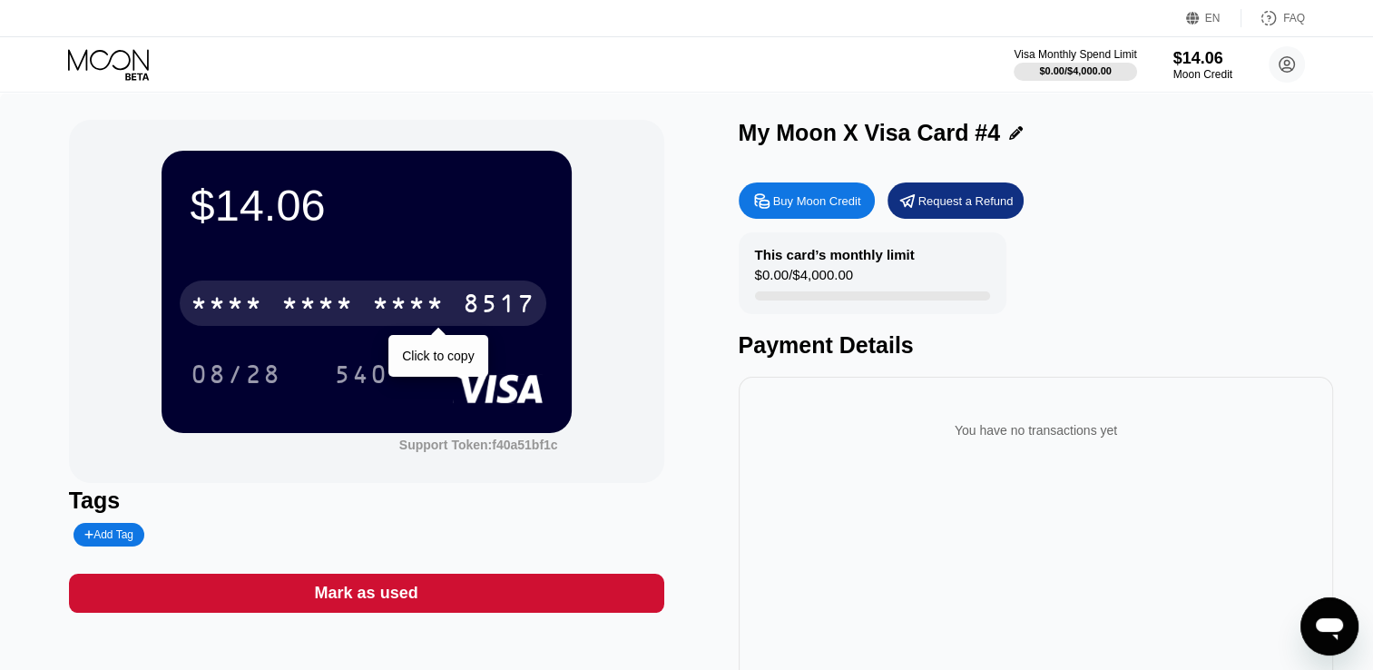
click at [471, 303] on div "8517" at bounding box center [499, 305] width 73 height 29
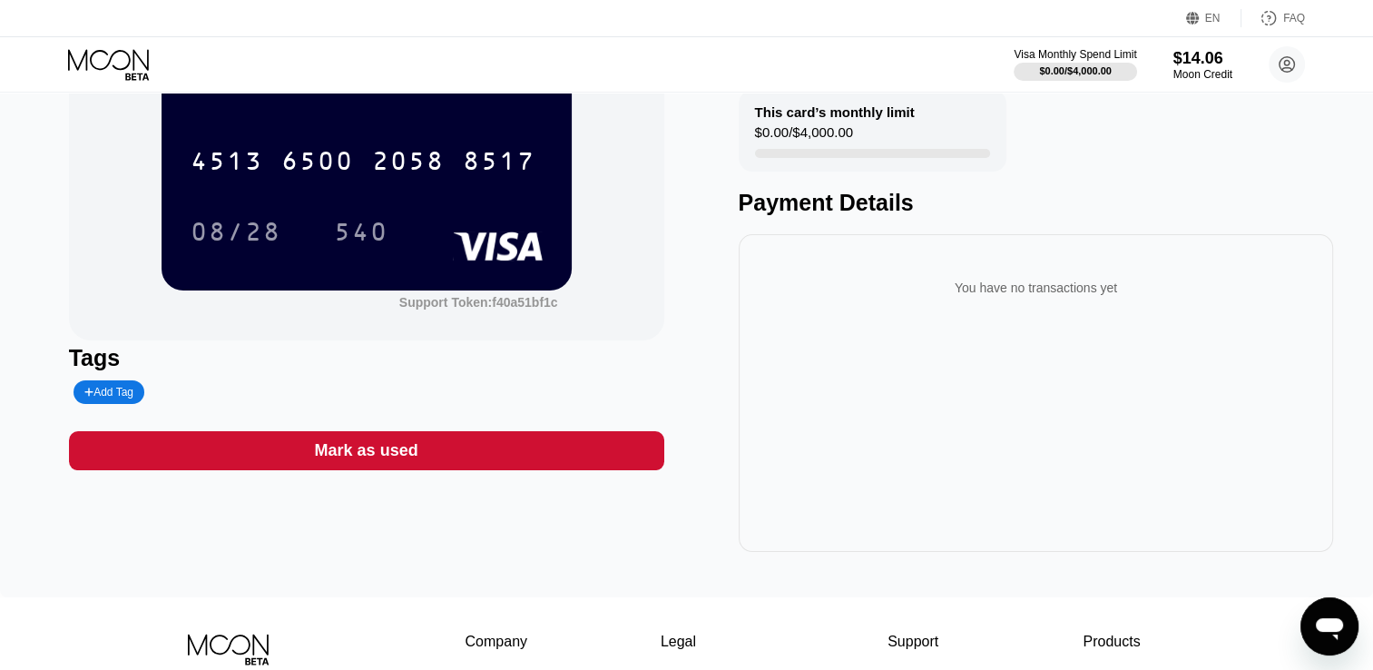
scroll to position [272, 0]
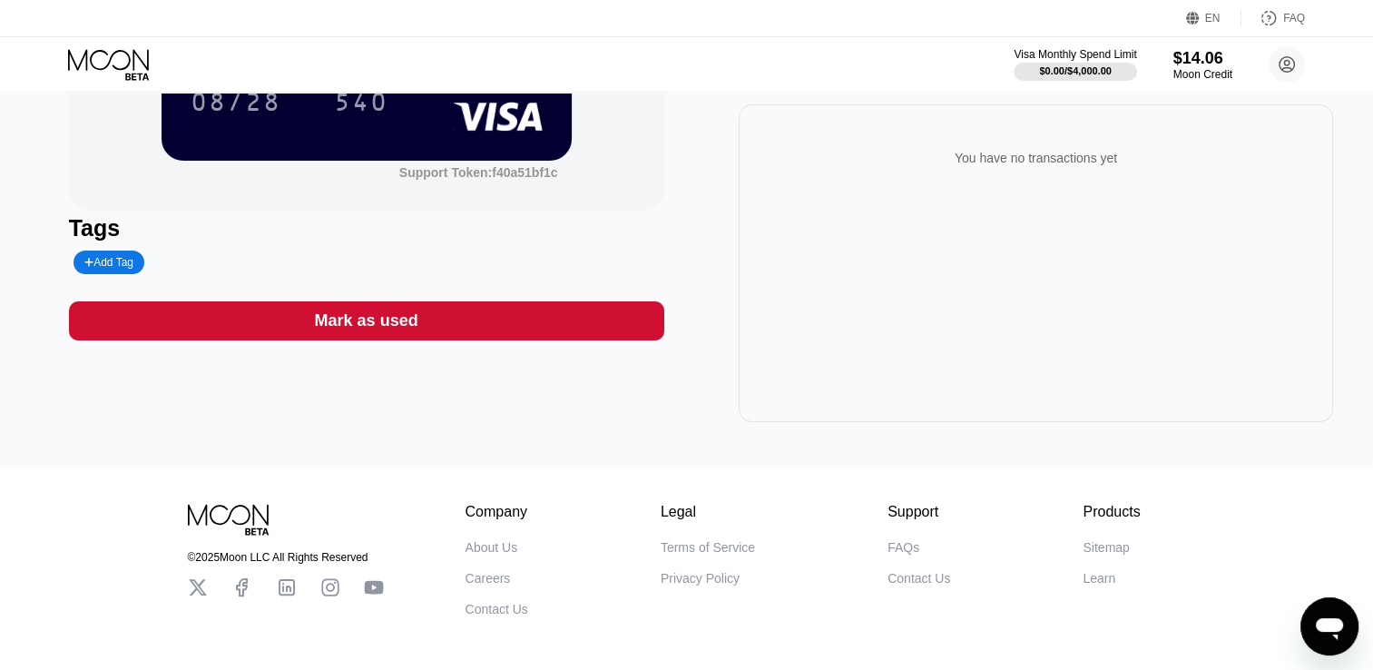
click at [443, 321] on div "Mark as used" at bounding box center [366, 320] width 595 height 39
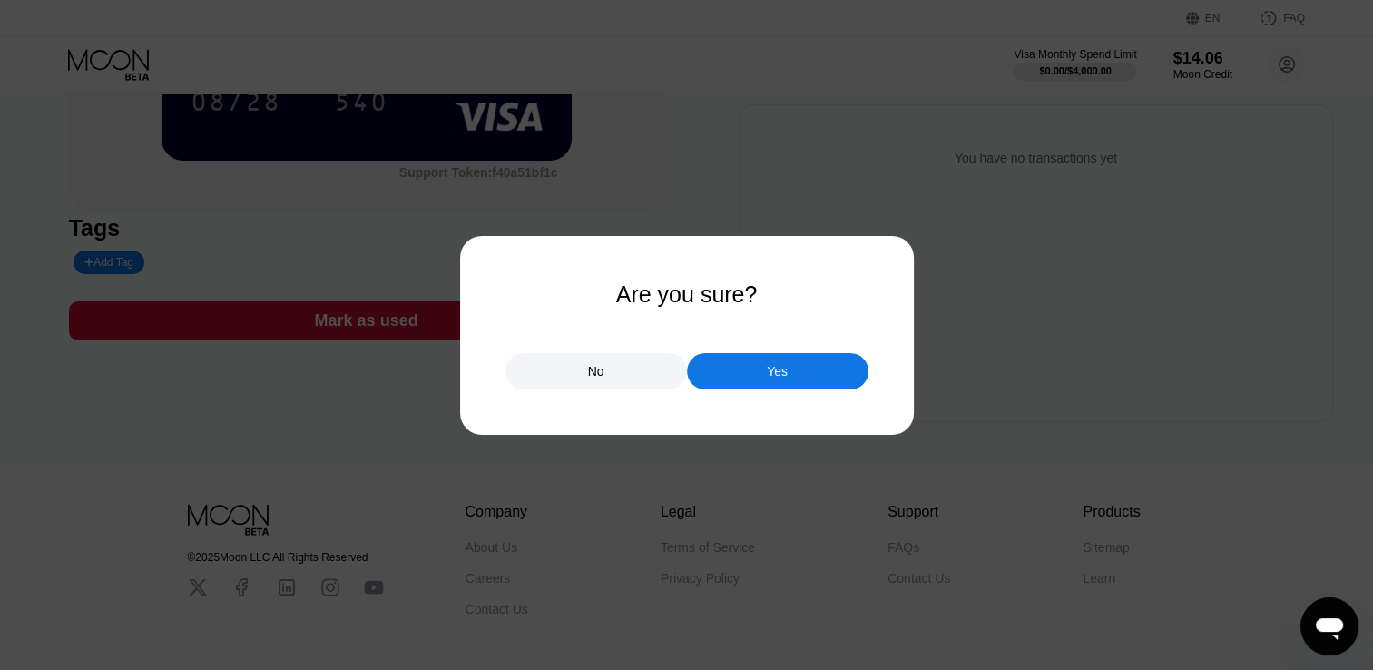
click at [732, 373] on div "Yes" at bounding box center [778, 371] width 182 height 36
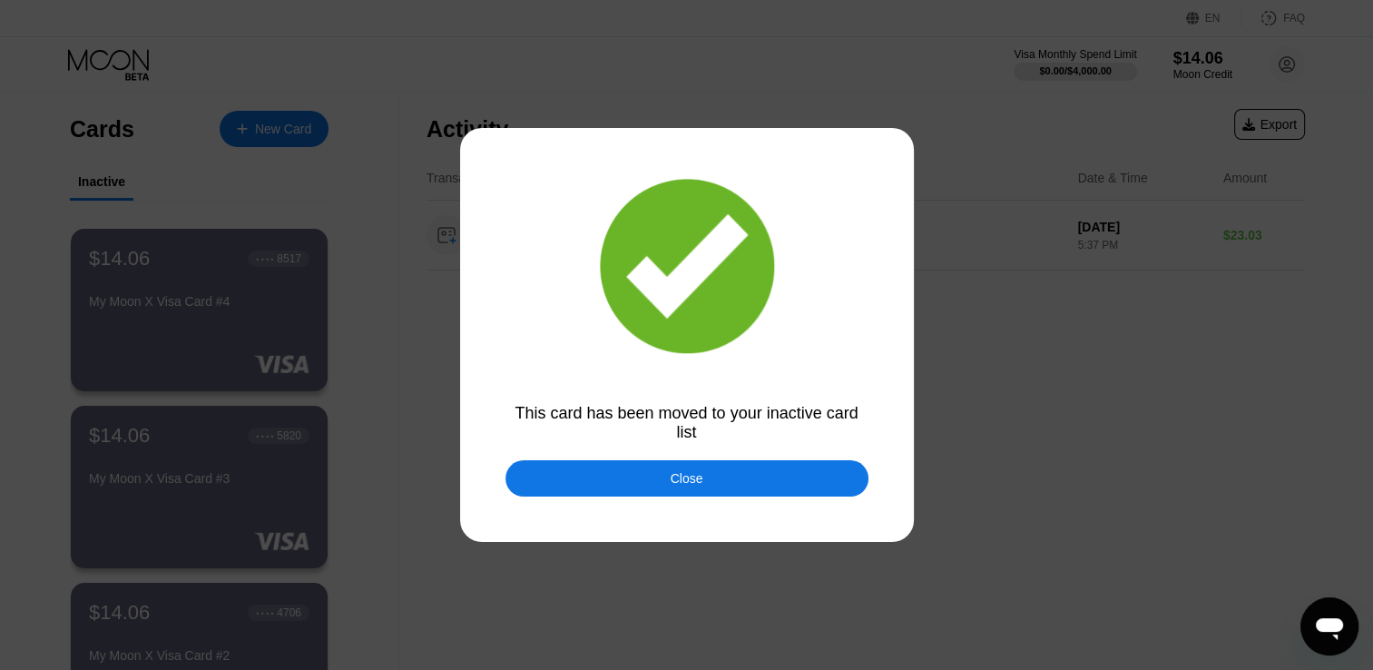
click at [624, 496] on div "Close" at bounding box center [687, 478] width 363 height 36
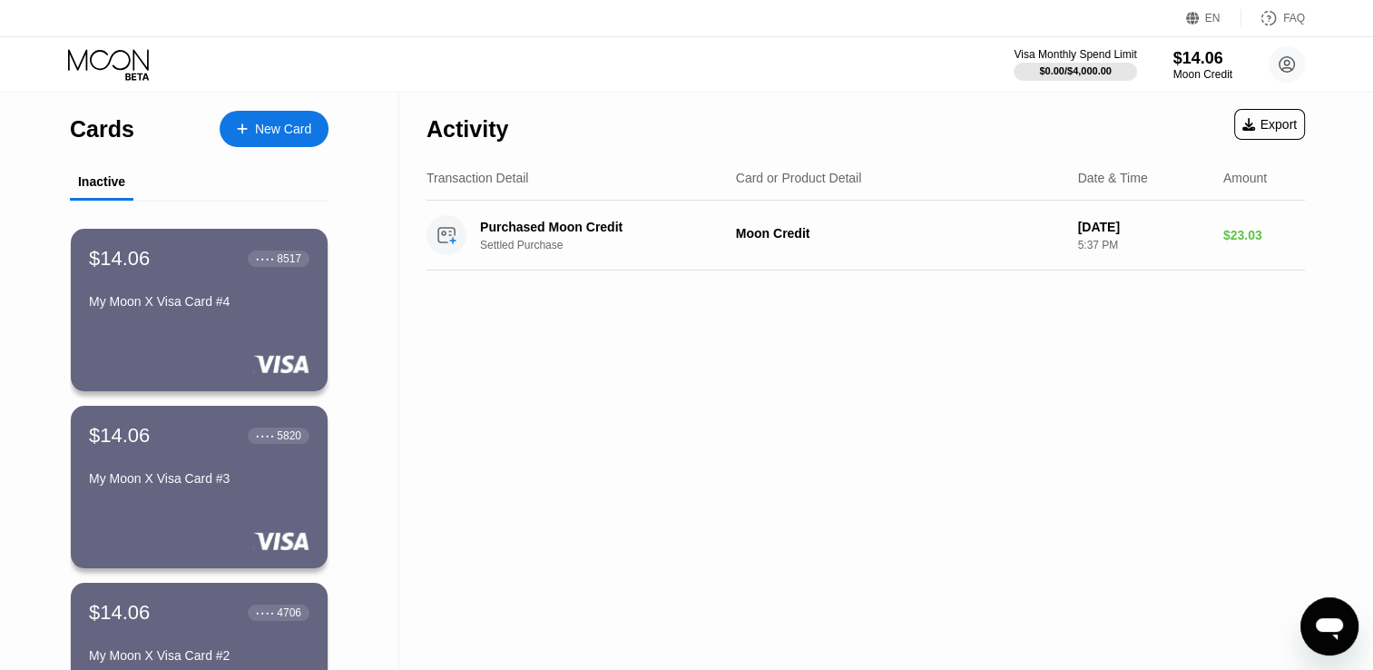
click at [287, 111] on div "New Card" at bounding box center [274, 129] width 109 height 36
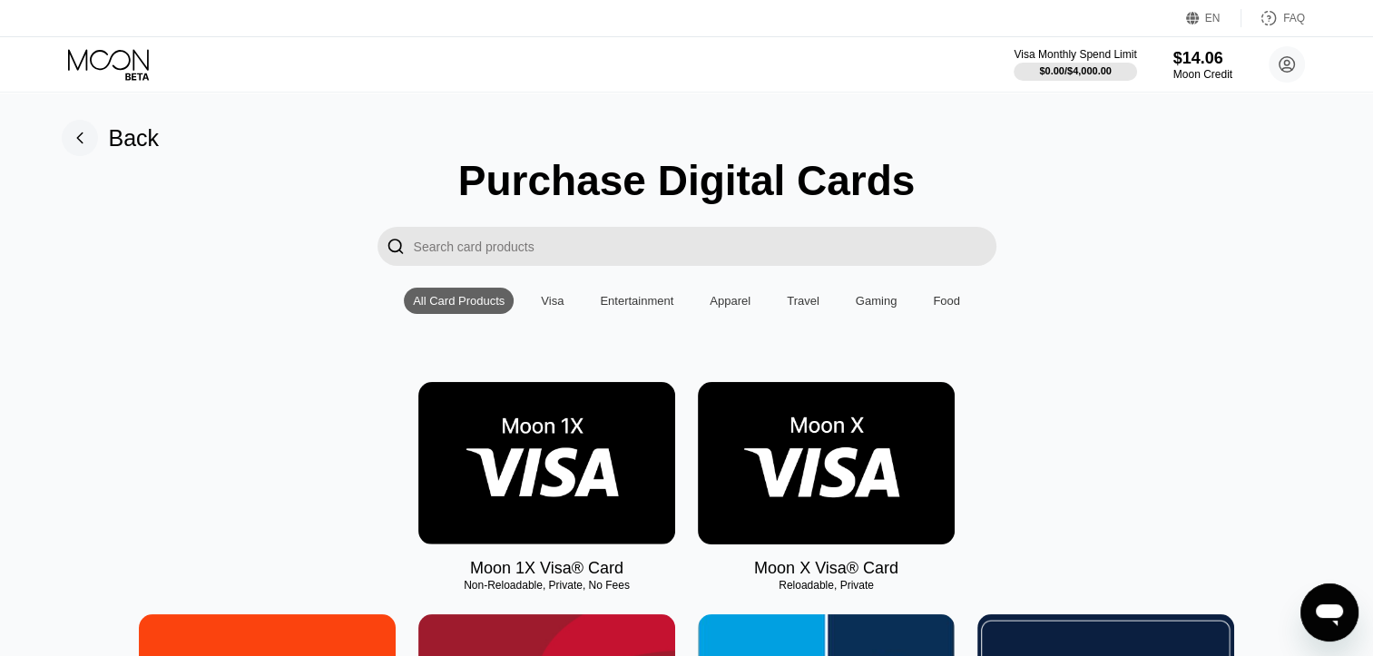
click at [796, 472] on img at bounding box center [826, 463] width 257 height 162
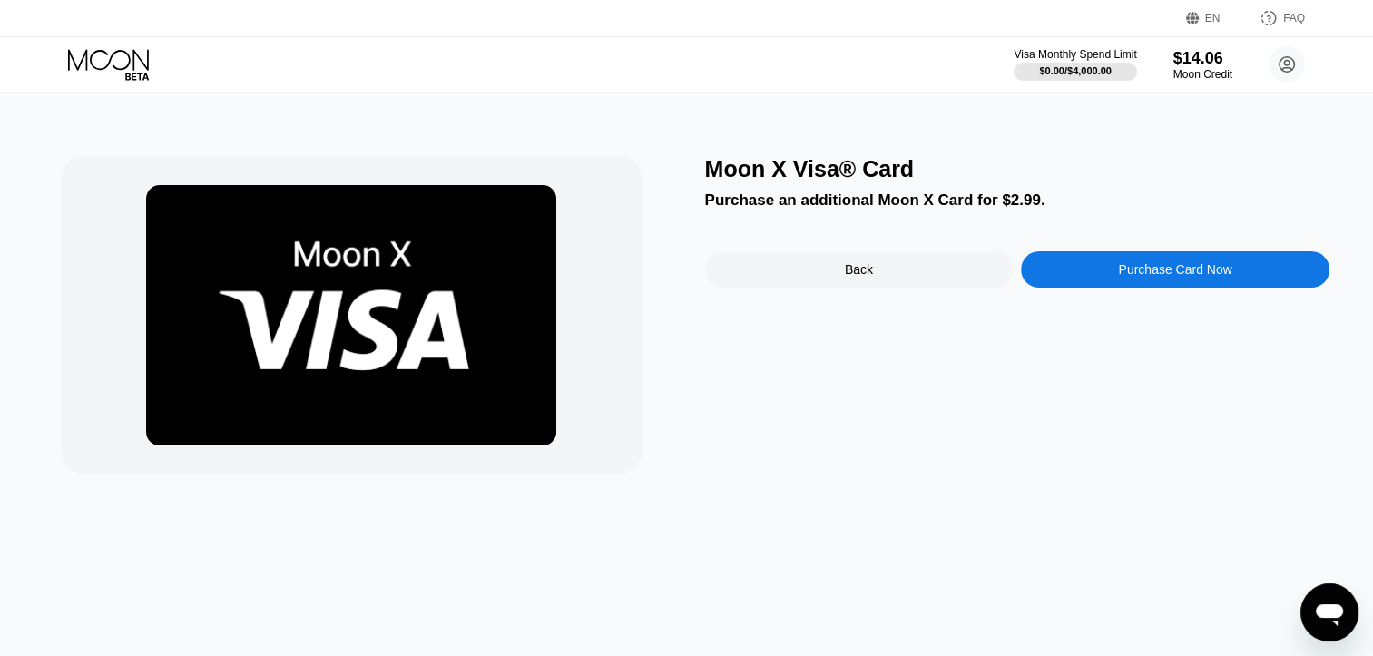
click at [1162, 270] on div "Purchase Card Now" at bounding box center [1174, 269] width 113 height 15
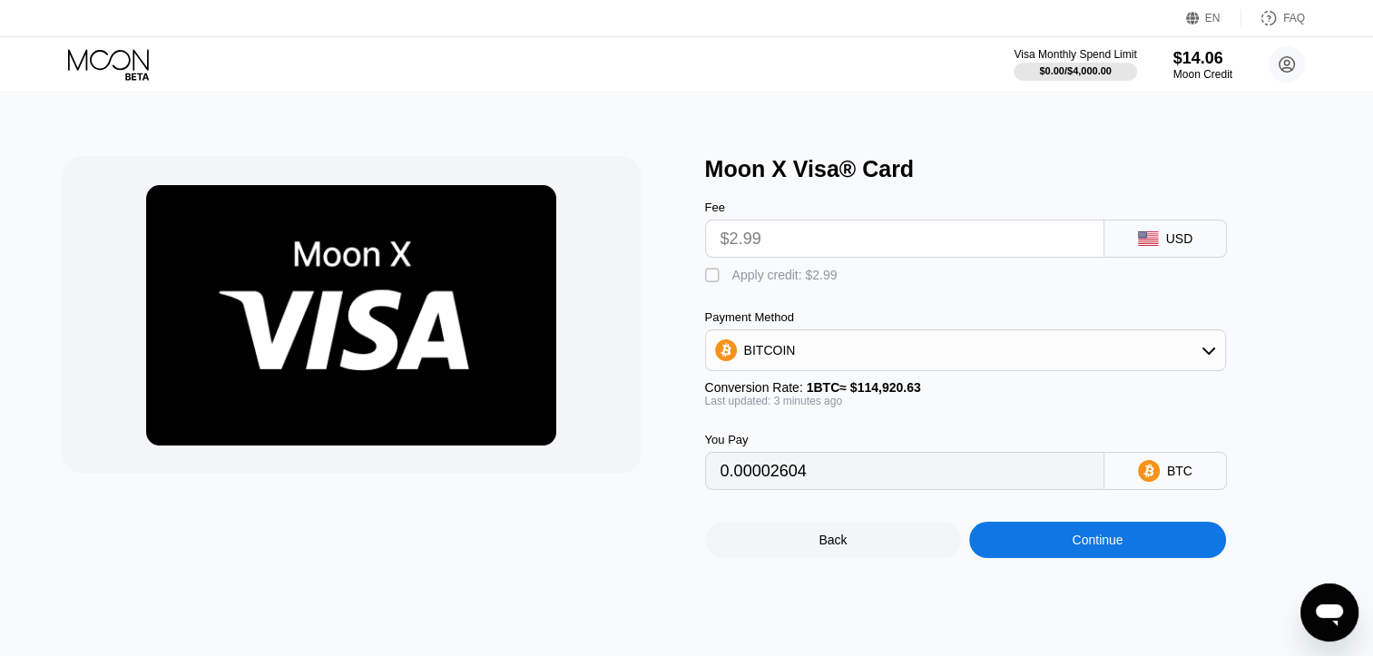
click at [810, 282] on div "Apply credit: $2.99" at bounding box center [784, 275] width 105 height 15
type input "0"
click at [1012, 555] on div "Continue" at bounding box center [1097, 540] width 257 height 36
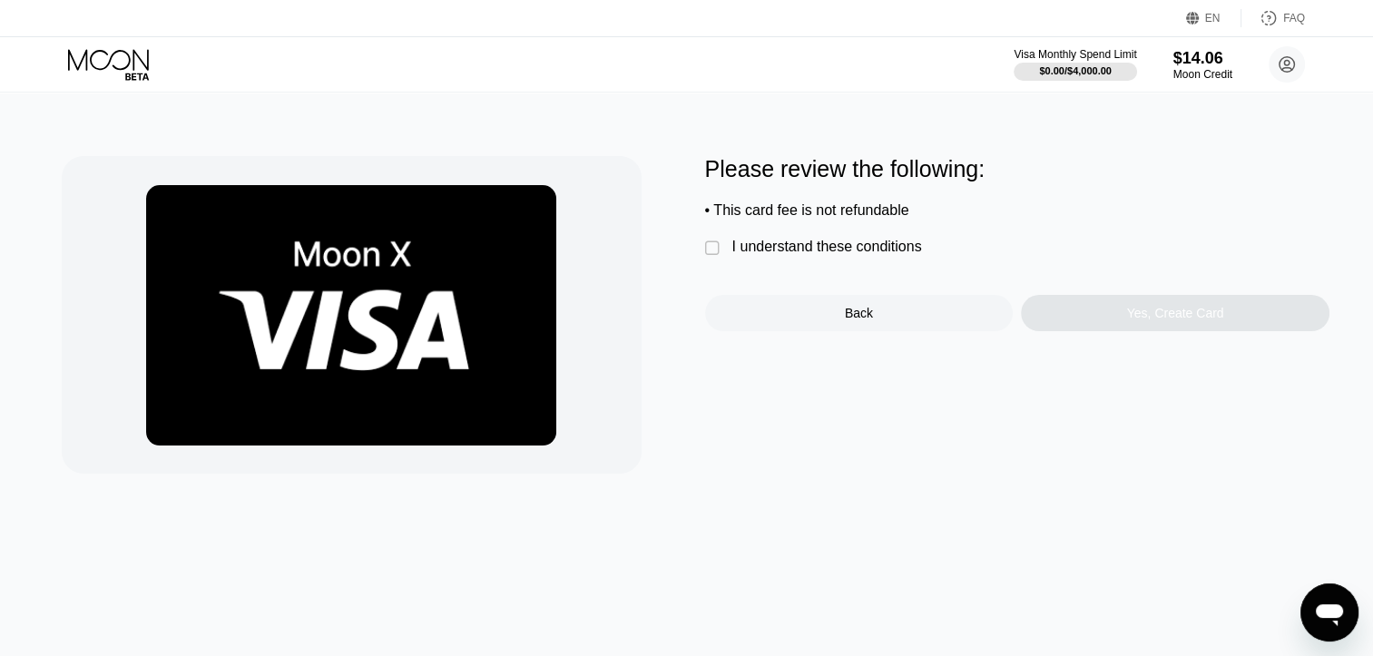
click at [810, 255] on div "I understand these conditions" at bounding box center [827, 247] width 190 height 16
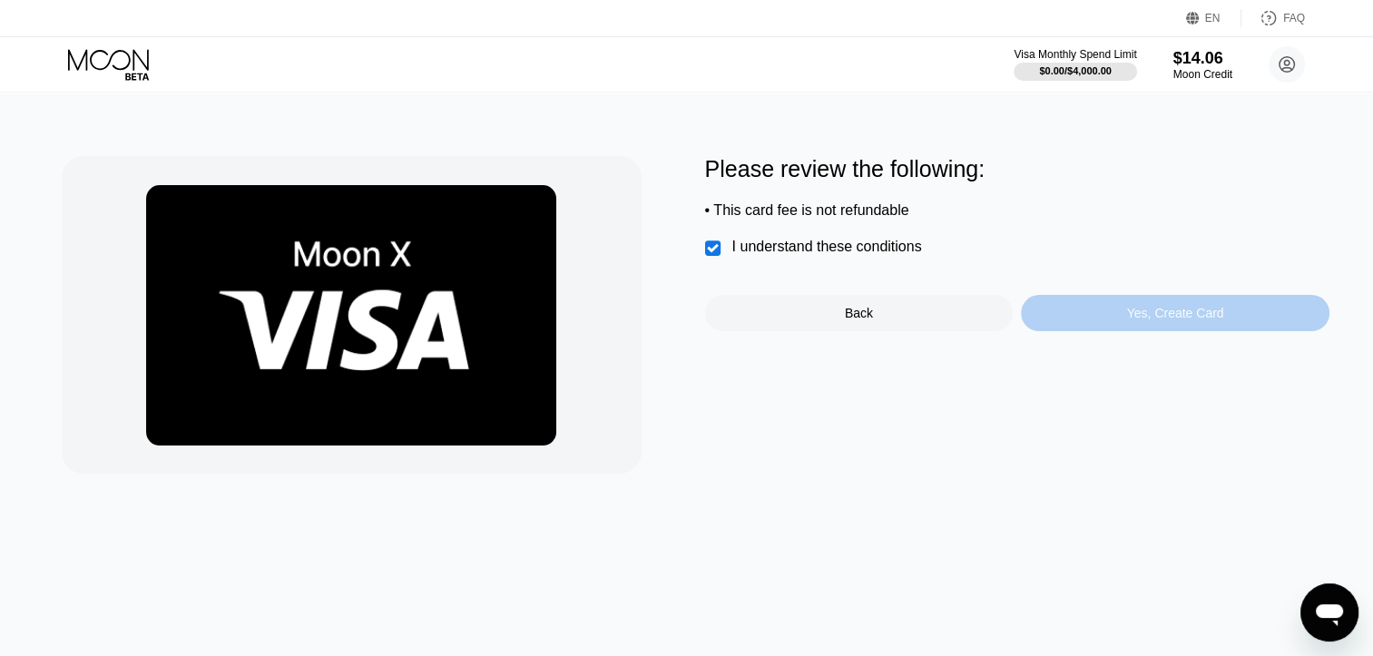
click at [1214, 320] on div "Yes, Create Card" at bounding box center [1175, 313] width 97 height 15
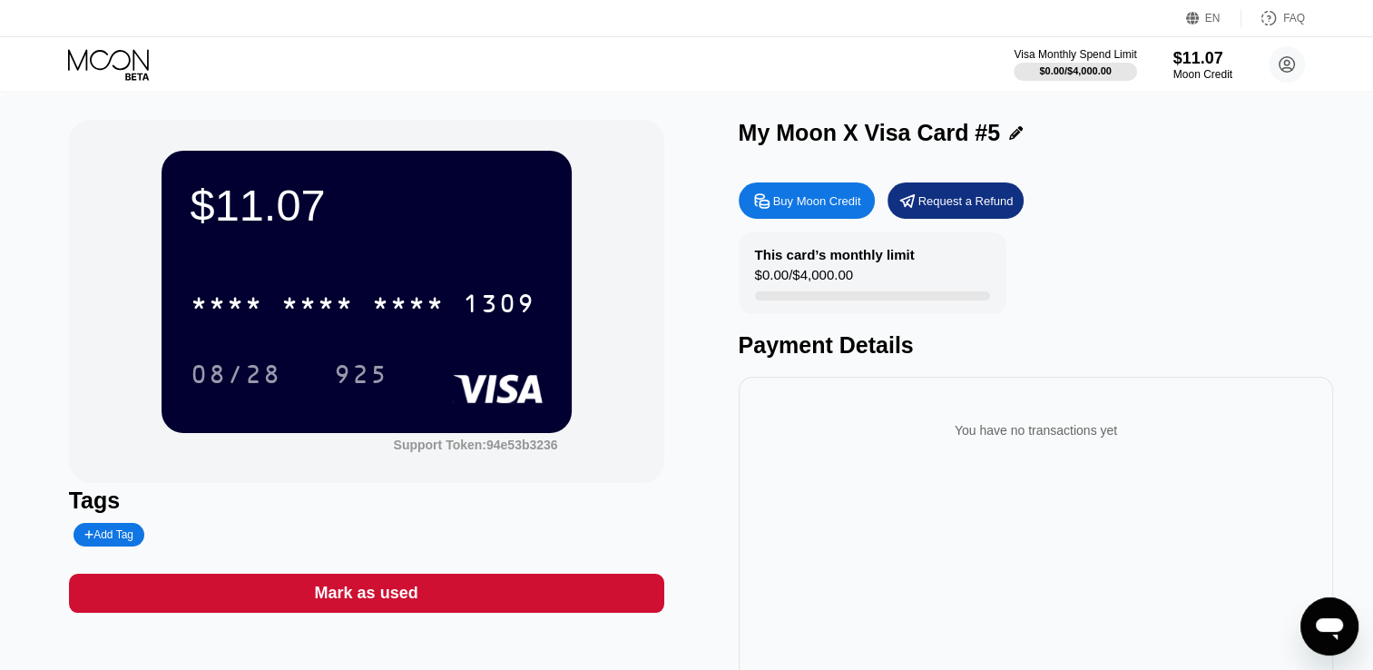
click at [1155, 240] on div "This card’s monthly limit $0.00 / $4,000.00 Payment Details" at bounding box center [1036, 295] width 595 height 126
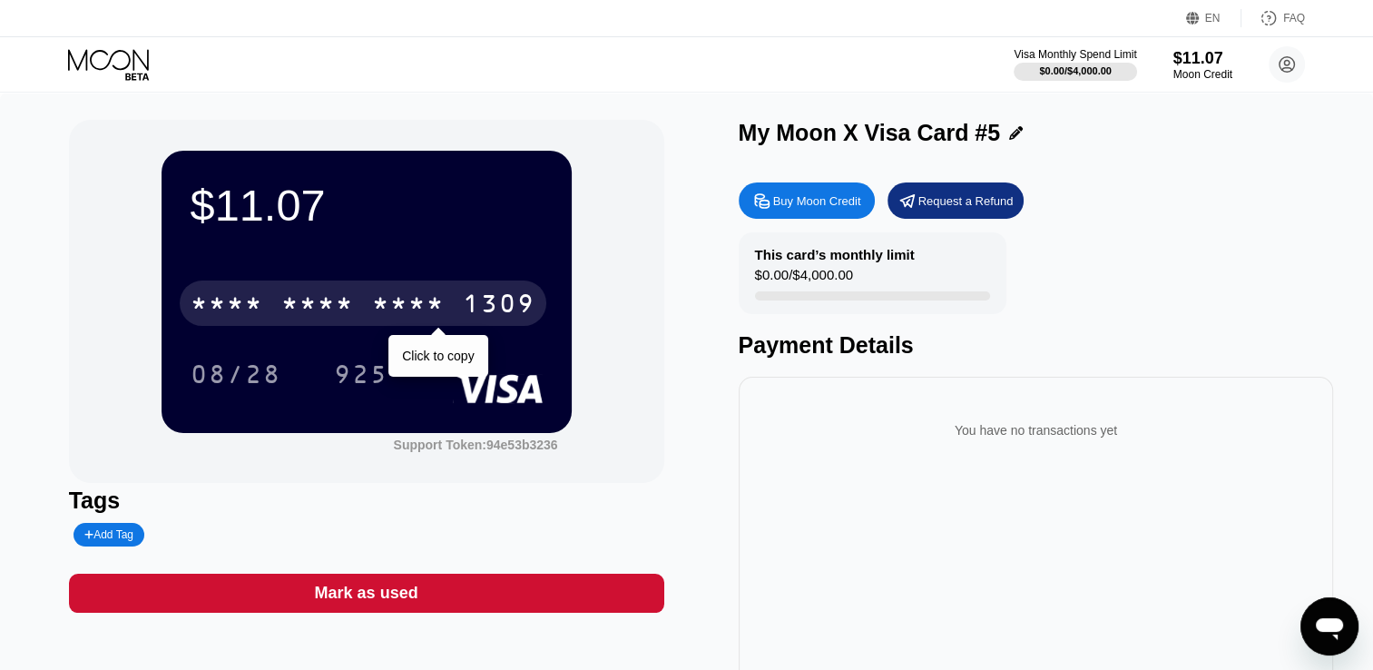
click at [417, 320] on div "* * * *" at bounding box center [408, 305] width 73 height 29
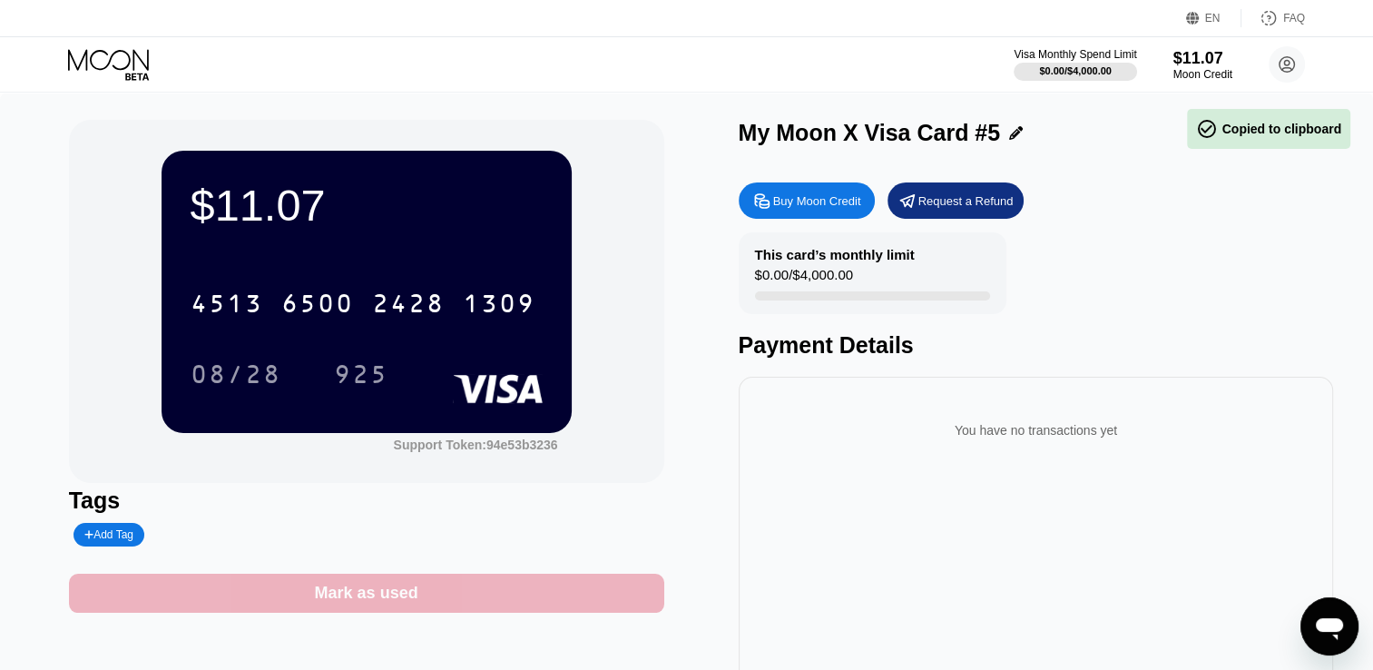
click at [427, 594] on div "Mark as used" at bounding box center [366, 593] width 595 height 39
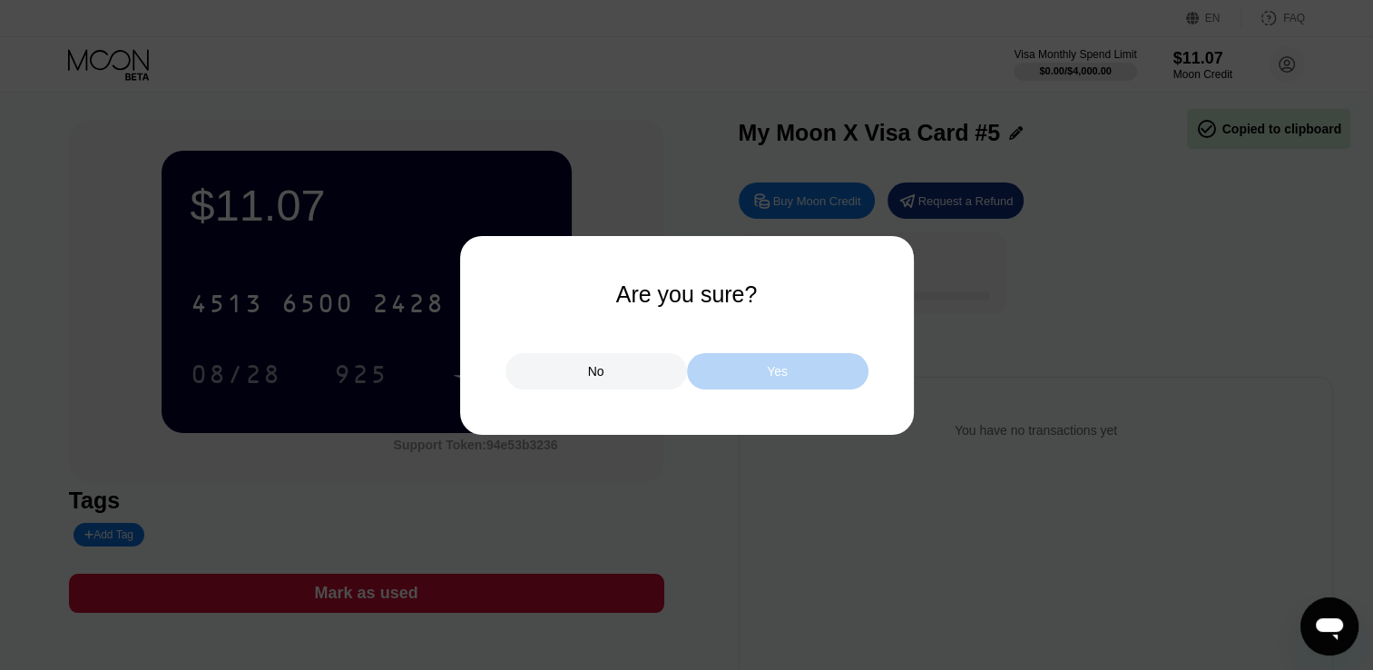
click at [776, 365] on div "Yes" at bounding box center [777, 371] width 21 height 16
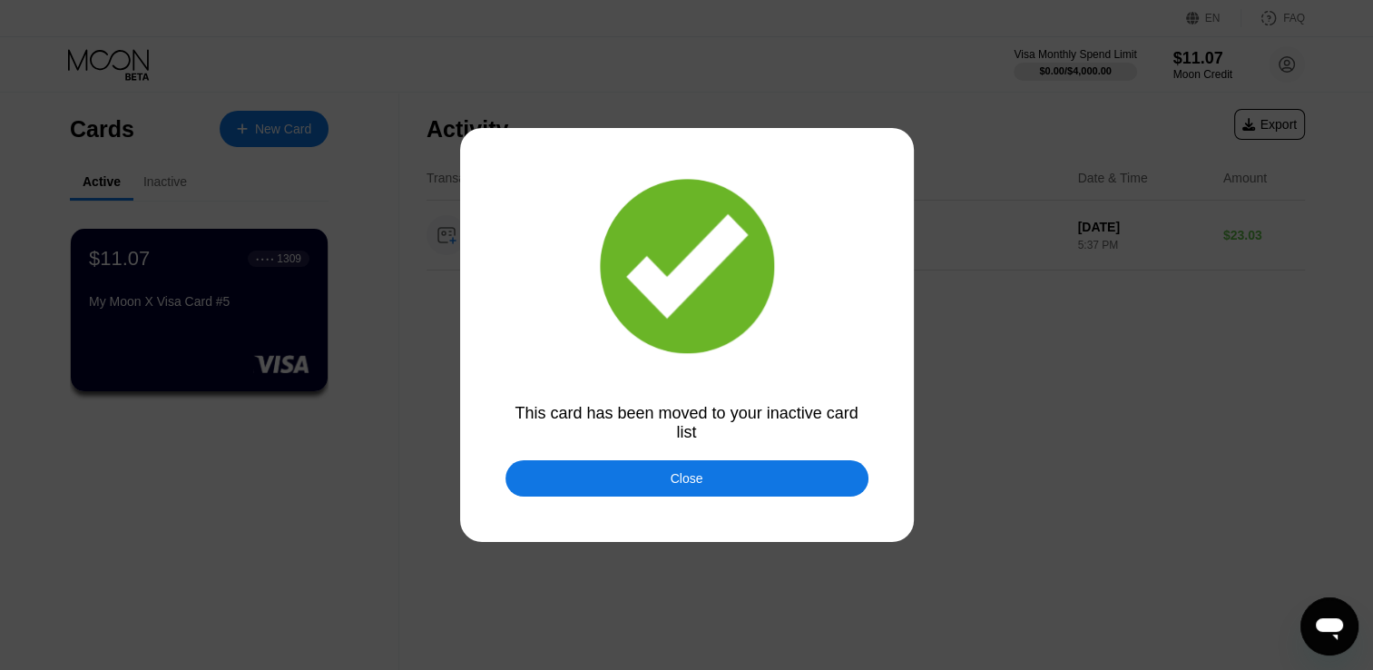
click at [704, 456] on div at bounding box center [693, 335] width 1387 height 670
click at [716, 470] on div "Close" at bounding box center [687, 478] width 363 height 36
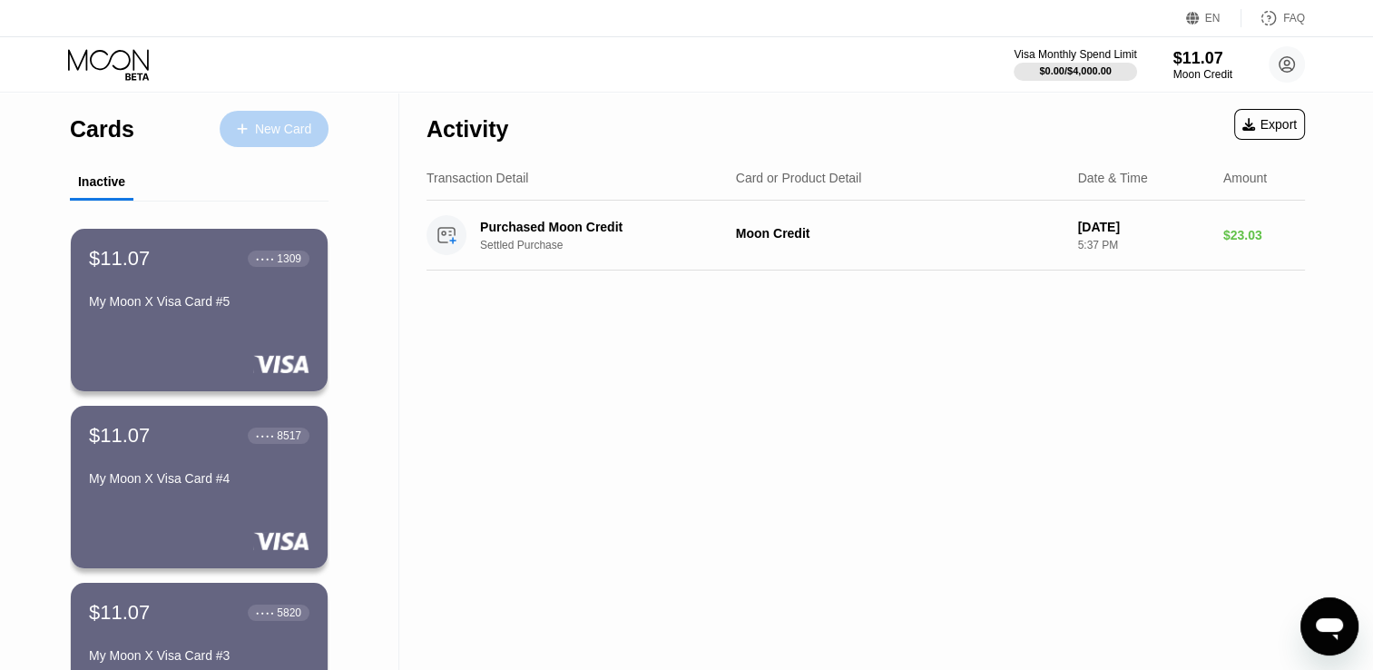
click at [244, 138] on div "New Card" at bounding box center [274, 129] width 109 height 36
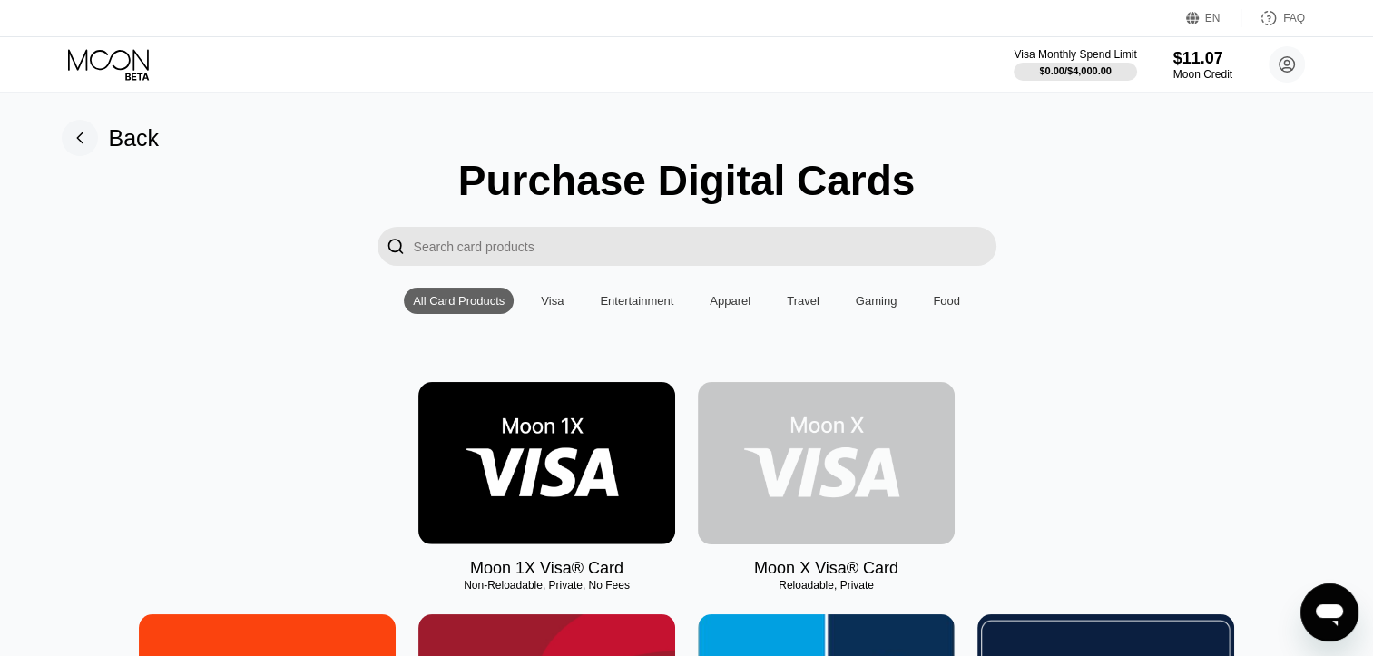
click at [777, 466] on img at bounding box center [826, 463] width 257 height 162
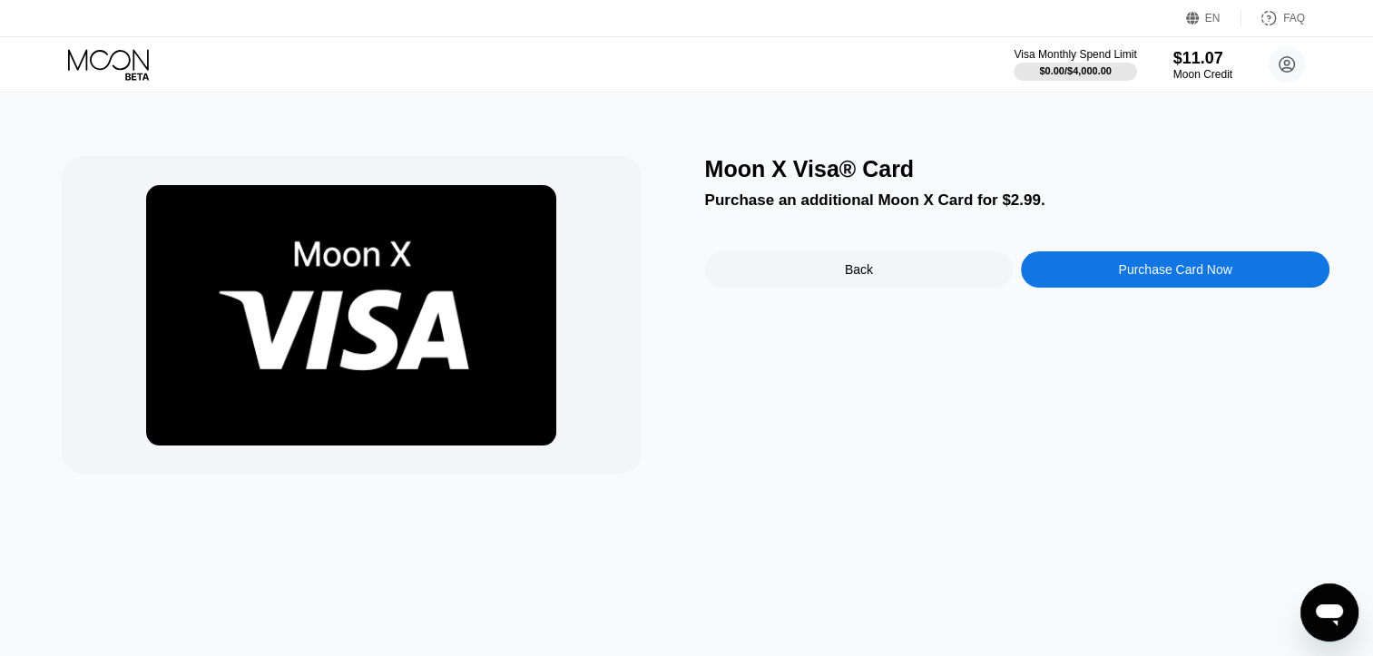
click at [1118, 277] on div "Purchase Card Now" at bounding box center [1174, 269] width 113 height 15
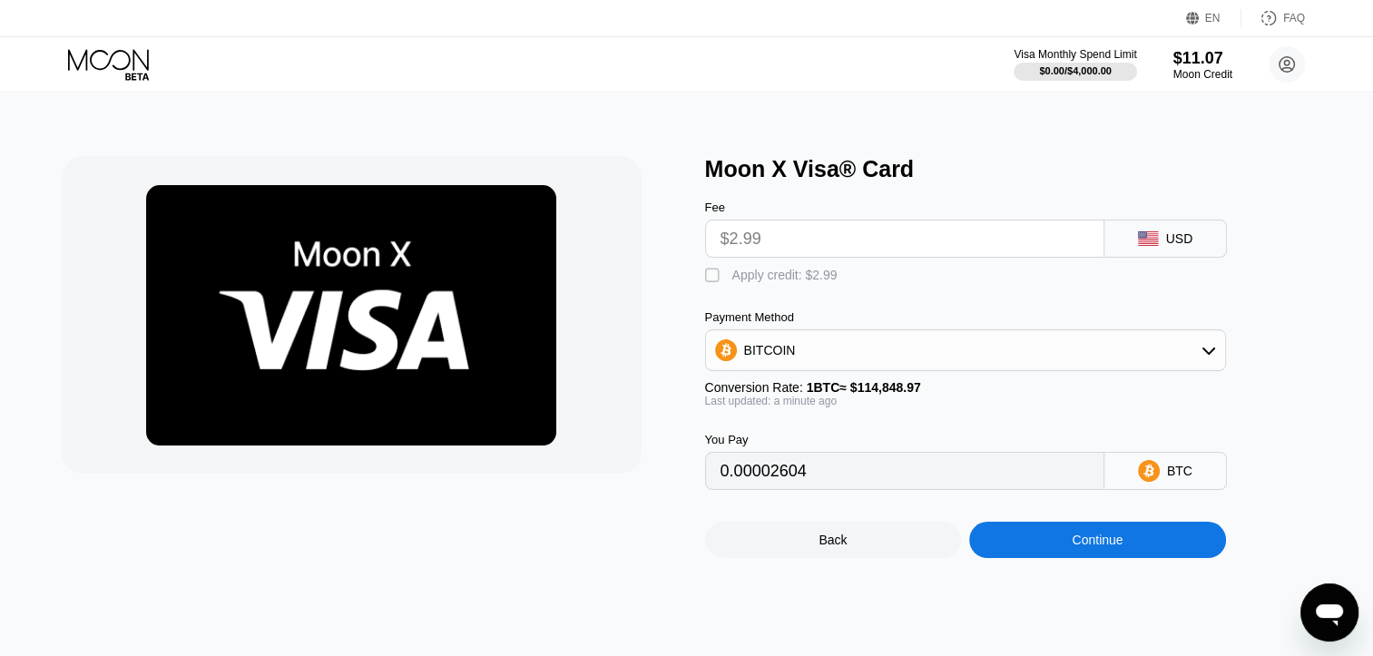
click at [709, 274] on div "" at bounding box center [714, 276] width 18 height 18
type input "0"
drag, startPoint x: 1104, startPoint y: 561, endPoint x: 1046, endPoint y: 525, distance: 68.5
click at [1046, 525] on div "Back Continue" at bounding box center [995, 524] width 581 height 68
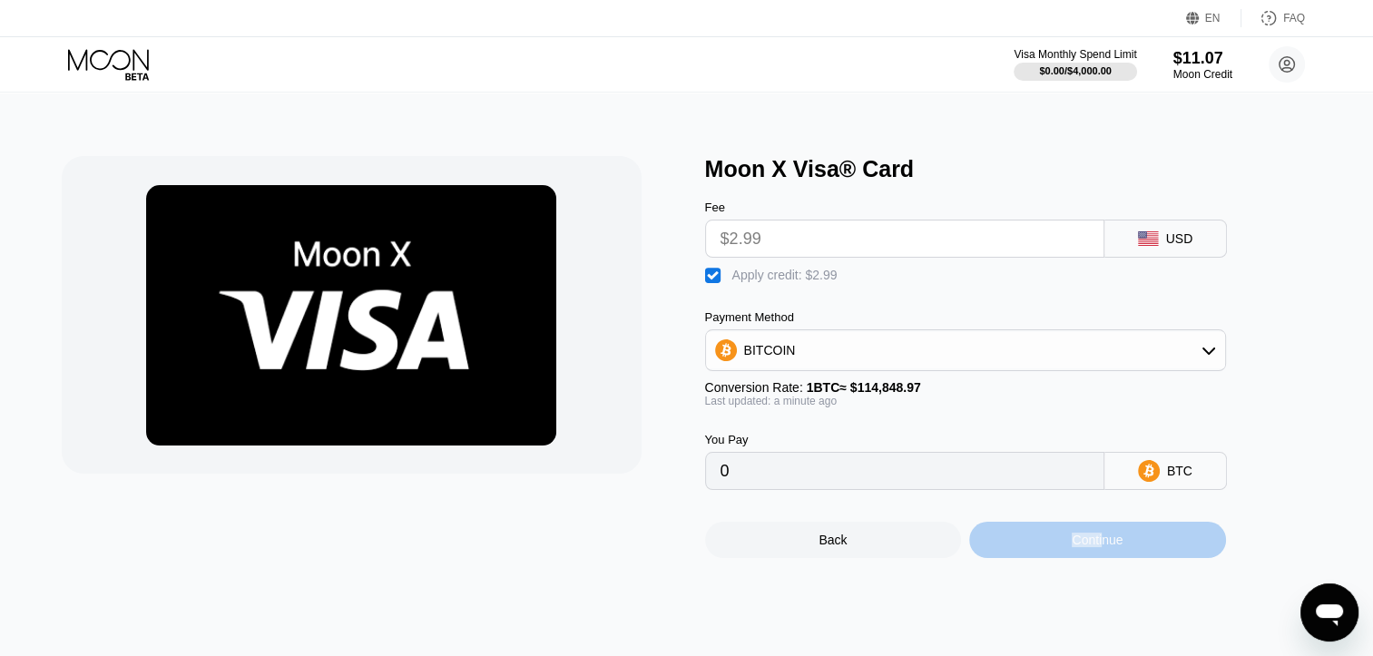
drag, startPoint x: 1046, startPoint y: 525, endPoint x: 1086, endPoint y: 561, distance: 54.0
click at [1086, 547] on div "Continue" at bounding box center [1097, 540] width 51 height 15
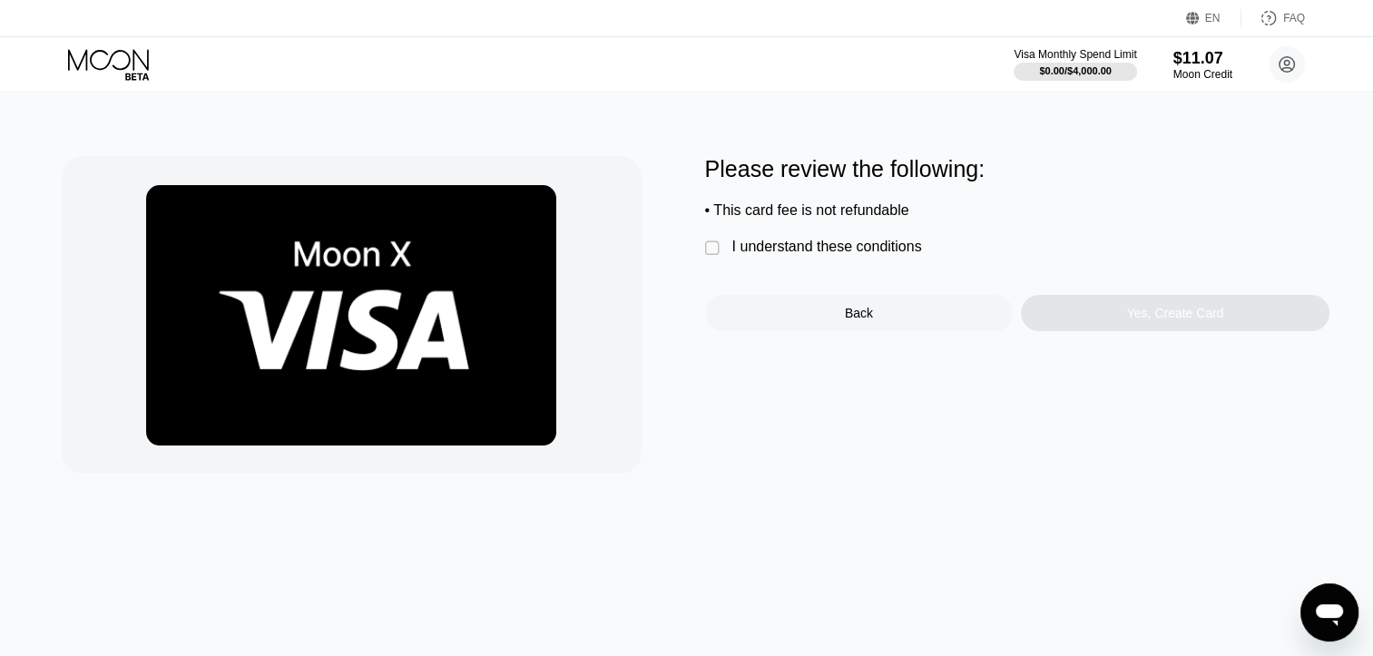
click at [834, 255] on div "I understand these conditions" at bounding box center [827, 247] width 190 height 16
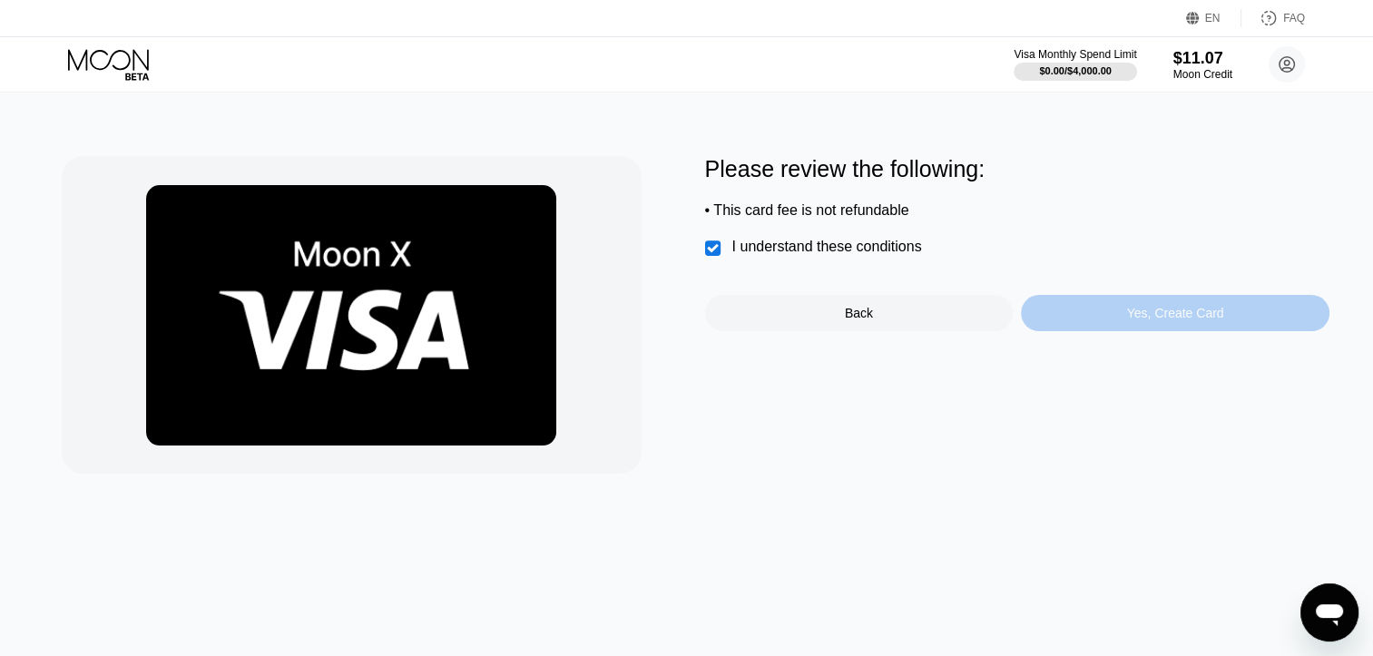
click at [1144, 319] on div "Yes, Create Card" at bounding box center [1175, 313] width 97 height 15
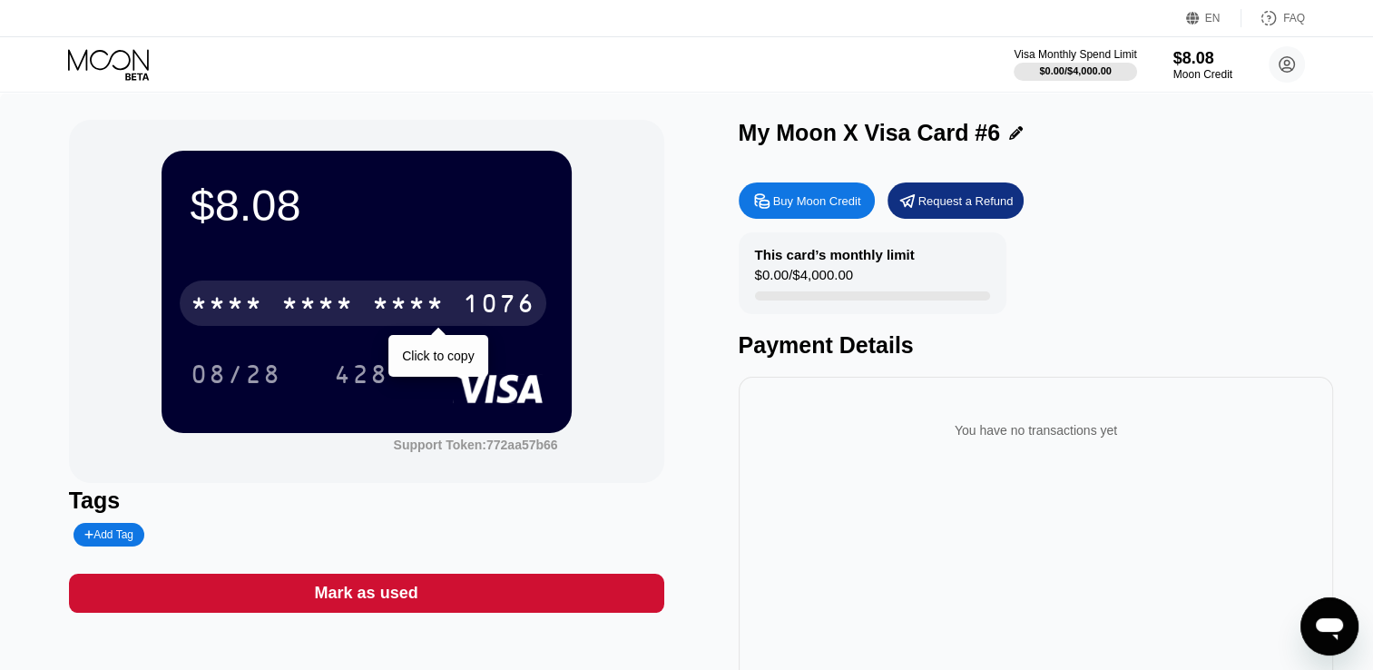
click at [433, 303] on div "* * * *" at bounding box center [408, 305] width 73 height 29
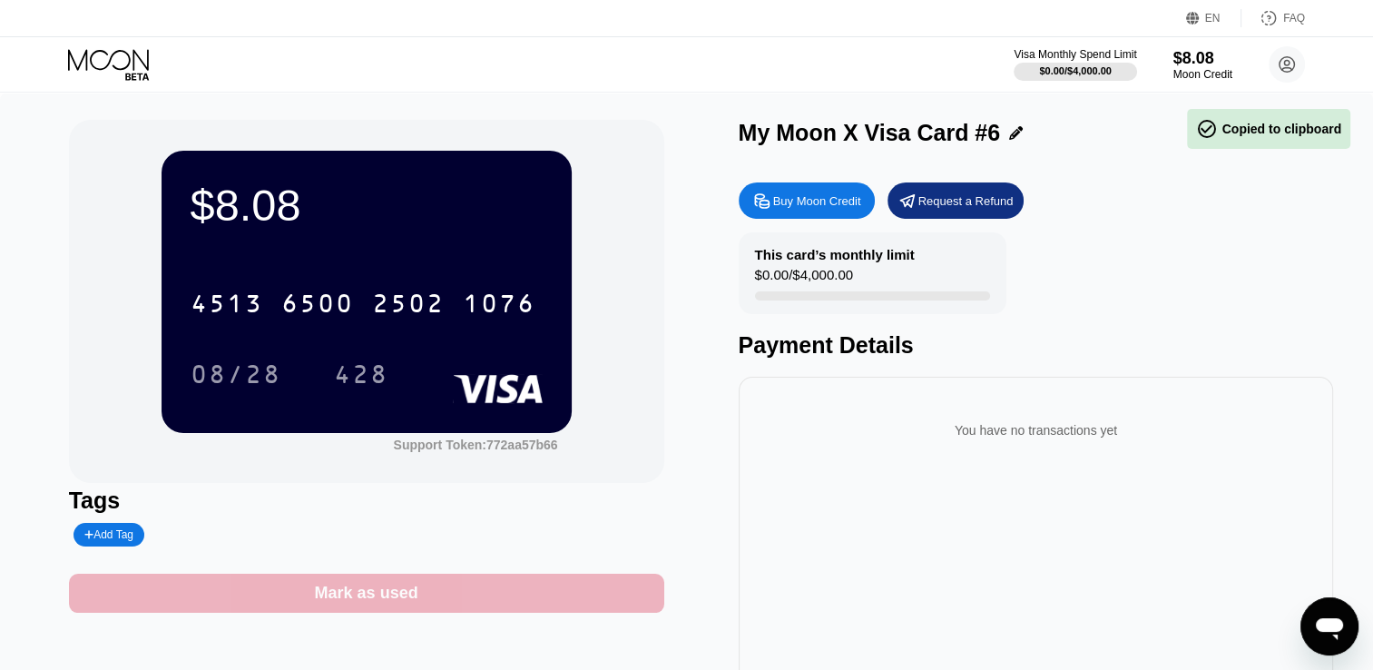
click at [427, 585] on div "Mark as used" at bounding box center [366, 593] width 595 height 39
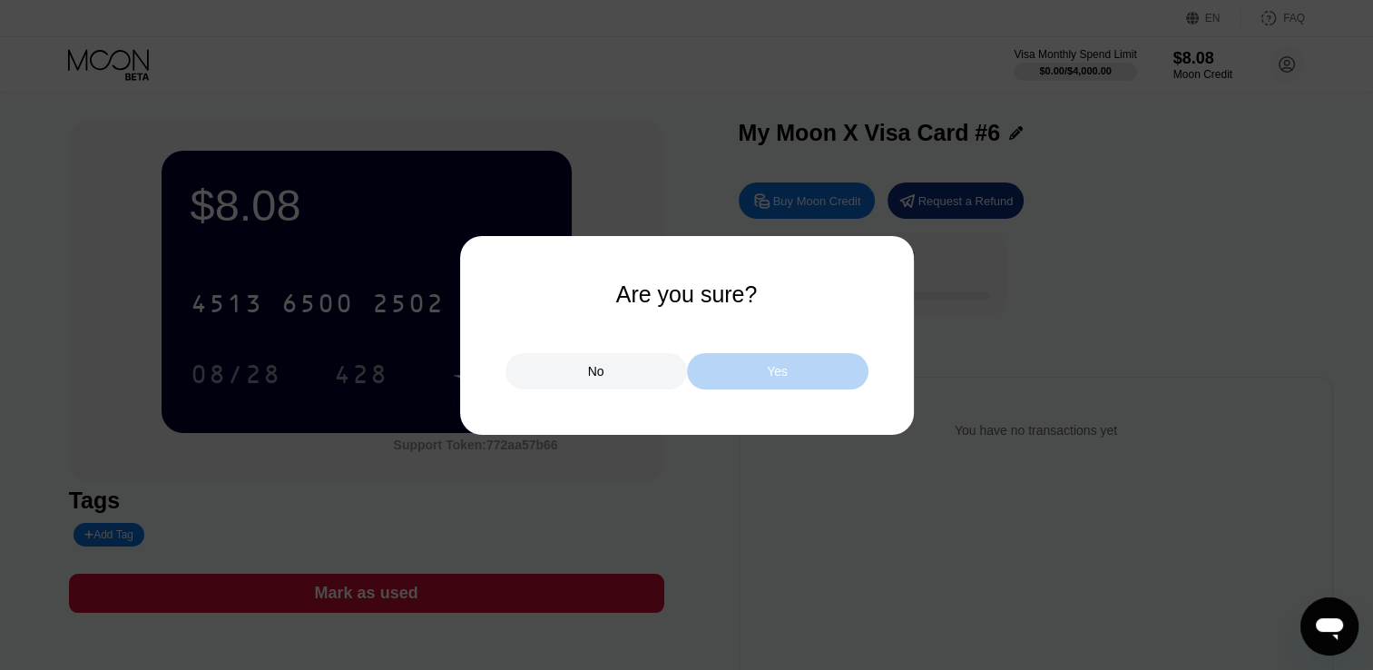
click at [714, 376] on div "Yes" at bounding box center [778, 371] width 182 height 36
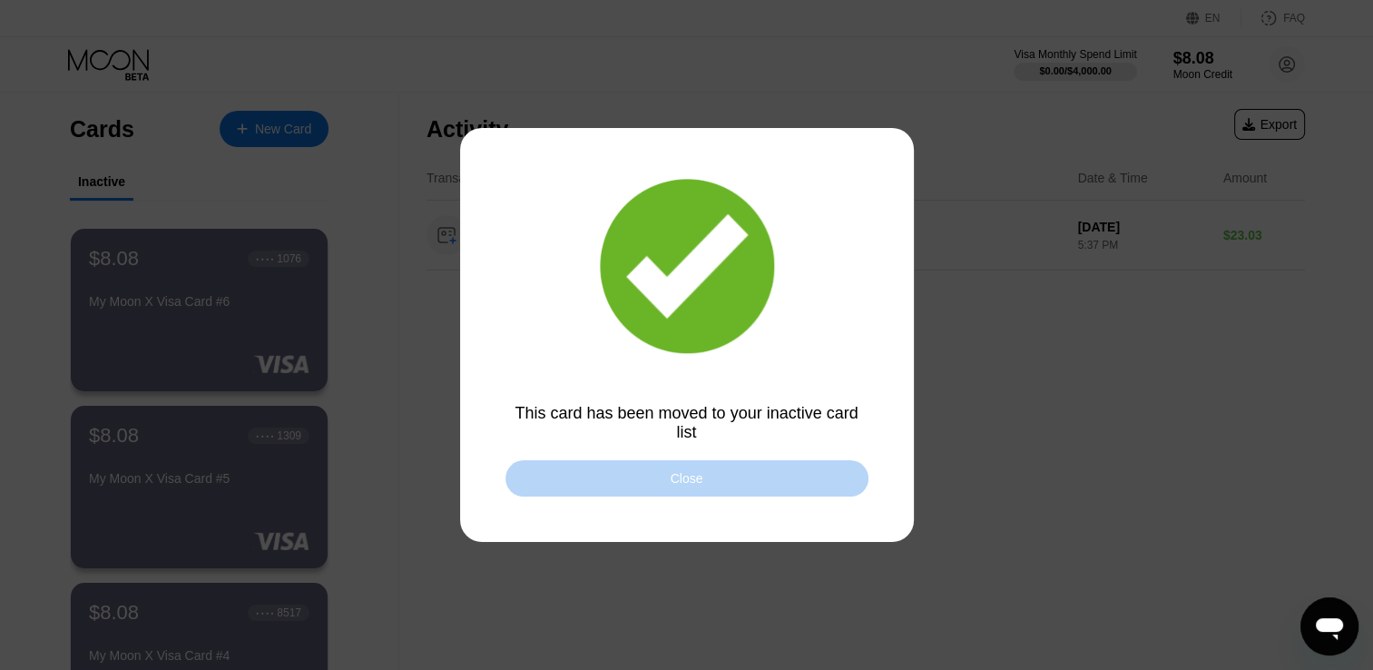
click at [681, 470] on div "Close" at bounding box center [687, 478] width 363 height 36
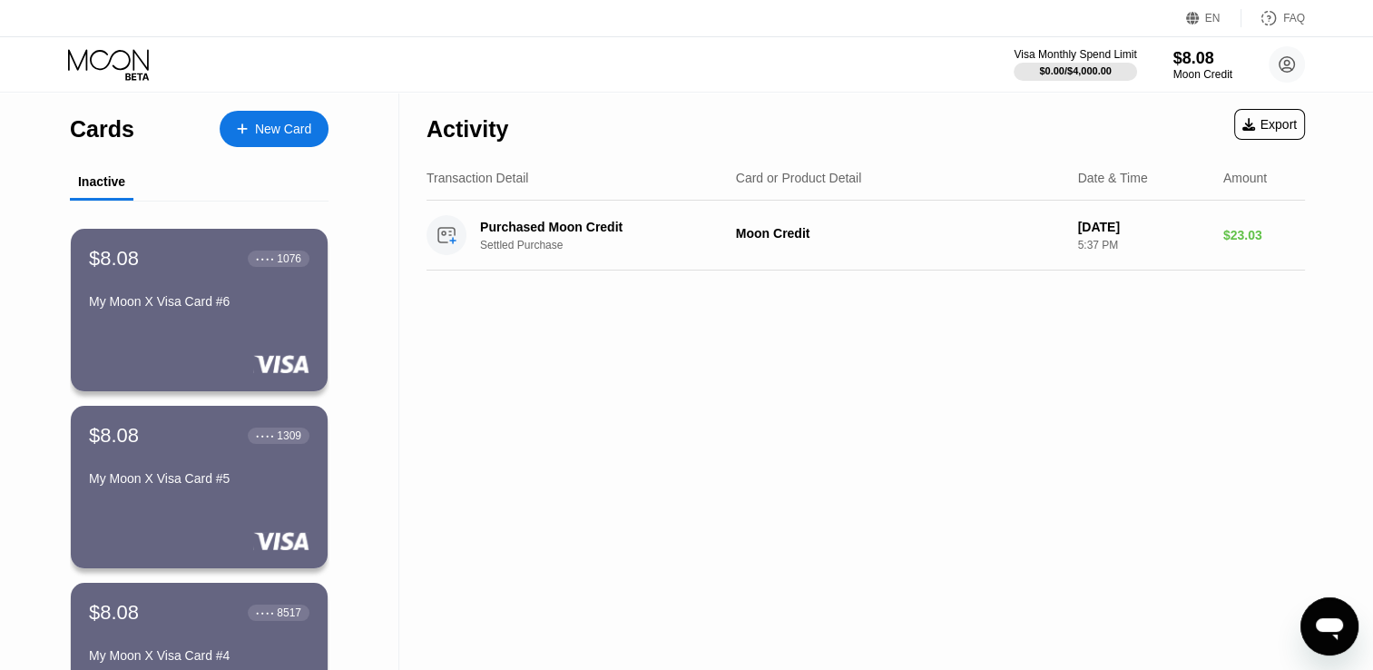
click at [233, 123] on div "New Card" at bounding box center [274, 129] width 109 height 36
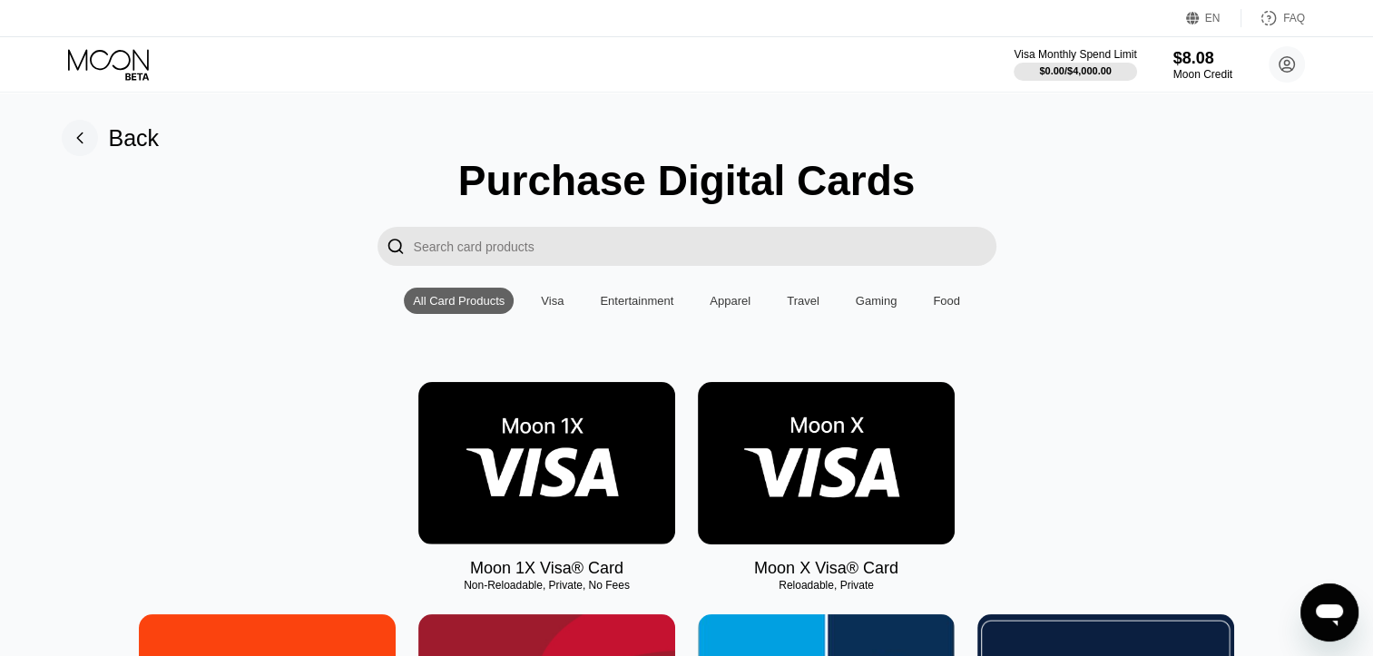
click at [818, 432] on img at bounding box center [826, 463] width 257 height 162
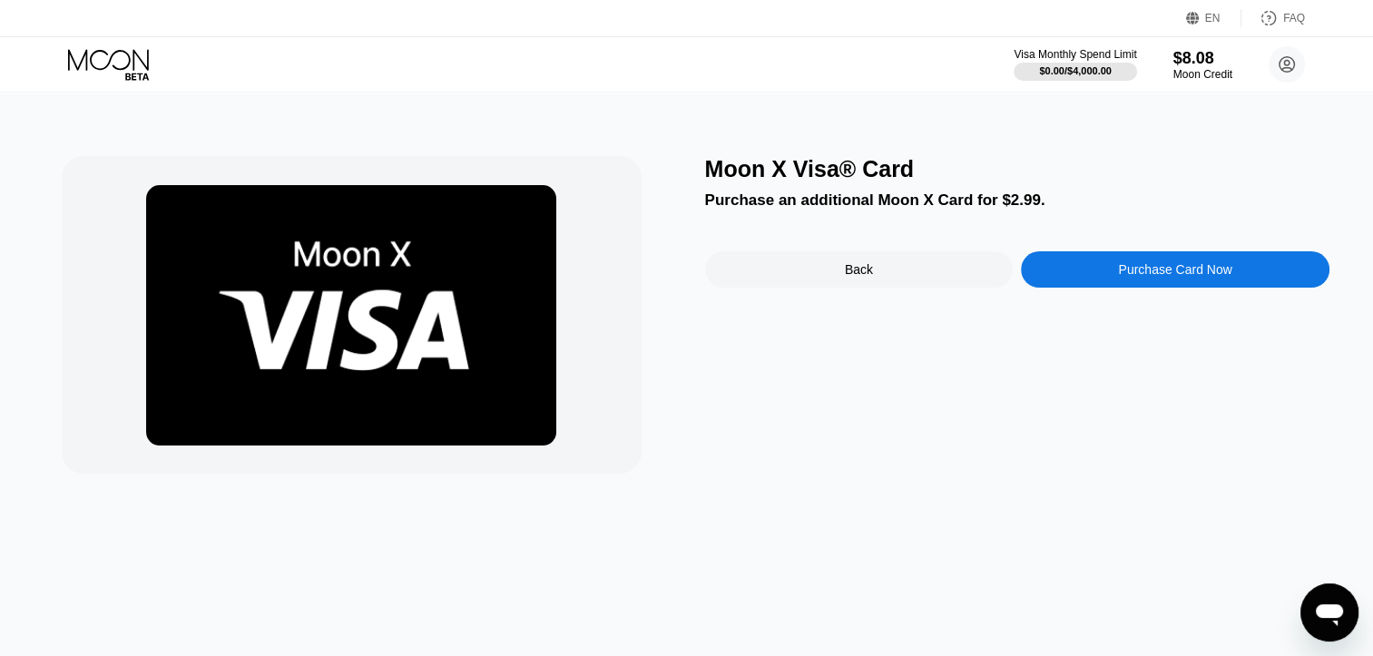
click at [1127, 260] on div "Purchase Card Now" at bounding box center [1175, 269] width 309 height 36
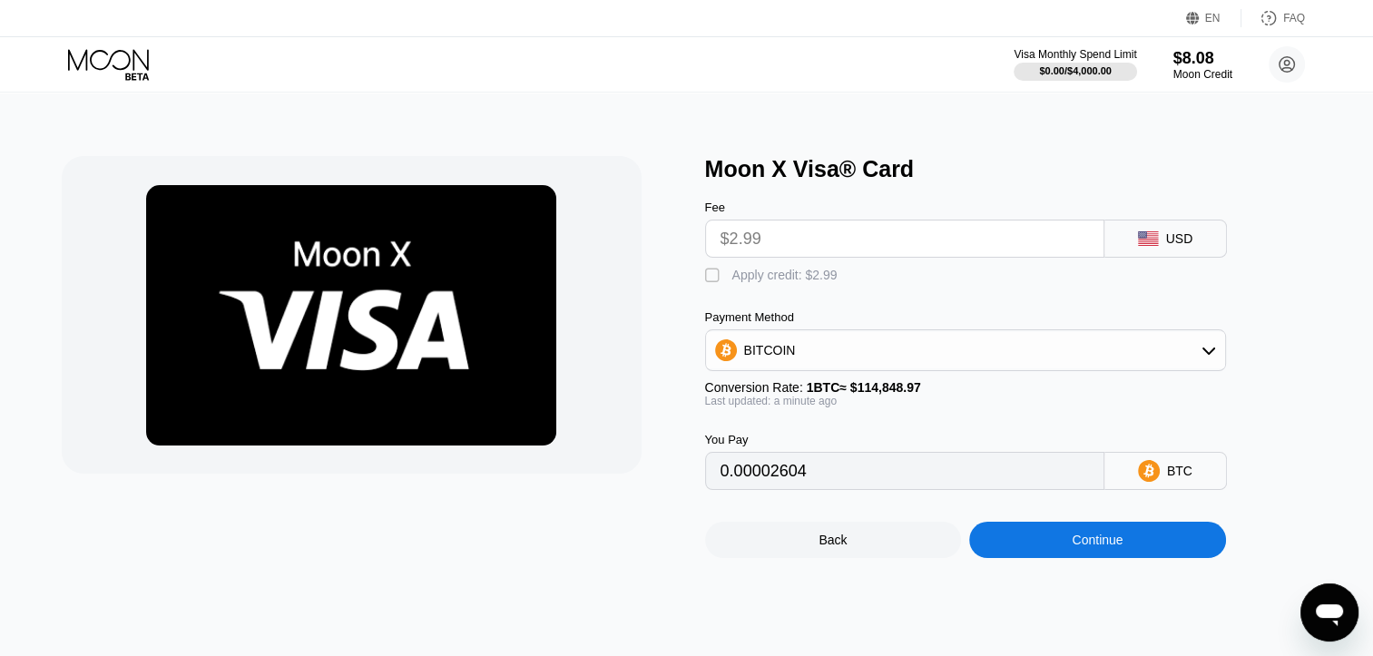
click at [810, 279] on div "Apply credit: $2.99" at bounding box center [784, 275] width 105 height 15
type input "0"
click at [1145, 558] on div "Continue" at bounding box center [1097, 540] width 257 height 36
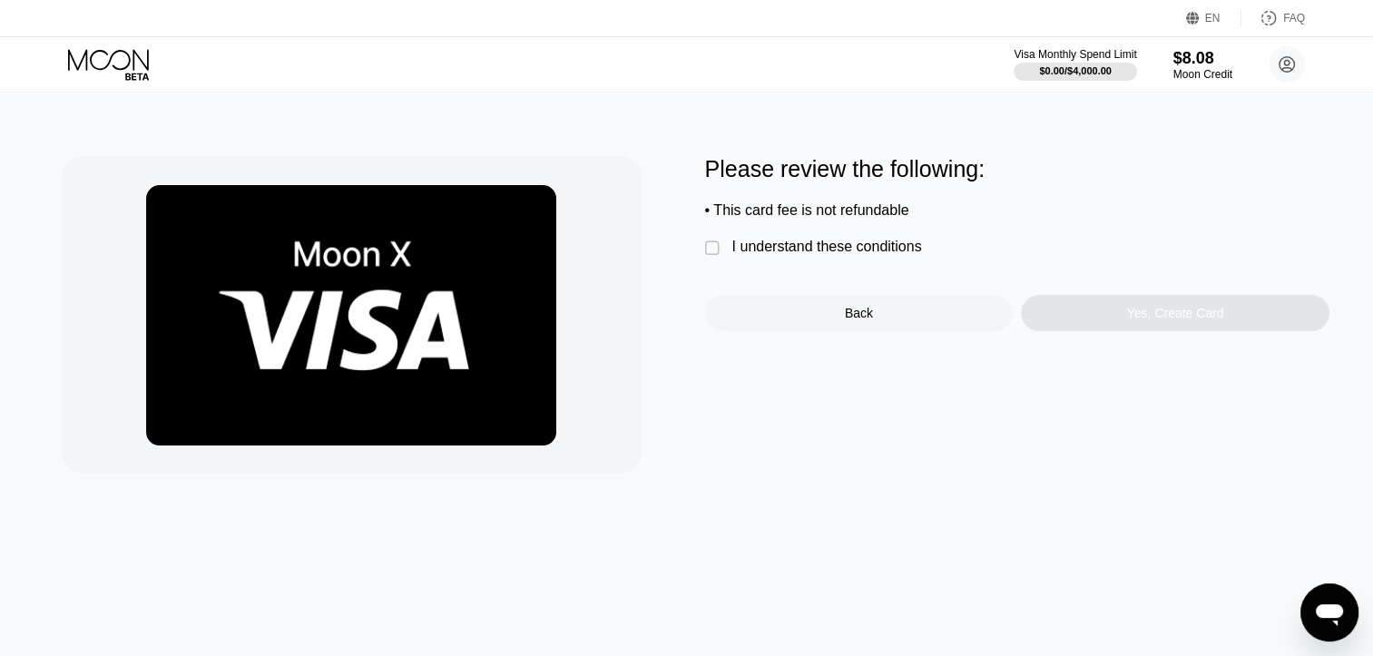
click at [891, 255] on div "I understand these conditions" at bounding box center [827, 247] width 190 height 16
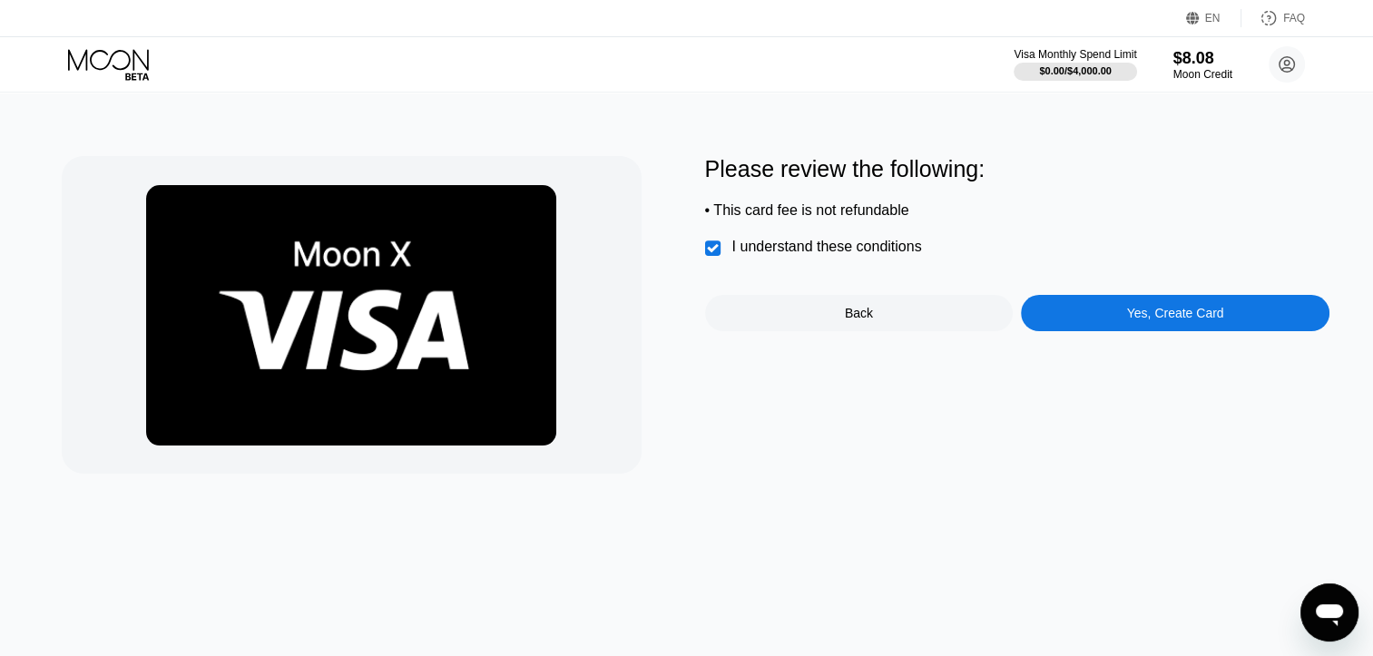
click at [1155, 320] on div "Yes, Create Card" at bounding box center [1175, 313] width 97 height 15
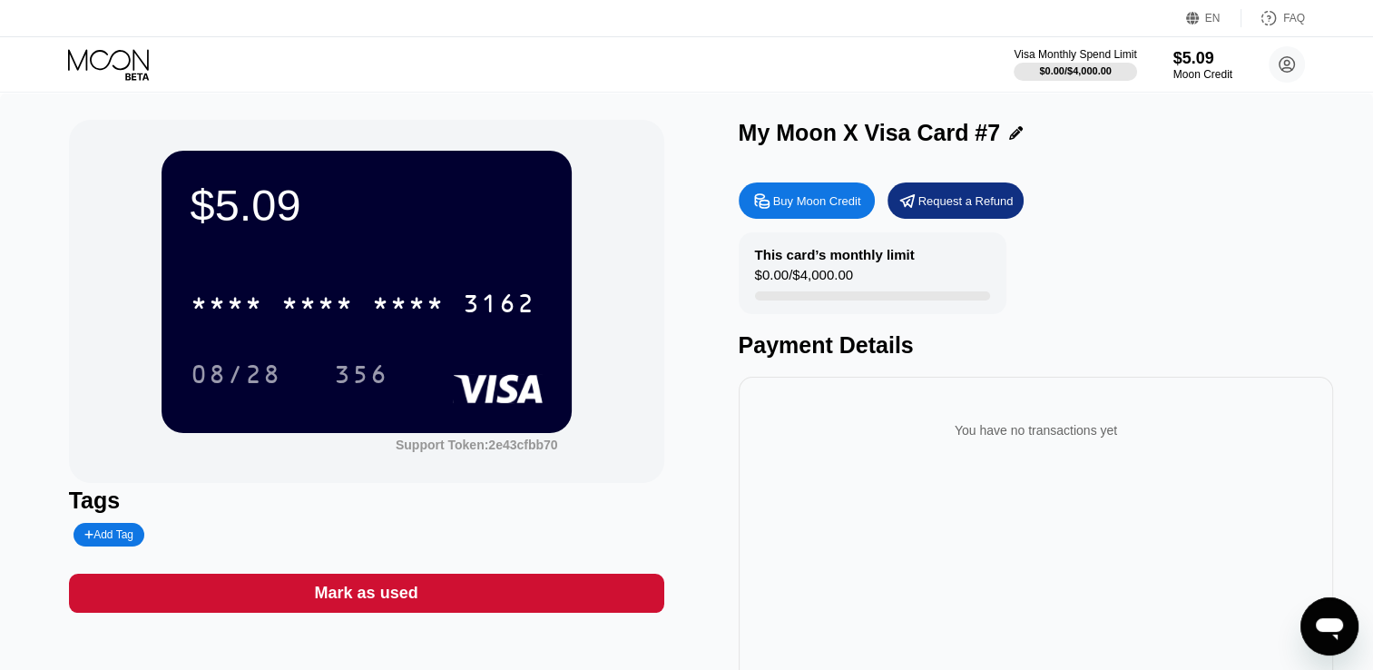
click at [394, 599] on div "Mark as used" at bounding box center [366, 593] width 103 height 21
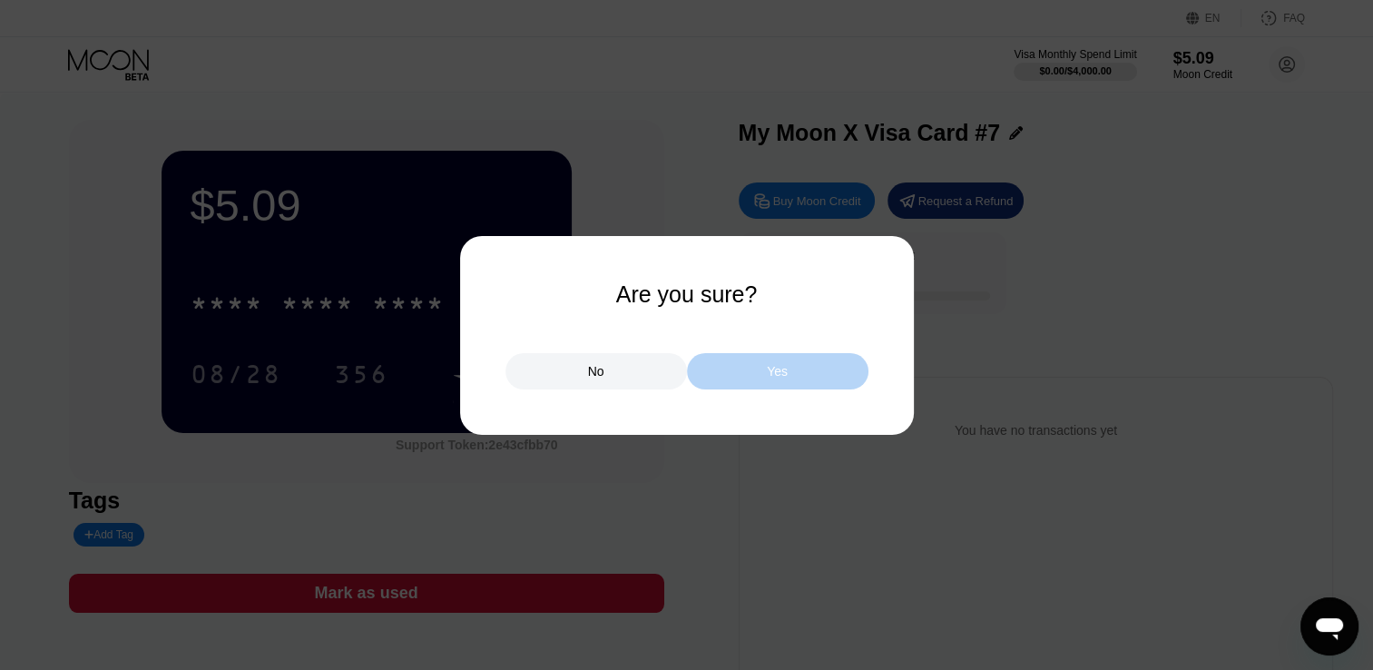
click at [835, 379] on div "Yes" at bounding box center [778, 371] width 182 height 36
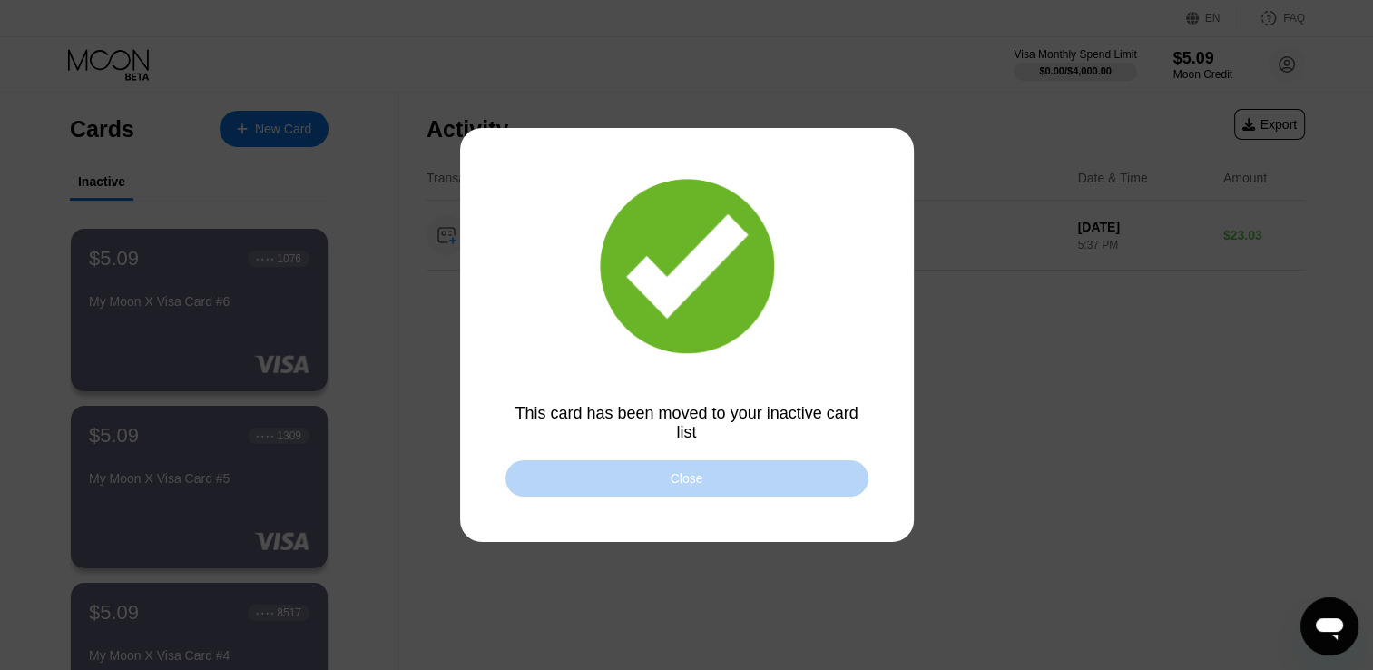
click at [765, 489] on div "Close" at bounding box center [687, 478] width 363 height 36
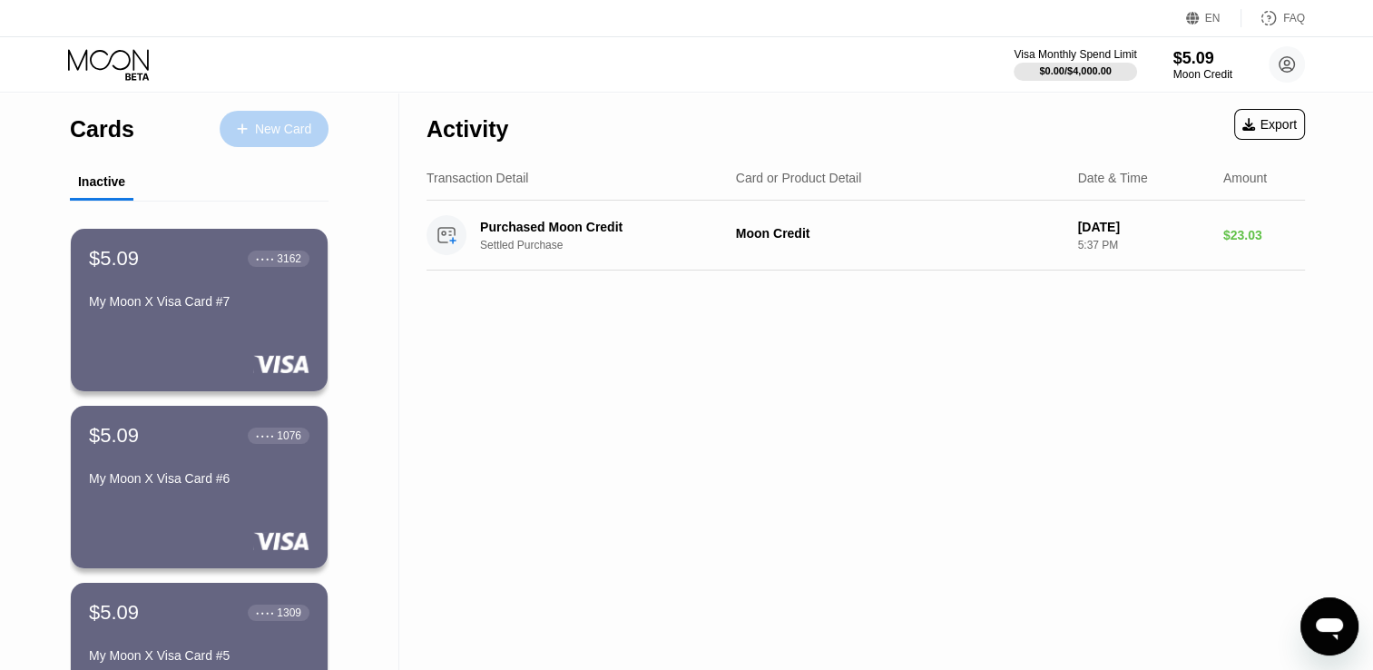
click at [251, 117] on div "New Card" at bounding box center [274, 129] width 109 height 36
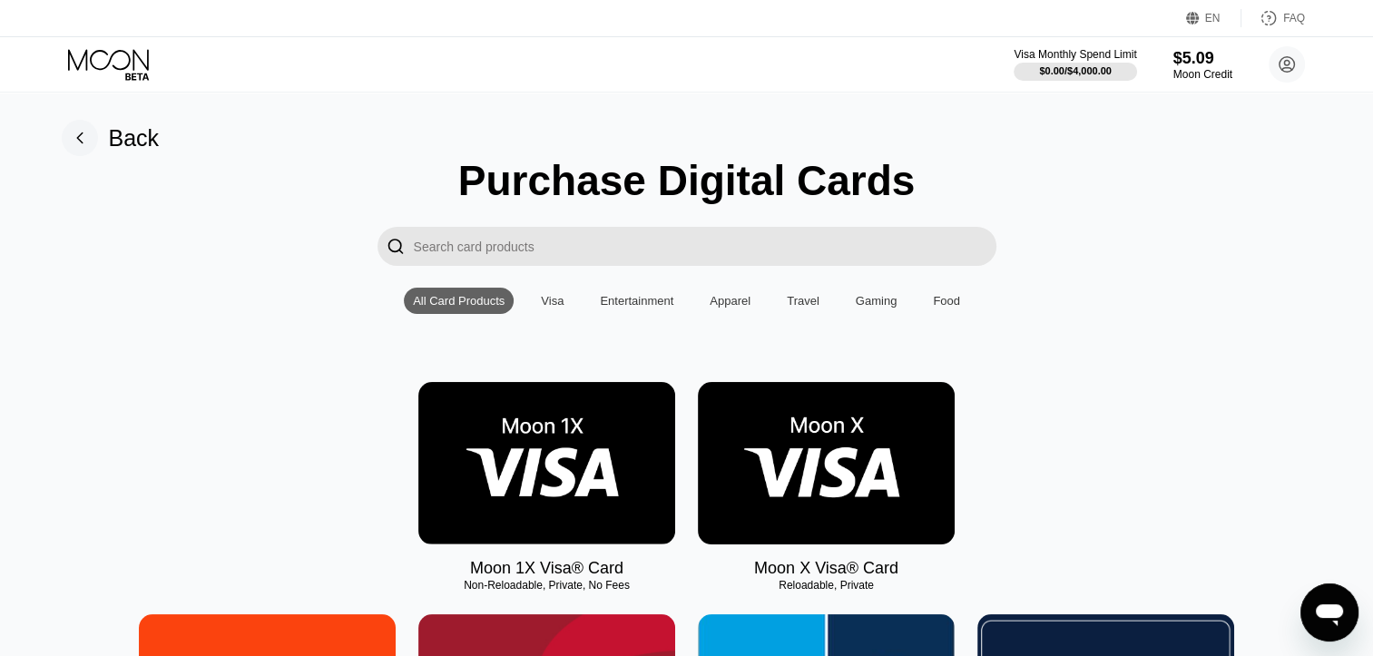
click at [890, 467] on img at bounding box center [826, 463] width 257 height 162
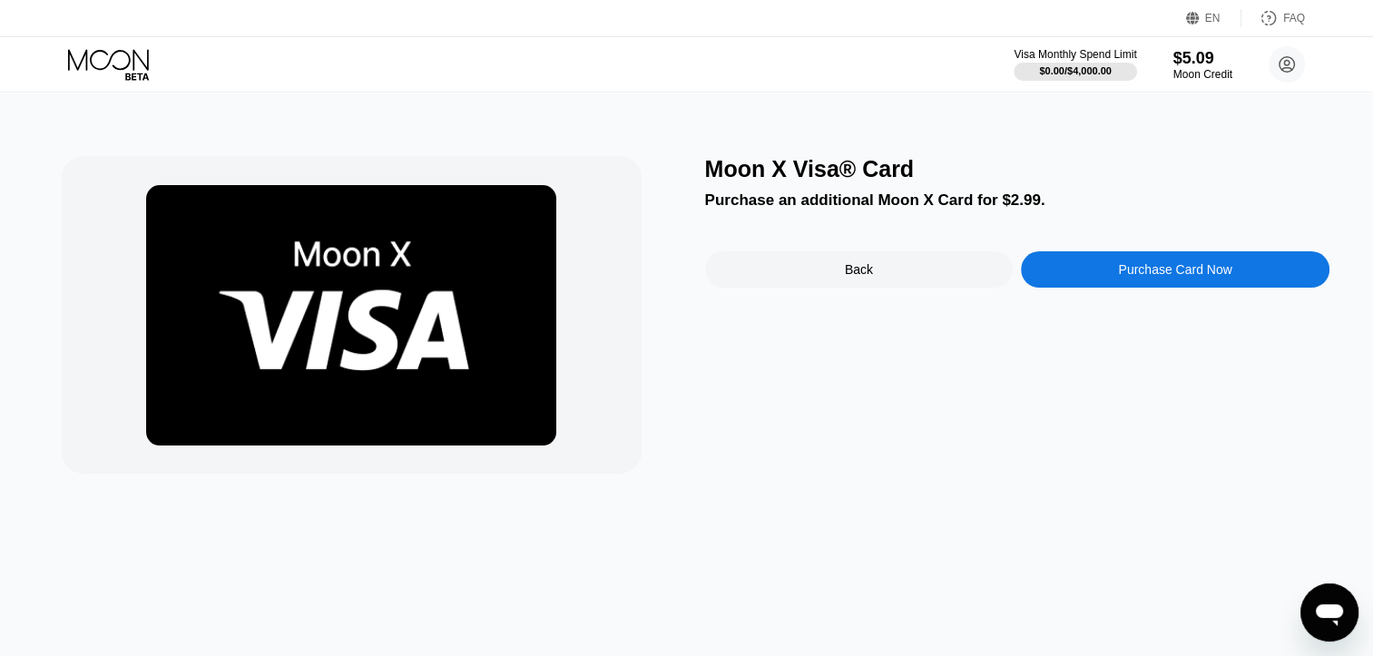
click at [1089, 278] on div "Purchase Card Now" at bounding box center [1175, 269] width 309 height 36
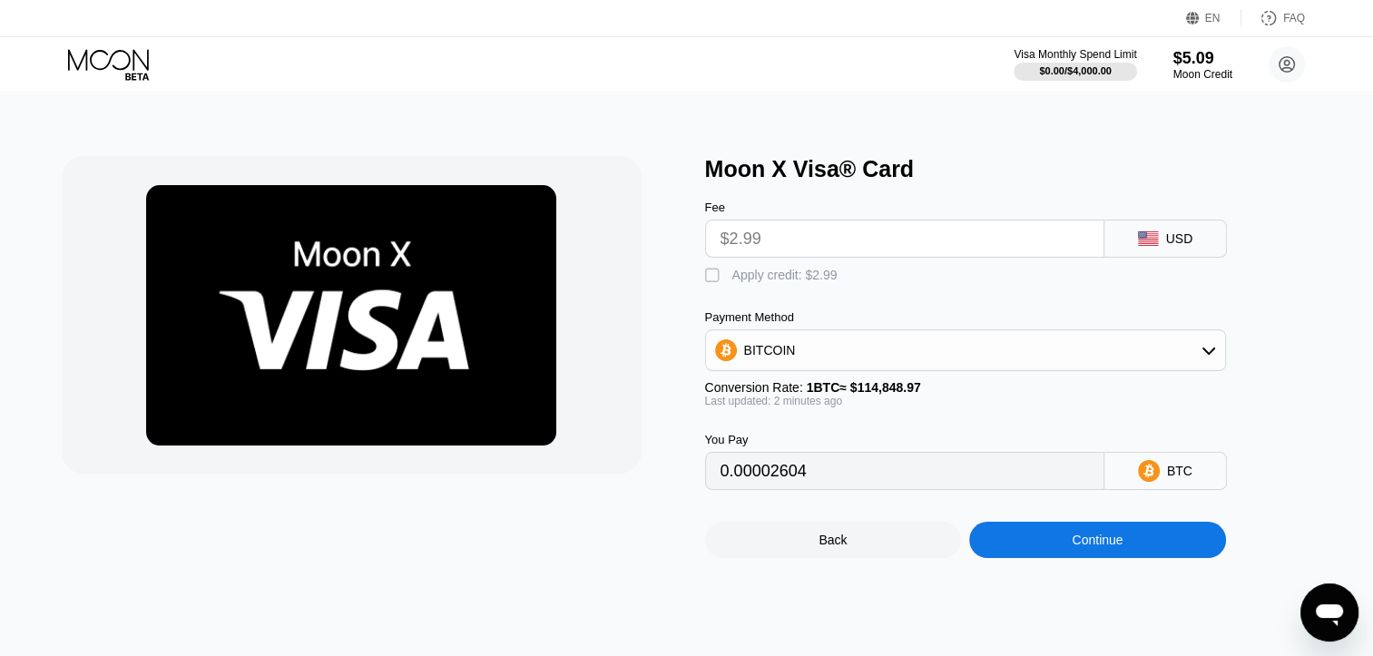
click at [790, 282] on div "Apply credit: $2.99" at bounding box center [784, 275] width 105 height 15
type input "0"
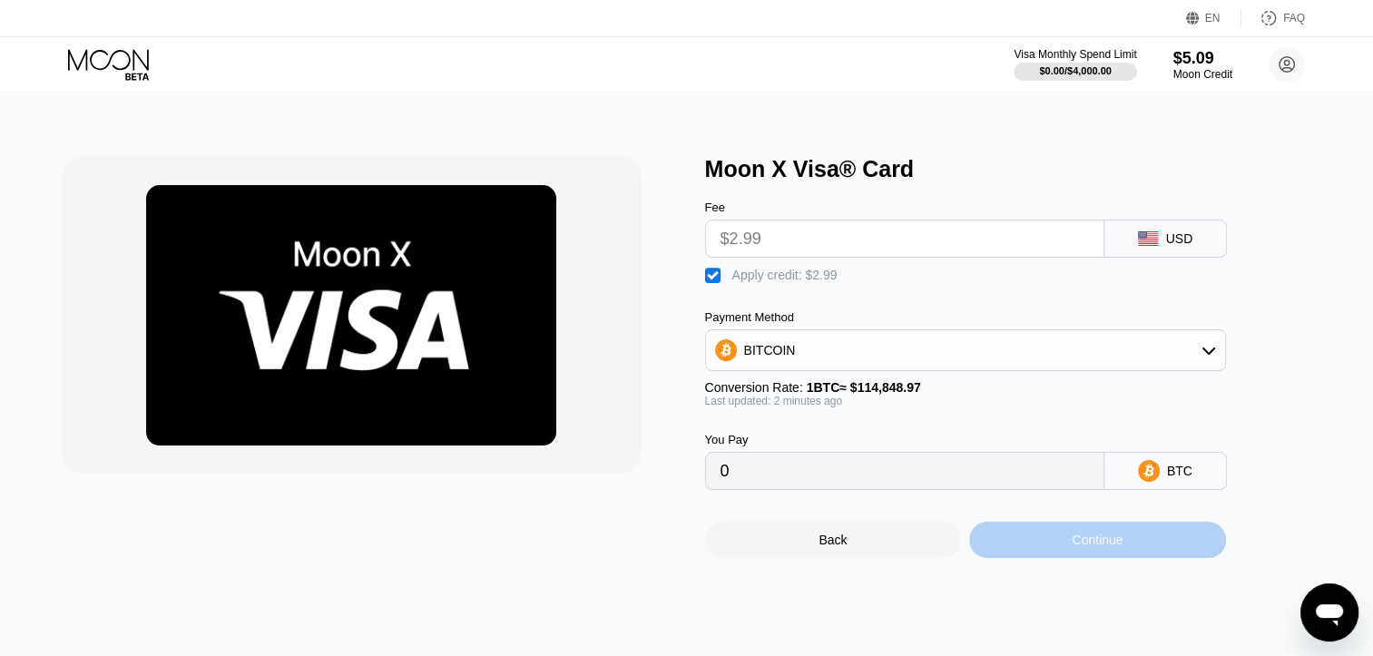
click at [1121, 547] on div "Continue" at bounding box center [1097, 540] width 51 height 15
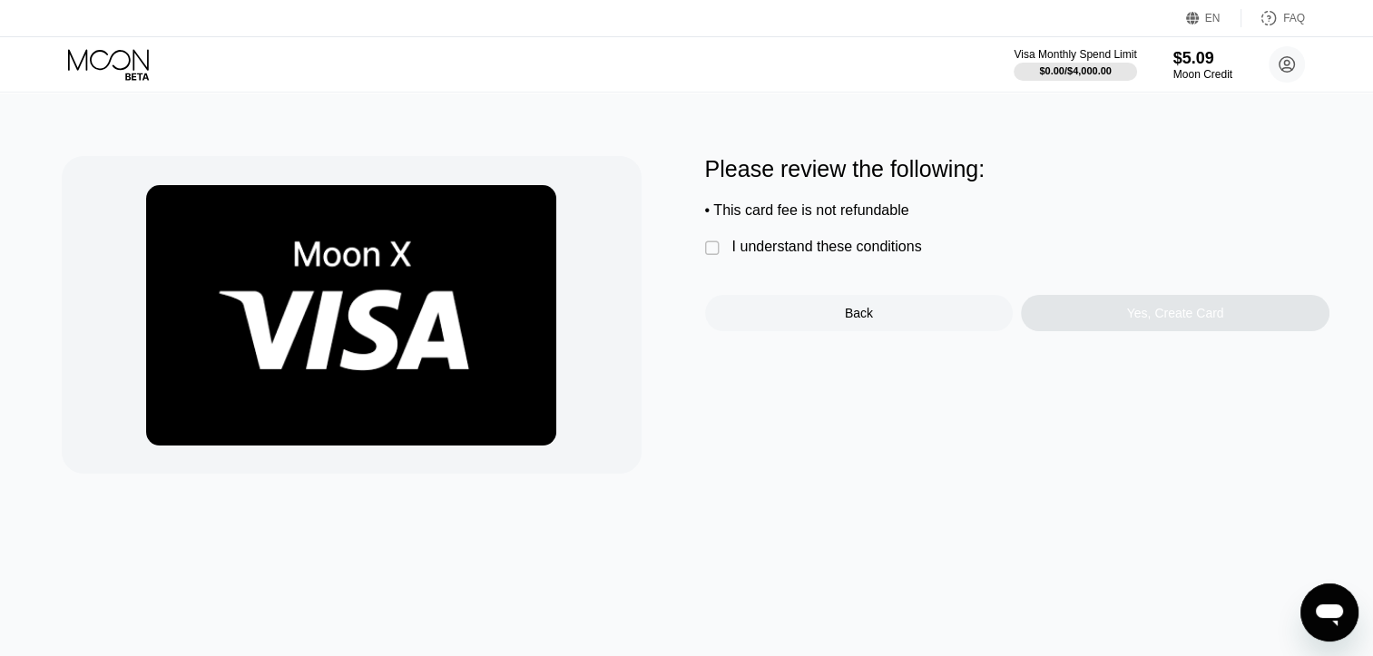
click at [906, 255] on div "I understand these conditions" at bounding box center [827, 247] width 190 height 16
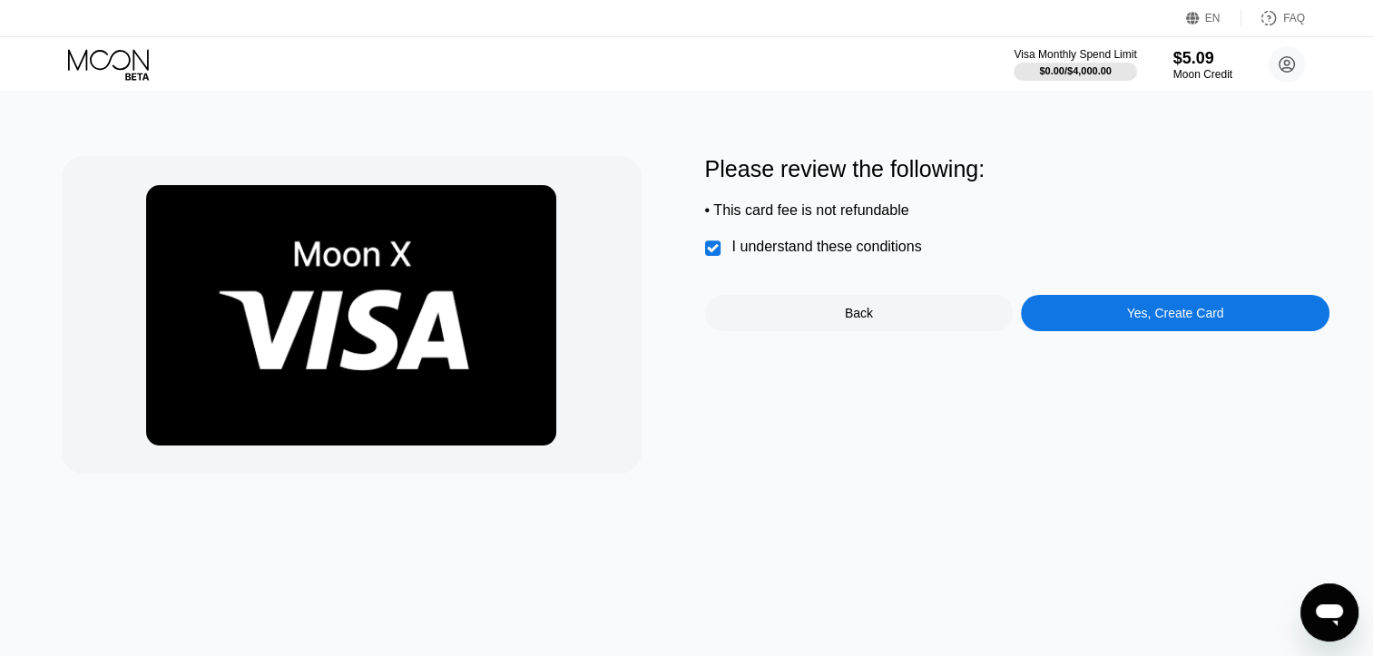
click at [1173, 320] on div "Yes, Create Card" at bounding box center [1175, 313] width 97 height 15
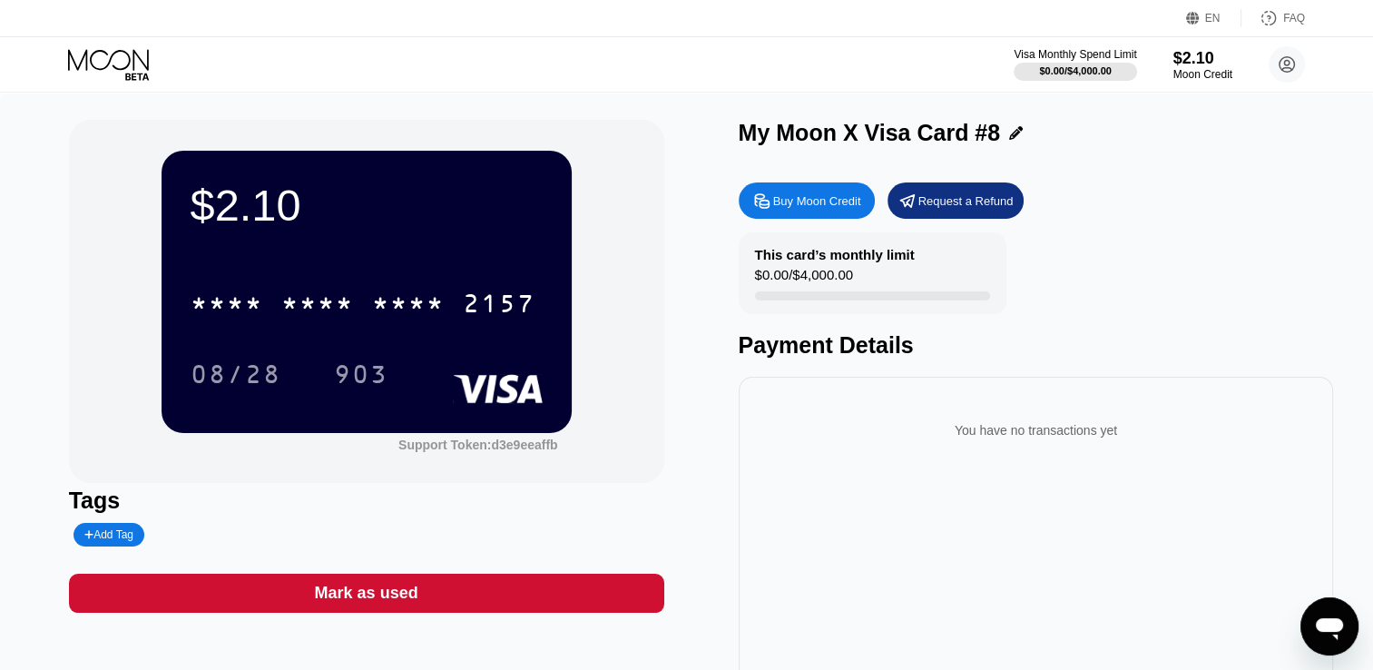
click at [1300, 155] on div "My Moon X Visa Card #8" at bounding box center [1036, 137] width 595 height 35
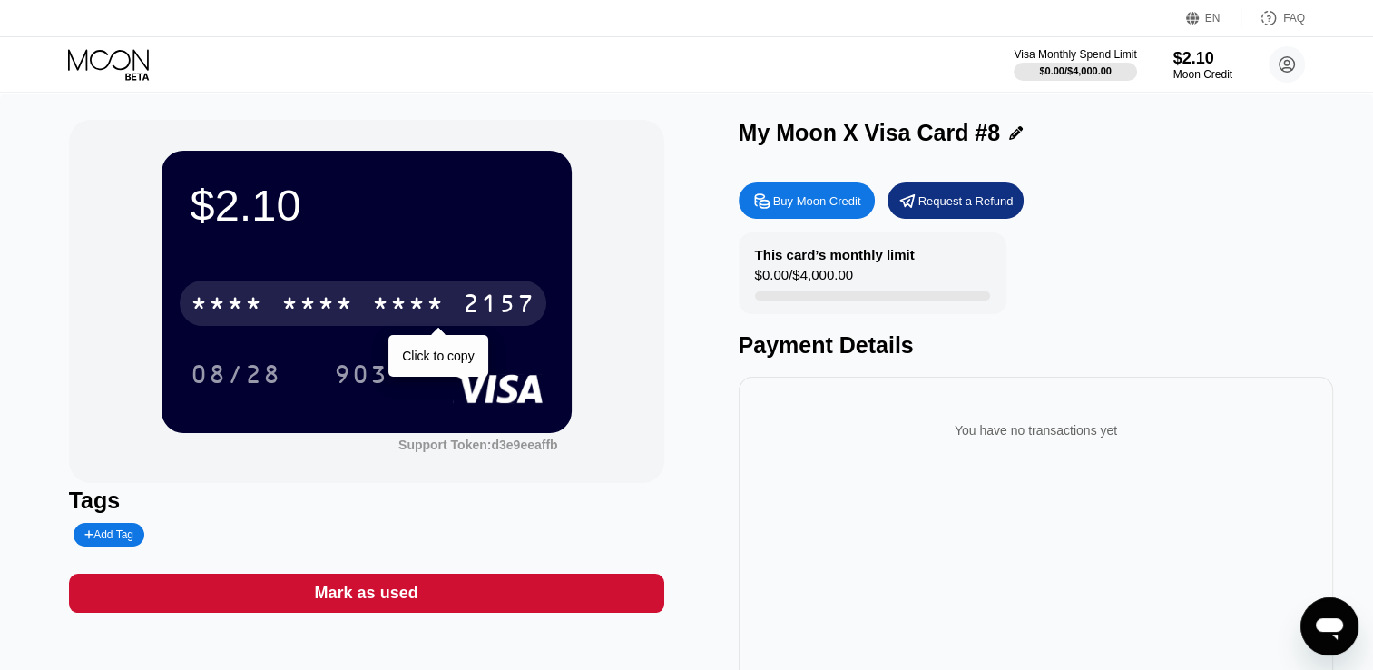
click at [359, 300] on div "* * * * * * * * * * * * 2157" at bounding box center [363, 302] width 367 height 45
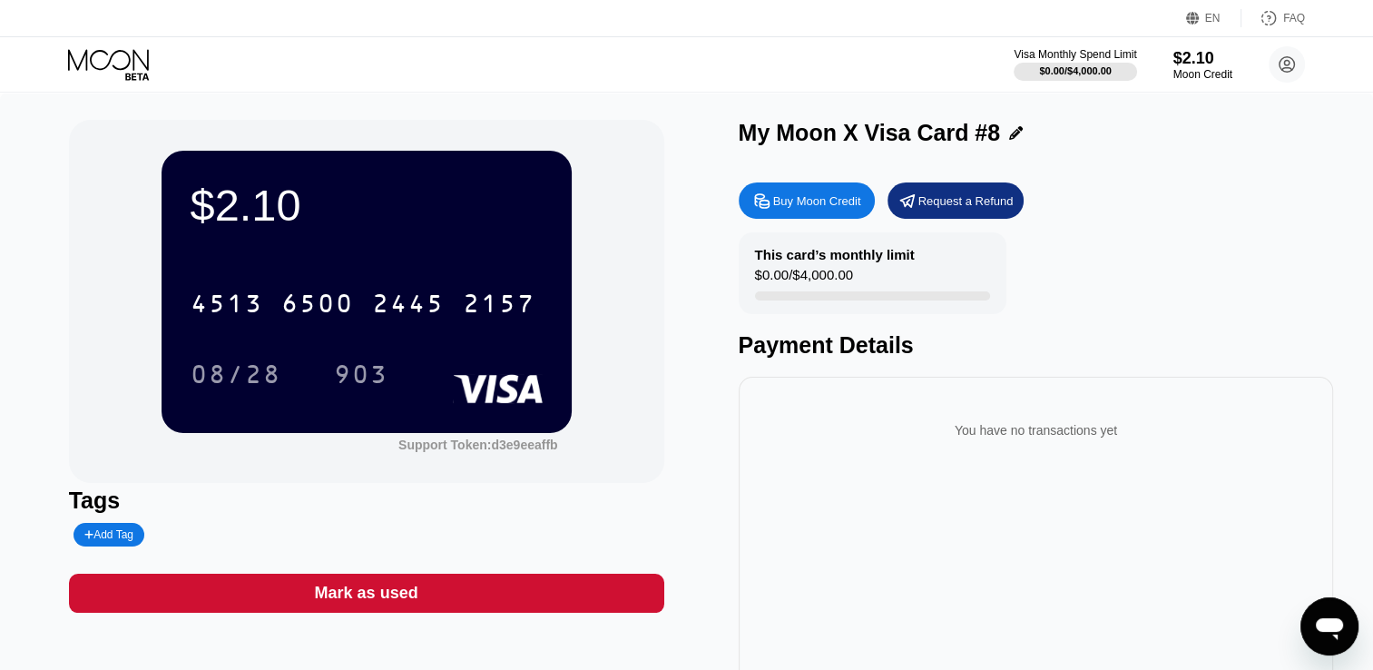
click at [126, 74] on icon at bounding box center [137, 76] width 24 height 7
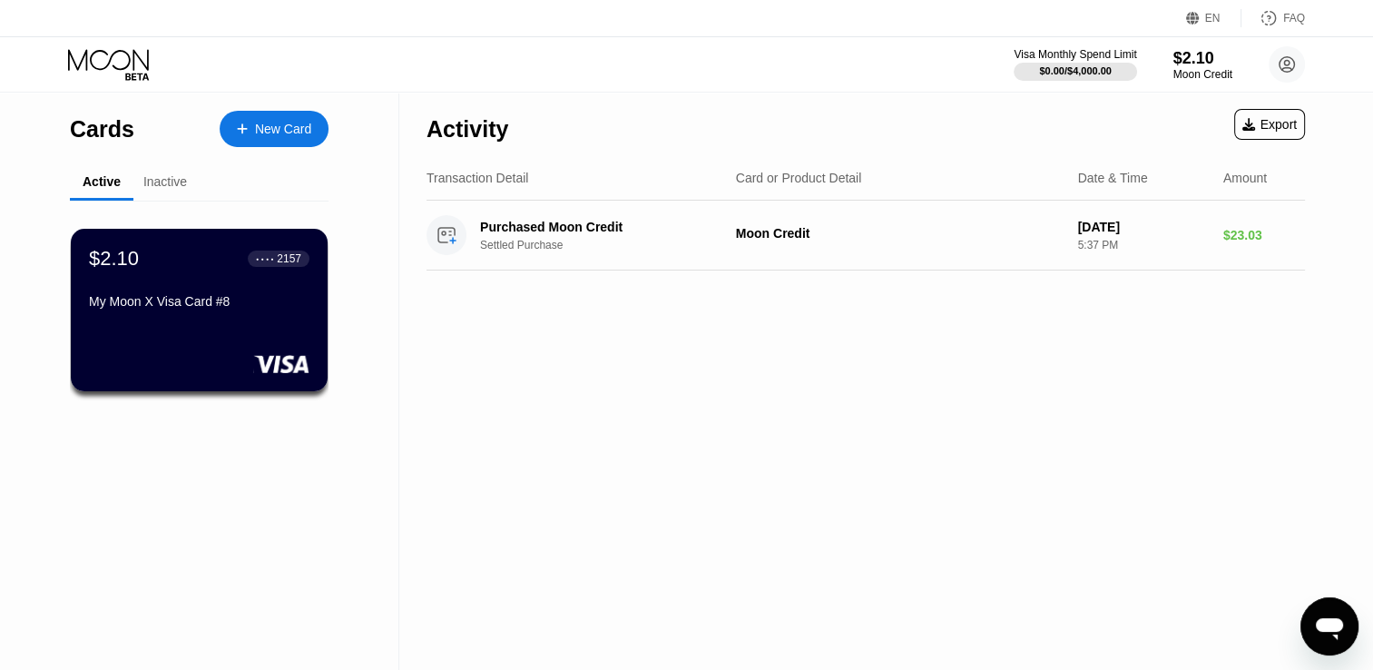
click at [158, 158] on div "Cards New Card Active Inactive $2.10 ● ● ● ● 2157 My Moon X Visa Card #8 $2.10 …" at bounding box center [199, 645] width 259 height 1105
click at [158, 189] on div "Inactive" at bounding box center [165, 181] width 44 height 15
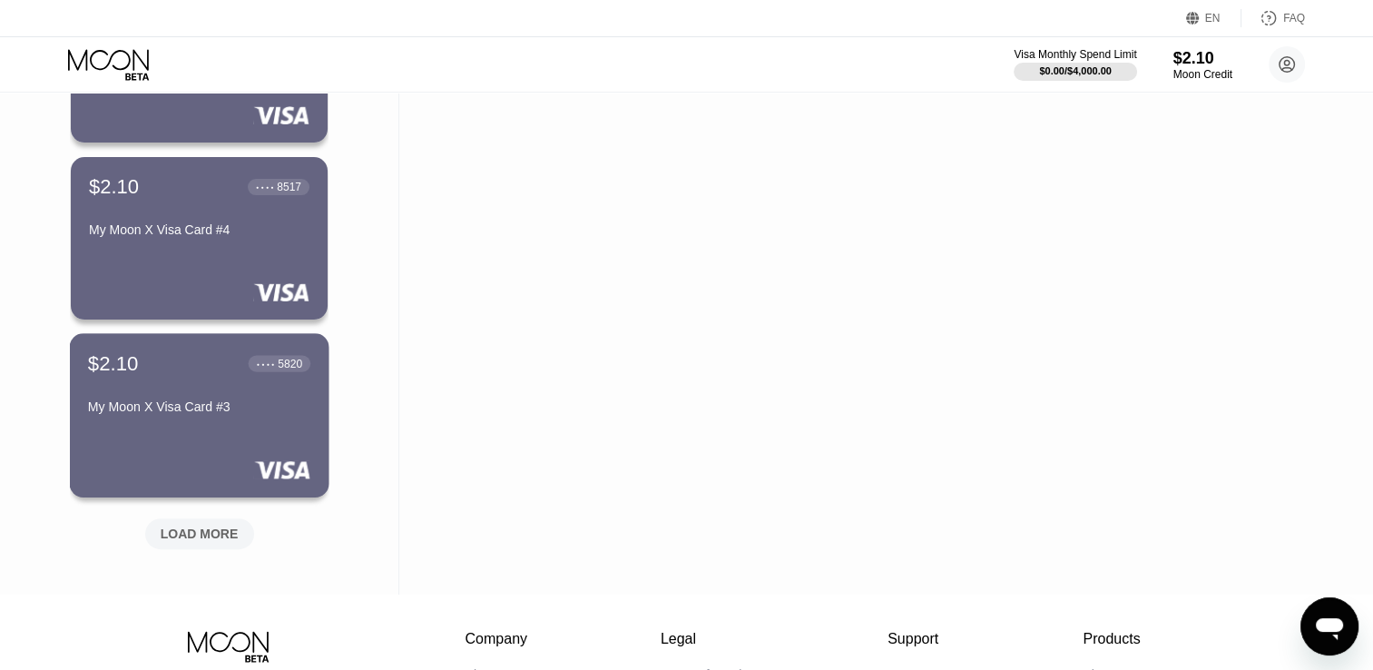
scroll to position [635, 0]
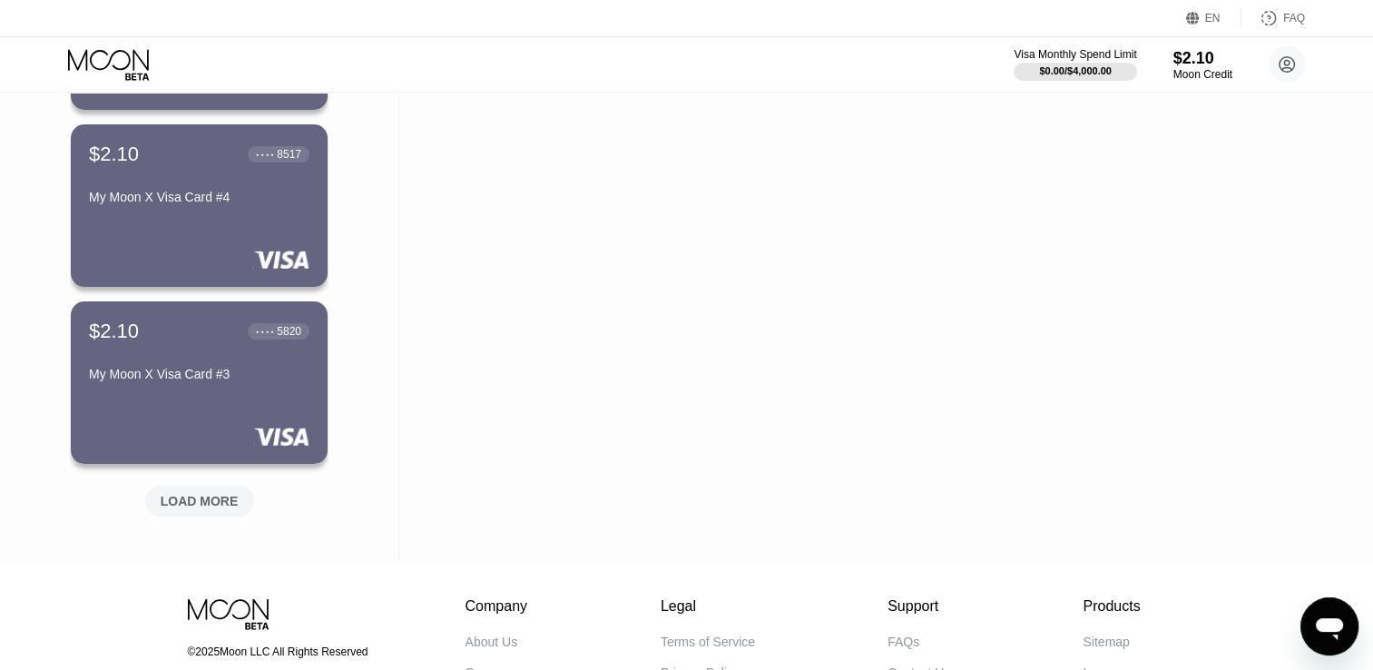
click at [213, 507] on div "LOAD MORE" at bounding box center [200, 501] width 78 height 16
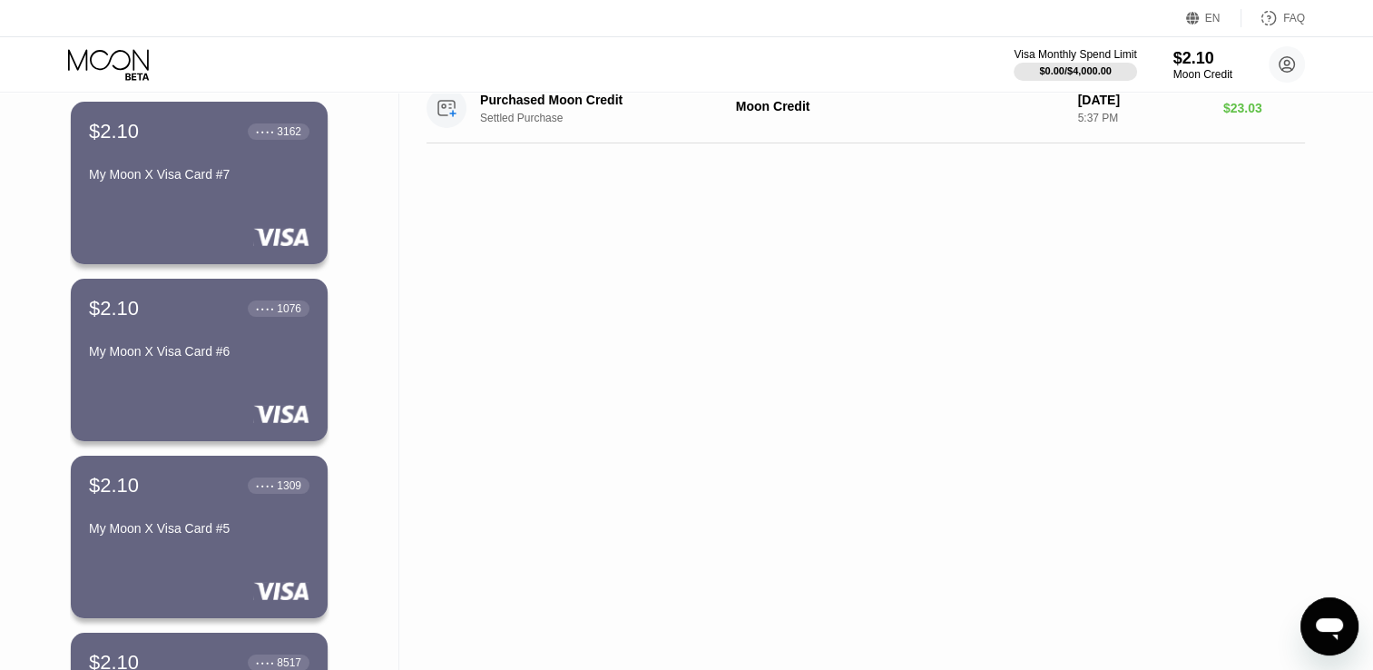
scroll to position [0, 0]
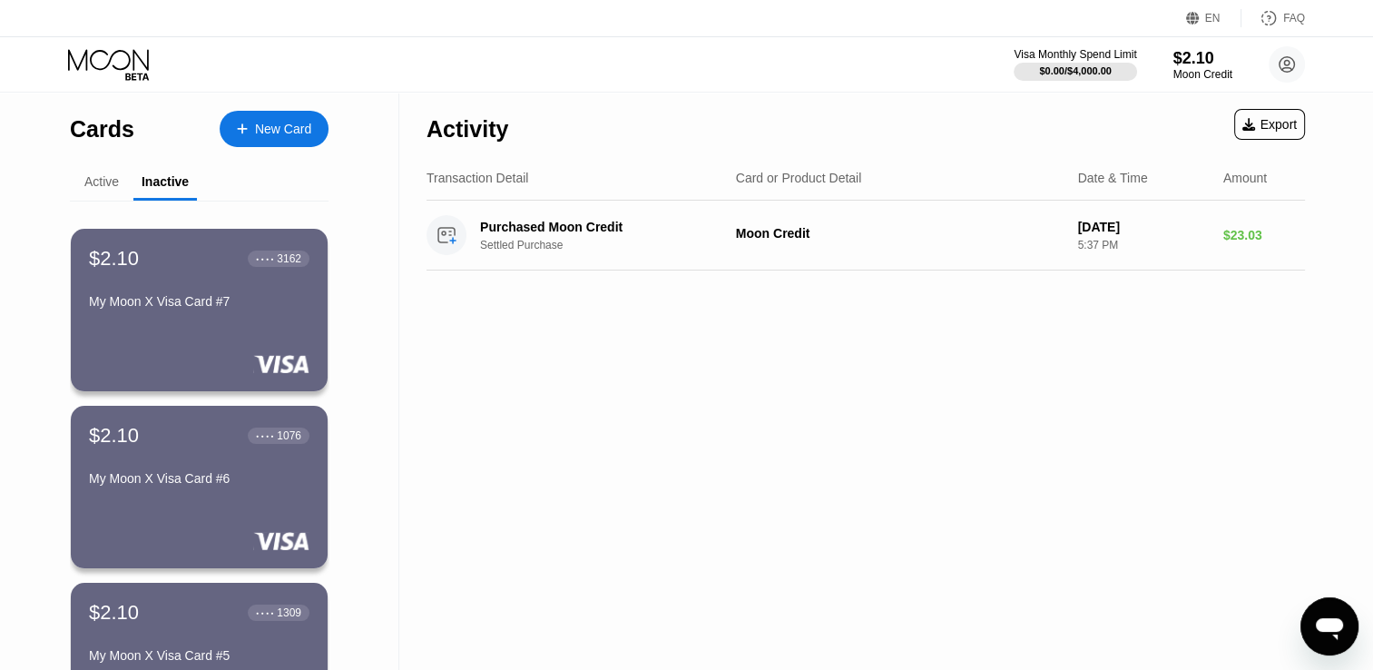
click at [105, 185] on div "Active" at bounding box center [101, 181] width 34 height 15
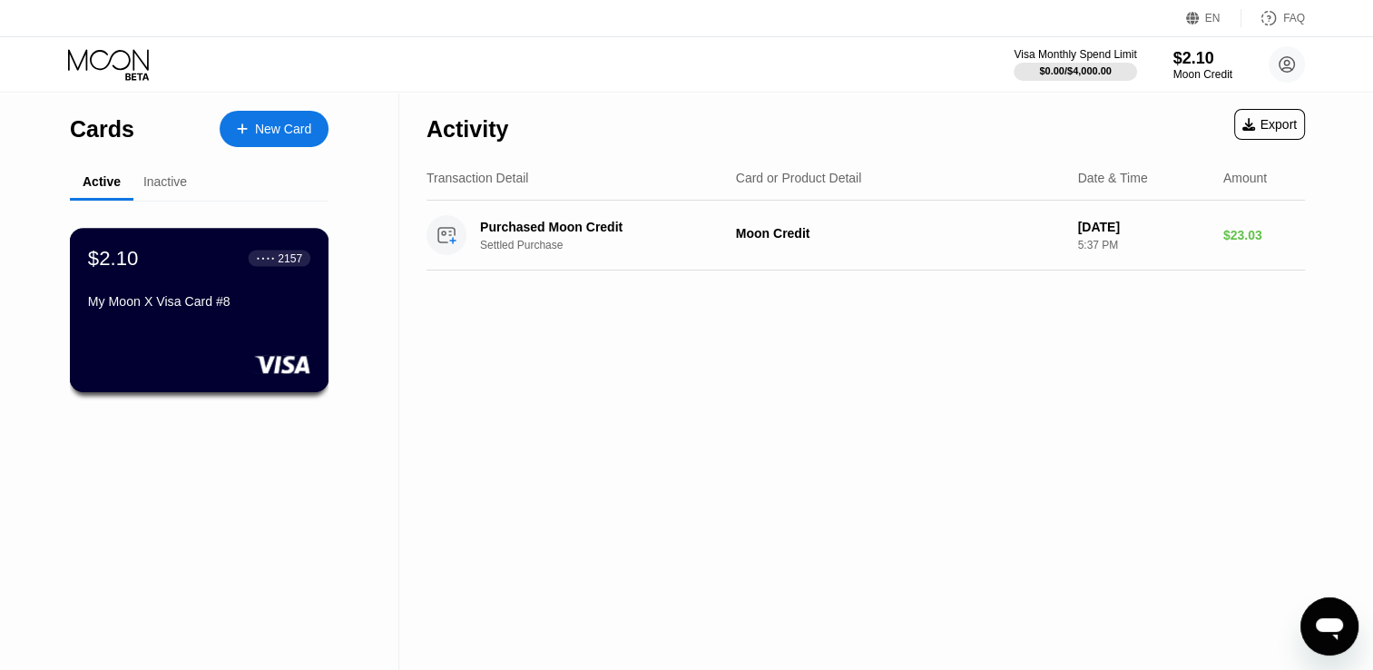
click at [162, 329] on div "$2.10 ● ● ● ● 2157 My Moon X Visa Card #8" at bounding box center [200, 310] width 260 height 164
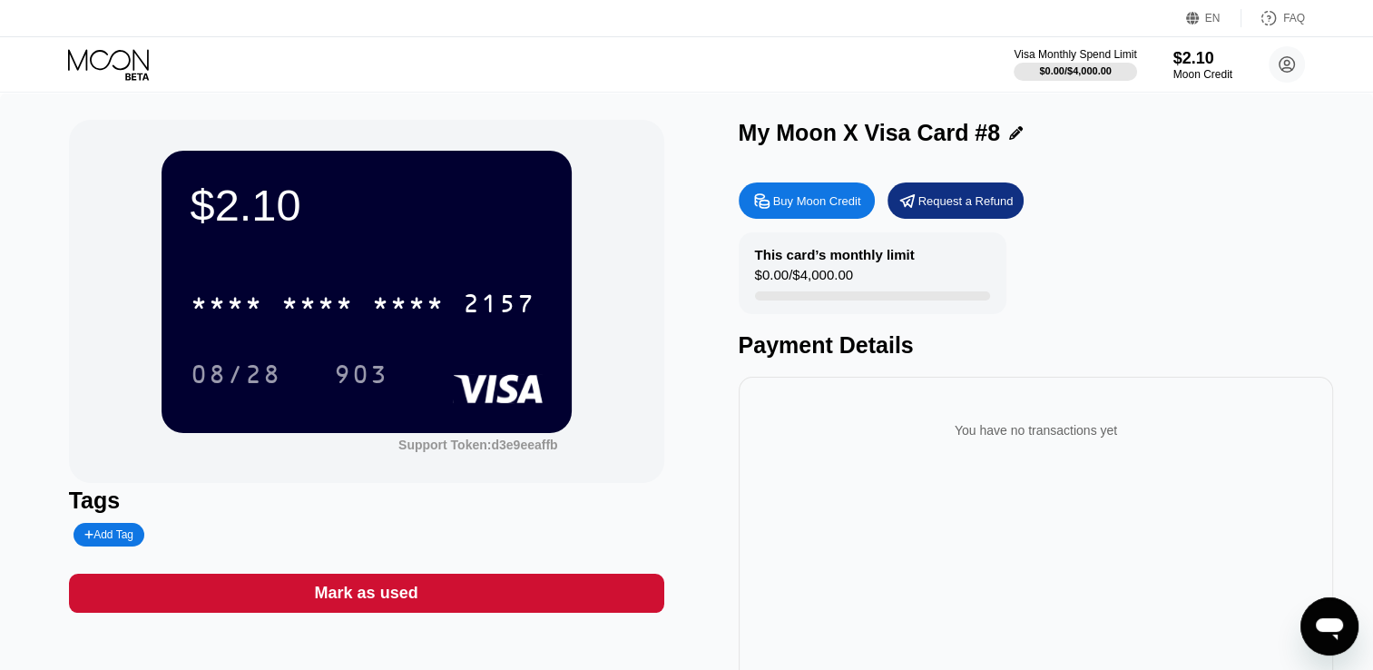
click at [437, 594] on div "Mark as used" at bounding box center [366, 593] width 595 height 39
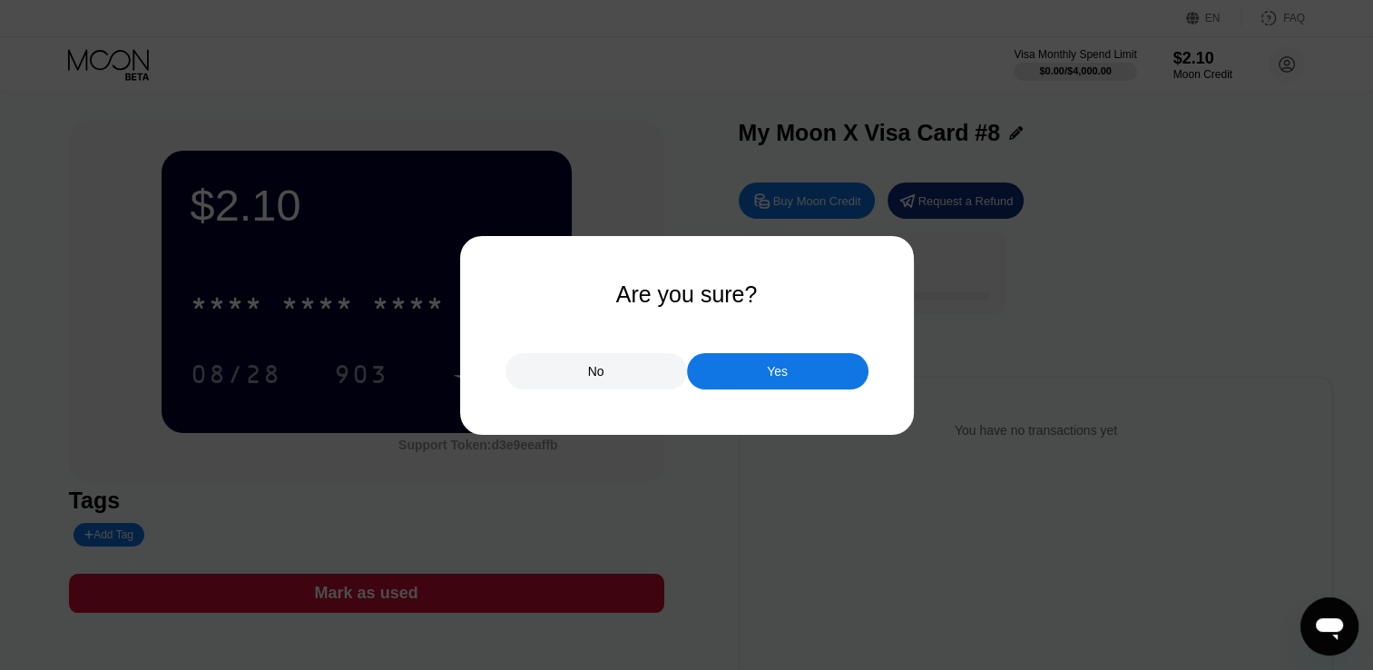
click at [754, 399] on div at bounding box center [693, 335] width 1387 height 670
click at [755, 377] on div "Yes" at bounding box center [778, 371] width 182 height 36
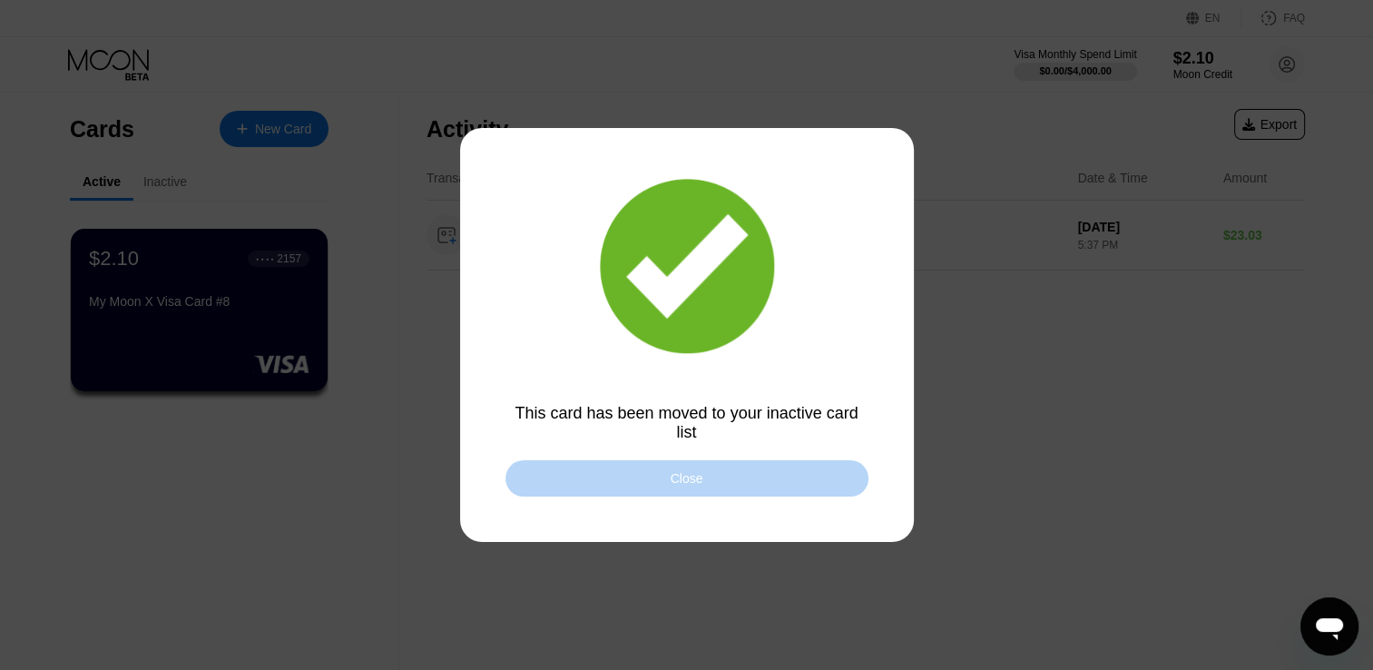
click at [586, 484] on div "Close" at bounding box center [687, 478] width 363 height 36
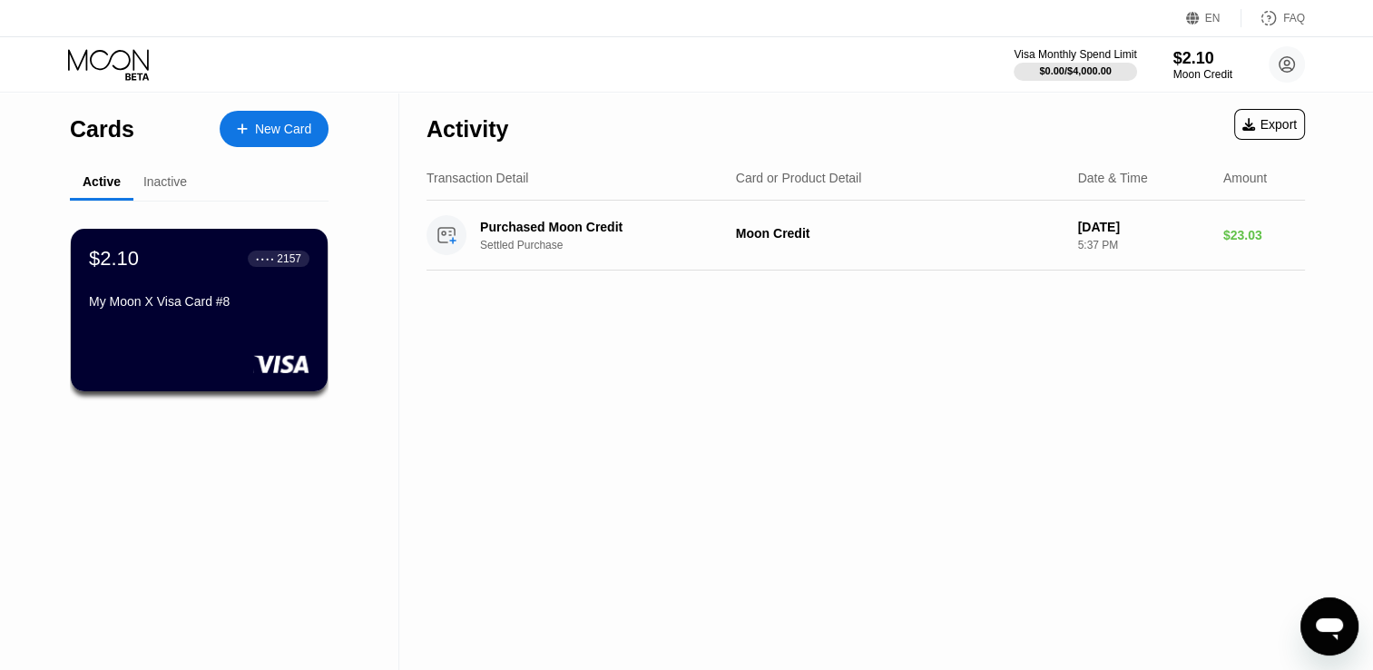
click at [270, 139] on div "New Card" at bounding box center [274, 129] width 109 height 36
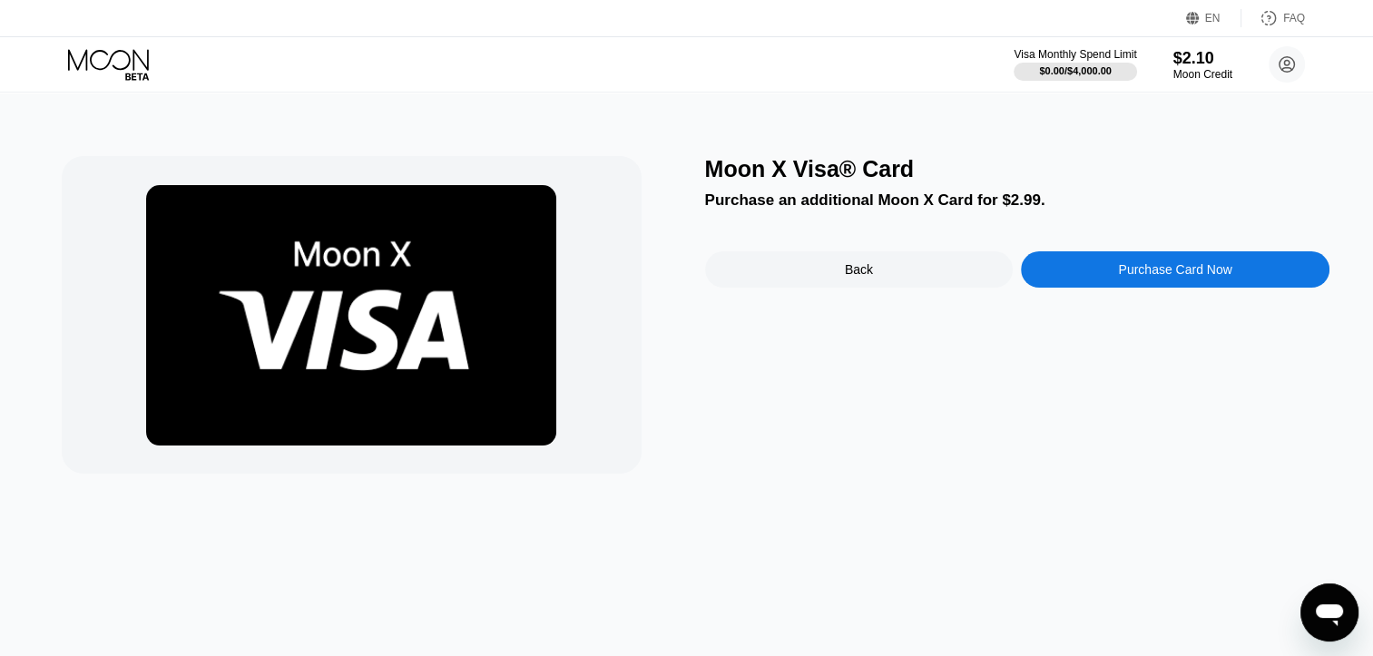
click at [850, 275] on div "Back" at bounding box center [859, 269] width 28 height 15
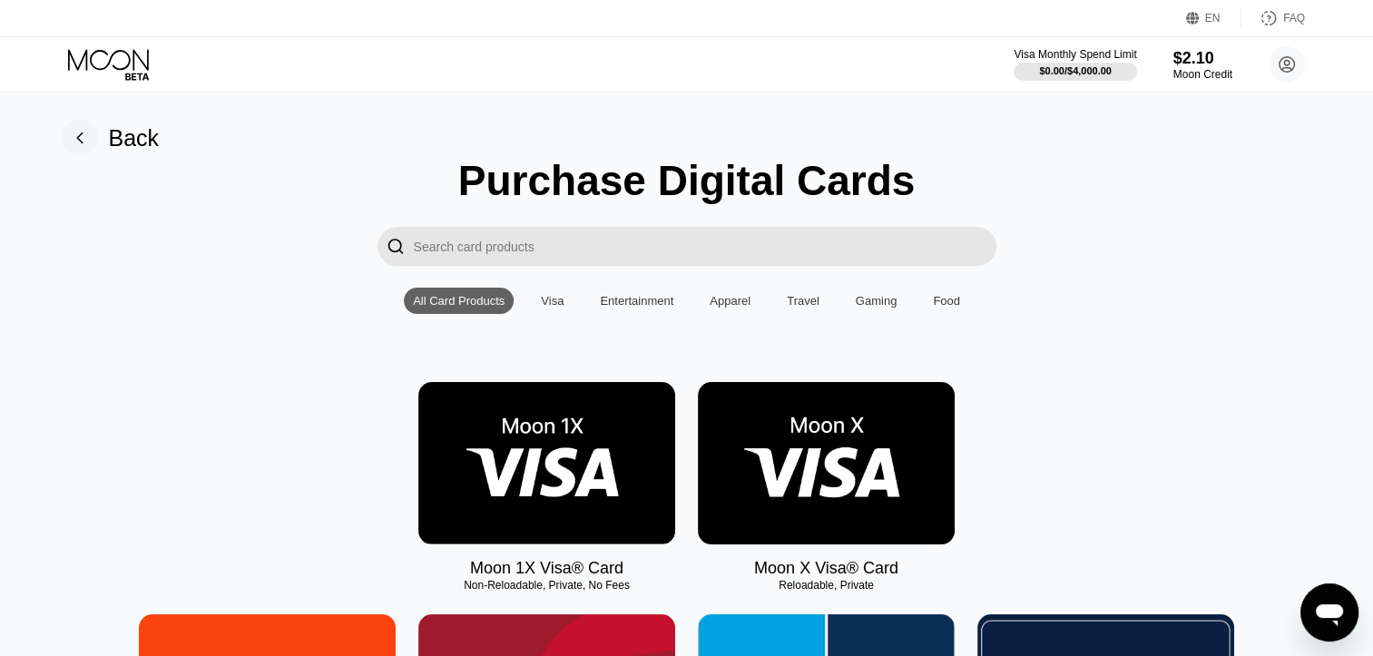
click at [941, 299] on div "Food" at bounding box center [946, 301] width 27 height 14
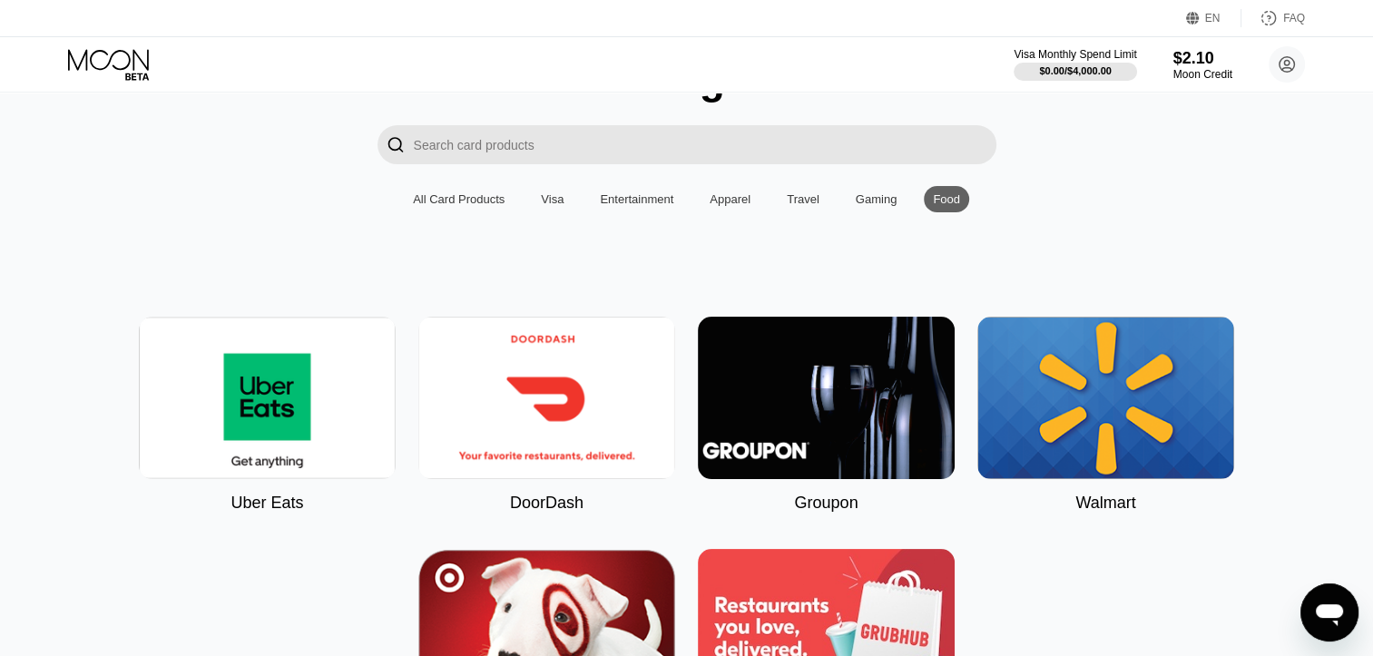
scroll to position [71, 0]
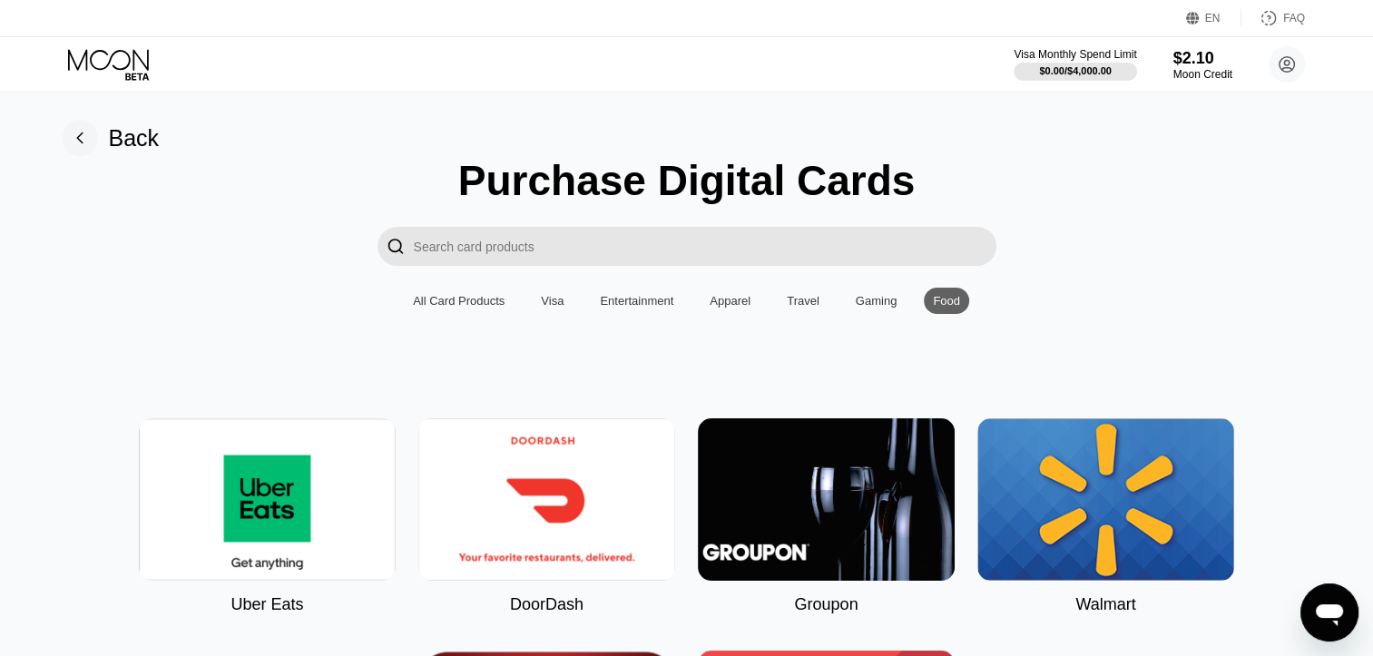
click at [879, 314] on div "Gaming" at bounding box center [877, 301] width 60 height 26
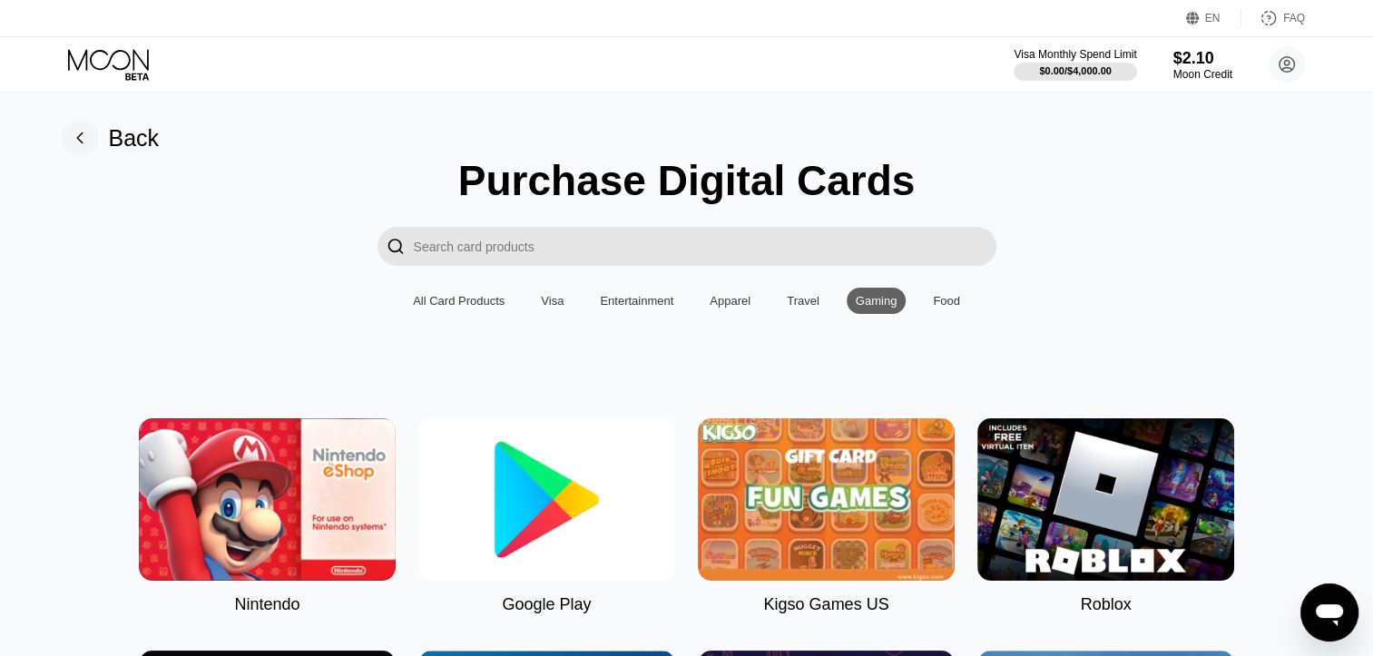
click at [467, 308] on div "All Card Products" at bounding box center [459, 301] width 92 height 14
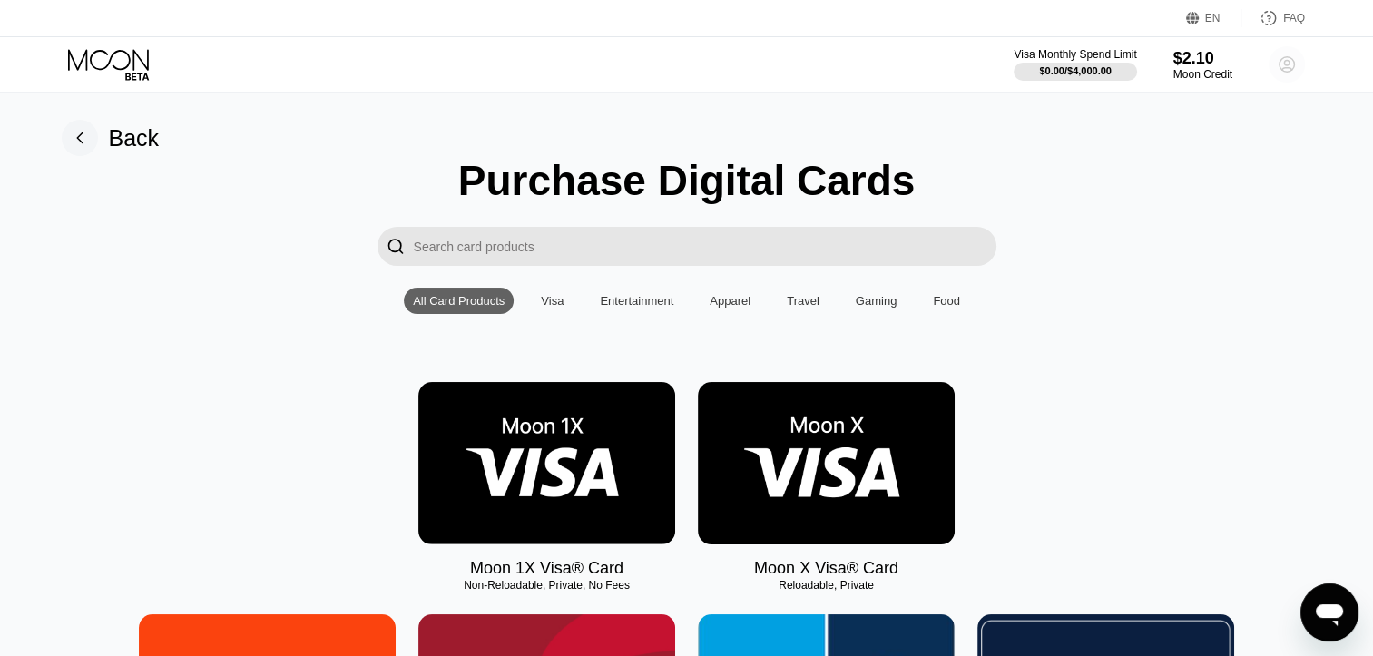
click at [1296, 63] on circle at bounding box center [1287, 64] width 36 height 36
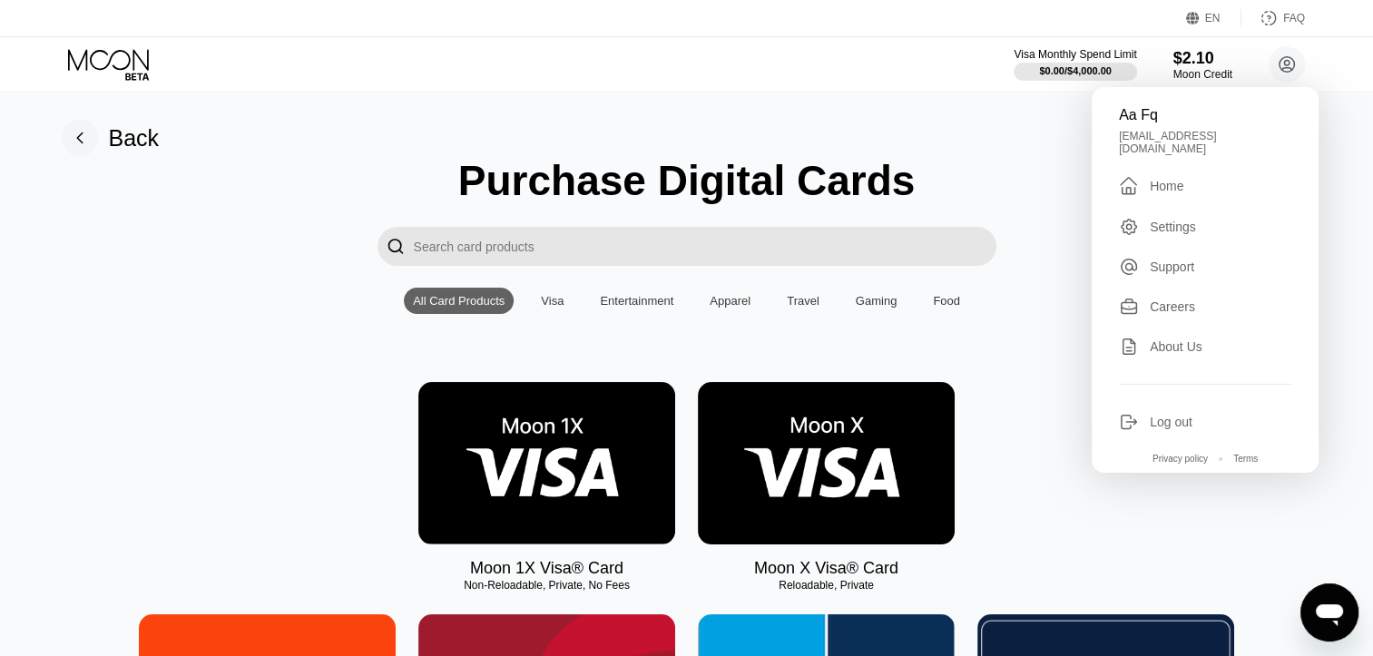
click at [665, 85] on div "Visa Monthly Spend Limit $0.00 / $4,000.00 $2.10 Moon Credit Aa Fq sonata7106@g…" at bounding box center [686, 64] width 1373 height 54
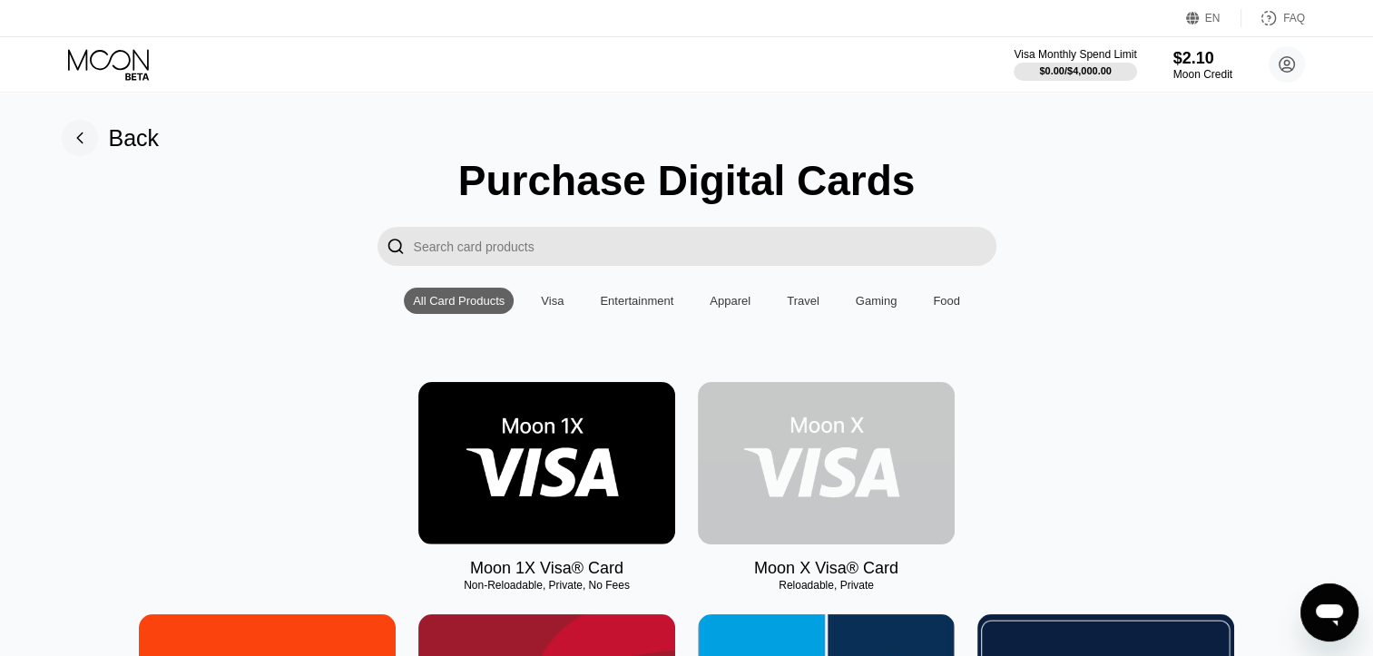
click at [821, 451] on img at bounding box center [826, 463] width 257 height 162
